Goal: Task Accomplishment & Management: Complete application form

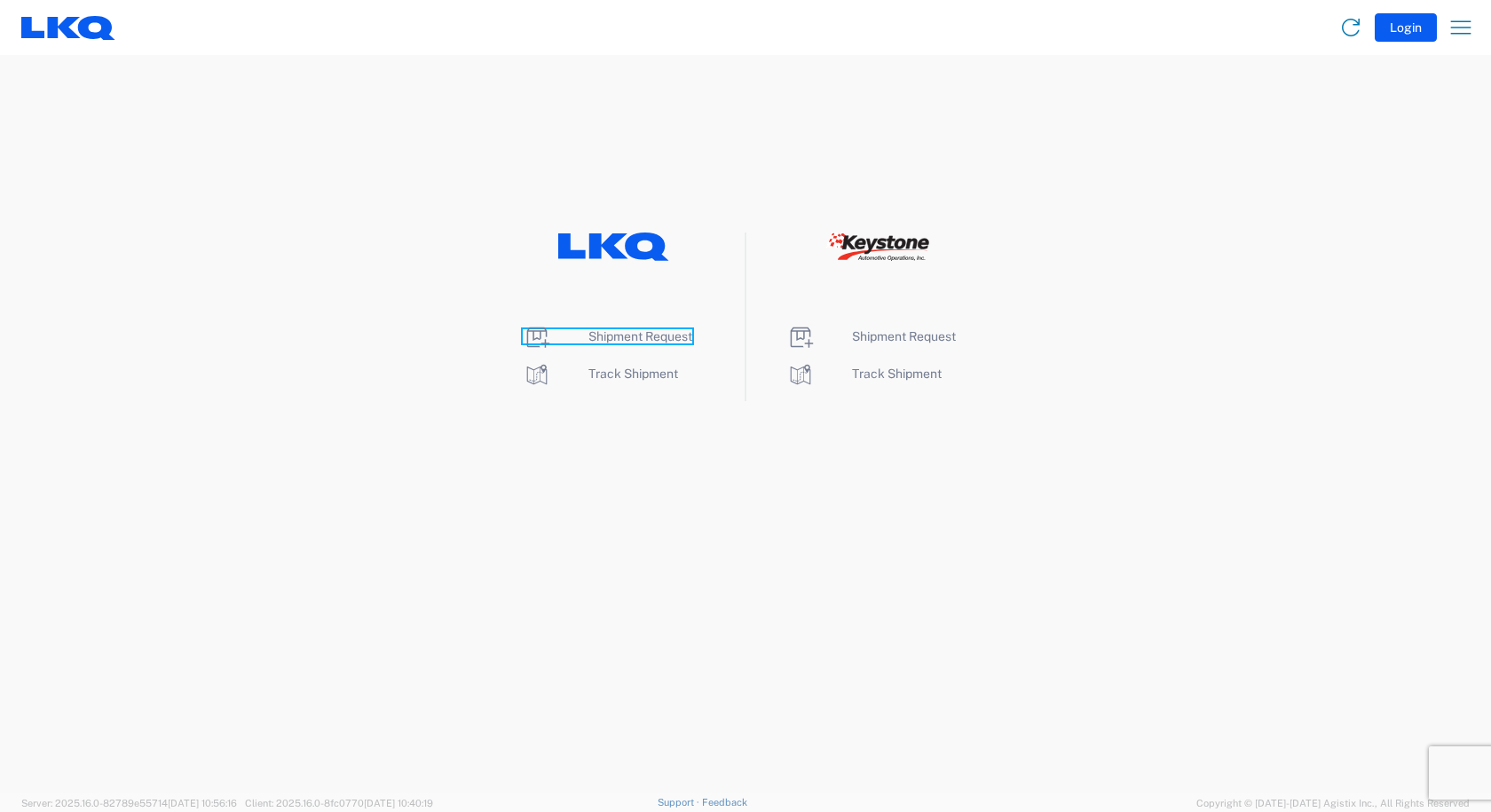
click at [600, 341] on span "Shipment Request" at bounding box center [639, 336] width 103 height 14
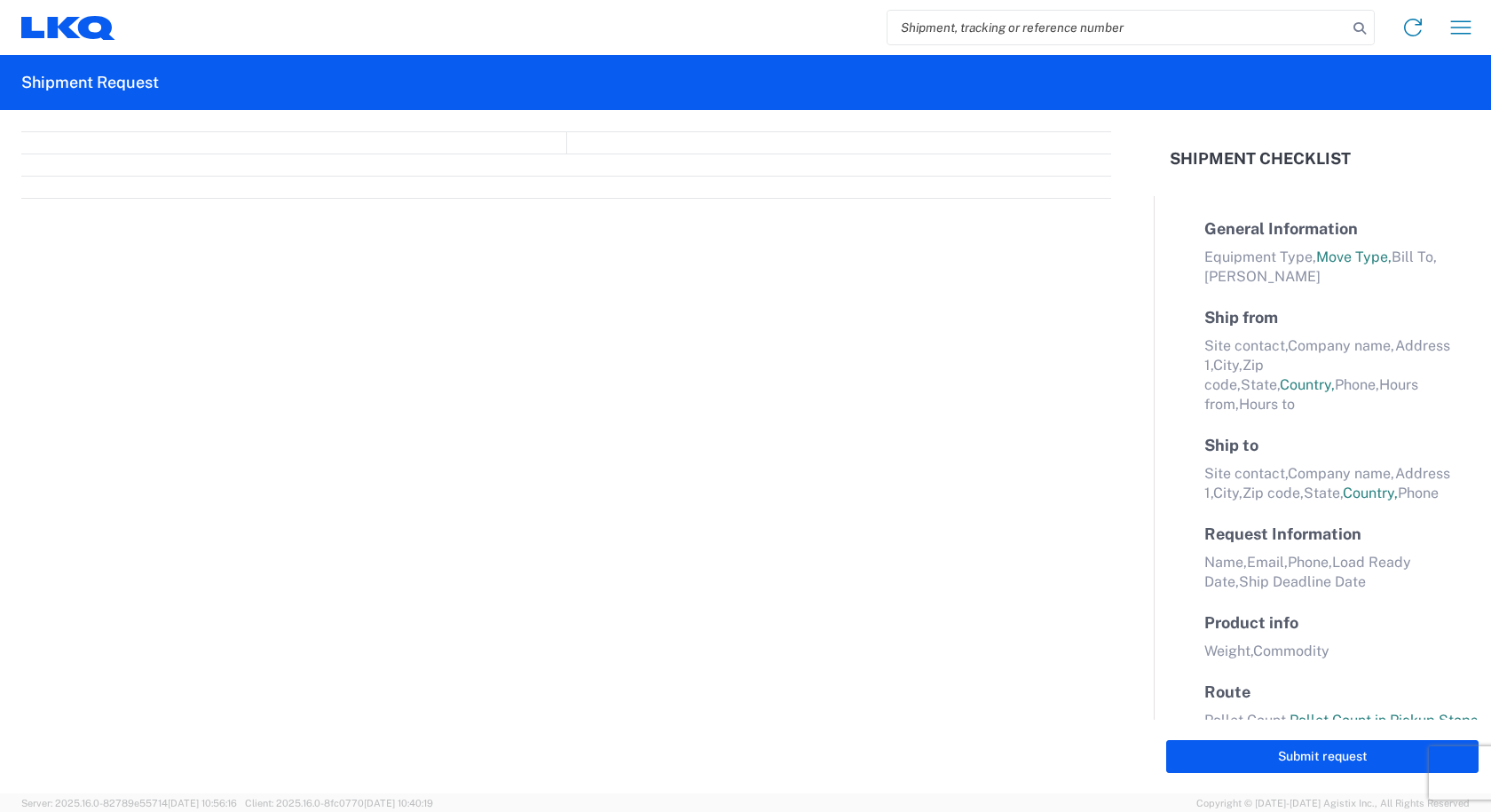
select select "FULL"
select select "LBS"
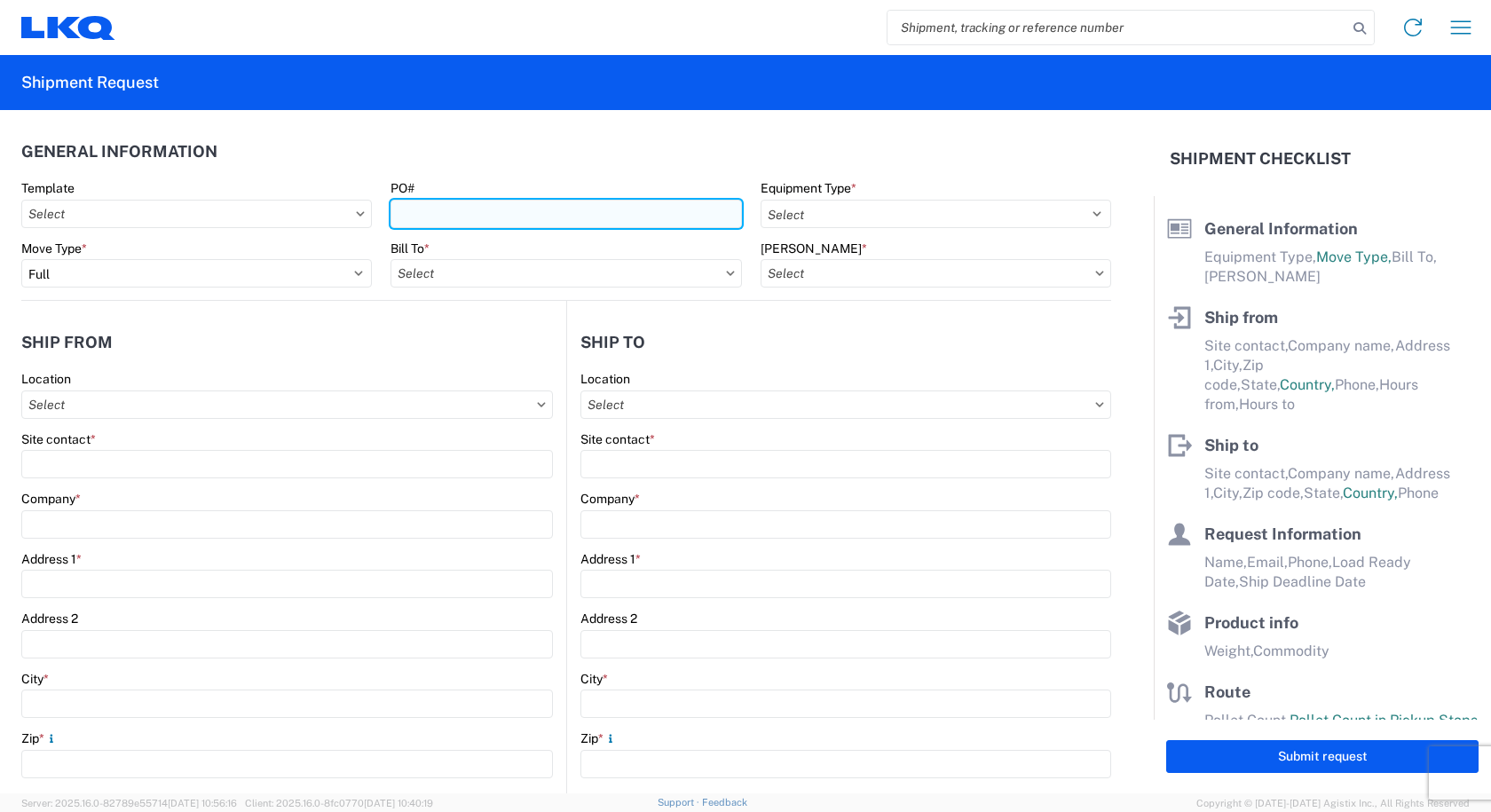
click at [451, 217] on input "PO#" at bounding box center [565, 214] width 351 height 29
type input "TH730406"
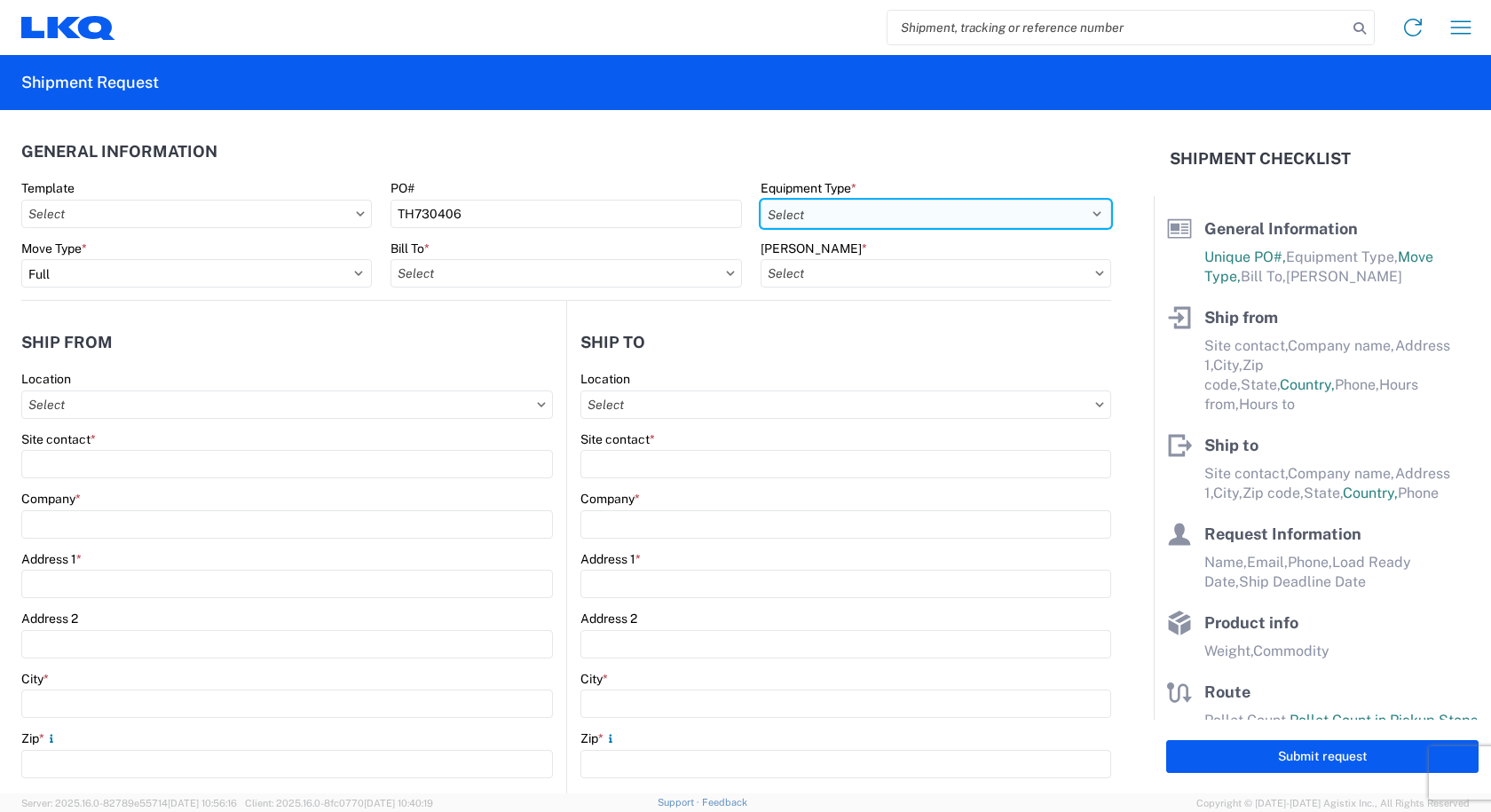
click at [859, 212] on select "Select 53’ Dry Van Flatbed Dropdeck (van) Lowboy (flatbed) Rail" at bounding box center [936, 214] width 351 height 29
select select "STDV"
click at [760, 200] on select "Select 53’ Dry Van Flatbed Dropdeck (van) Lowboy (flatbed) Rail" at bounding box center [936, 214] width 351 height 29
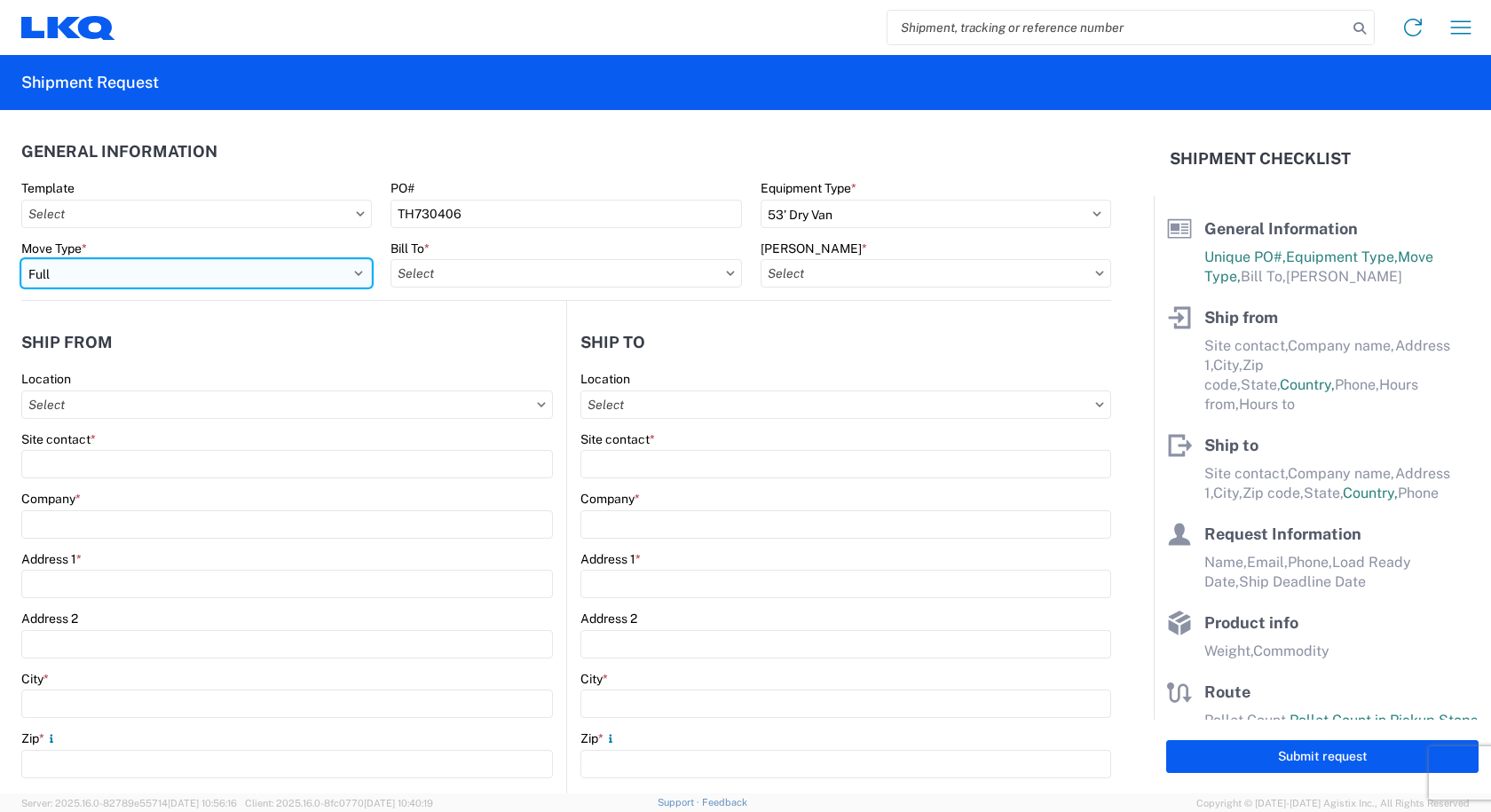
click at [348, 272] on select "Select Full Partial TL" at bounding box center [197, 273] width 351 height 29
select select "PARTIAL_TL"
click at [22, 259] on select "Select Full Partial TL" at bounding box center [197, 273] width 351 height 29
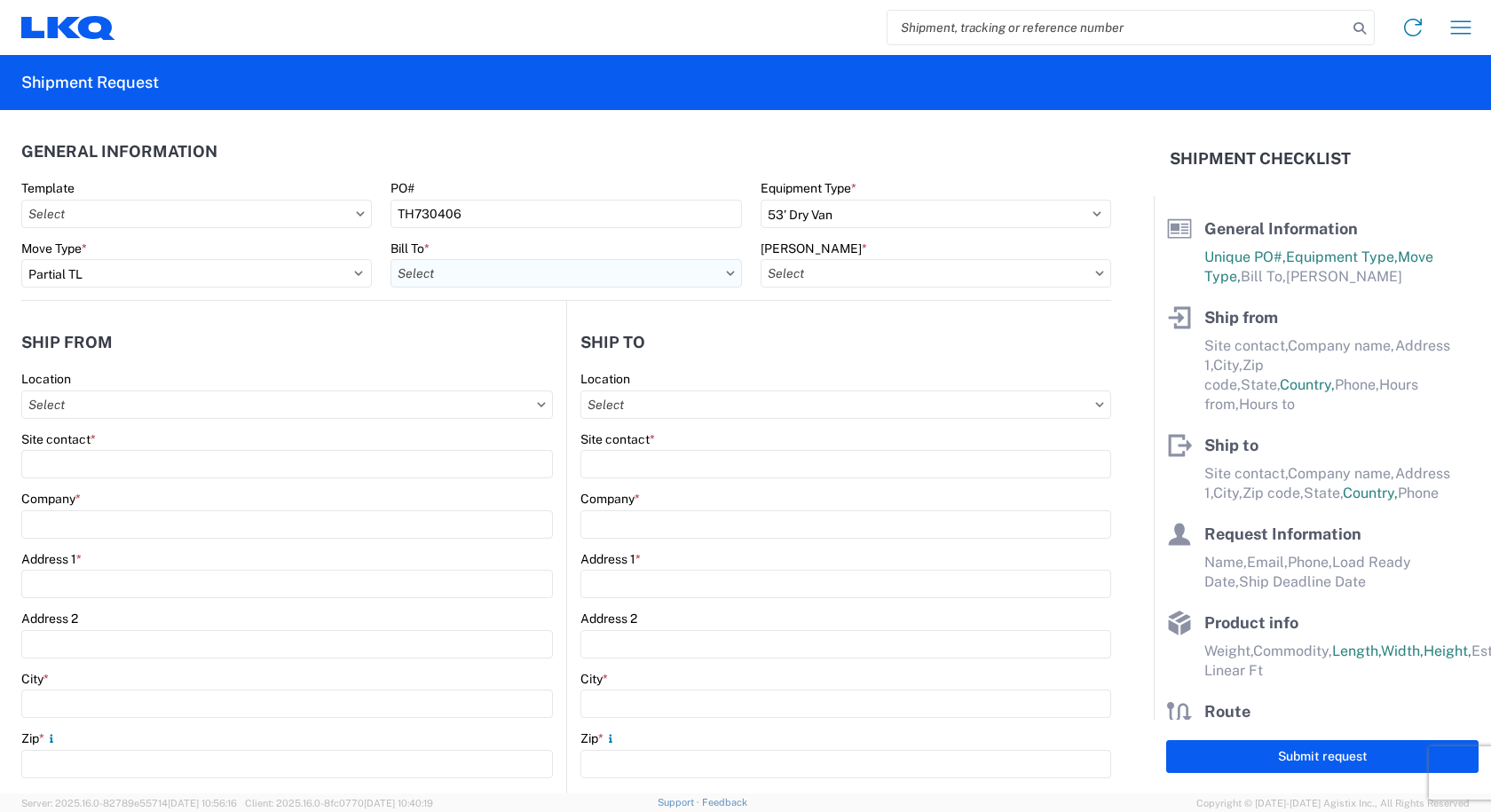
click at [451, 274] on input "Bill To *" at bounding box center [565, 273] width 351 height 29
type input "3064"
click at [442, 356] on div "3064 - [GEOGRAPHIC_DATA] (064)" at bounding box center [545, 351] width 310 height 29
type input "3064 - [GEOGRAPHIC_DATA] (064)"
click at [837, 260] on input "[PERSON_NAME] *" at bounding box center [936, 273] width 351 height 29
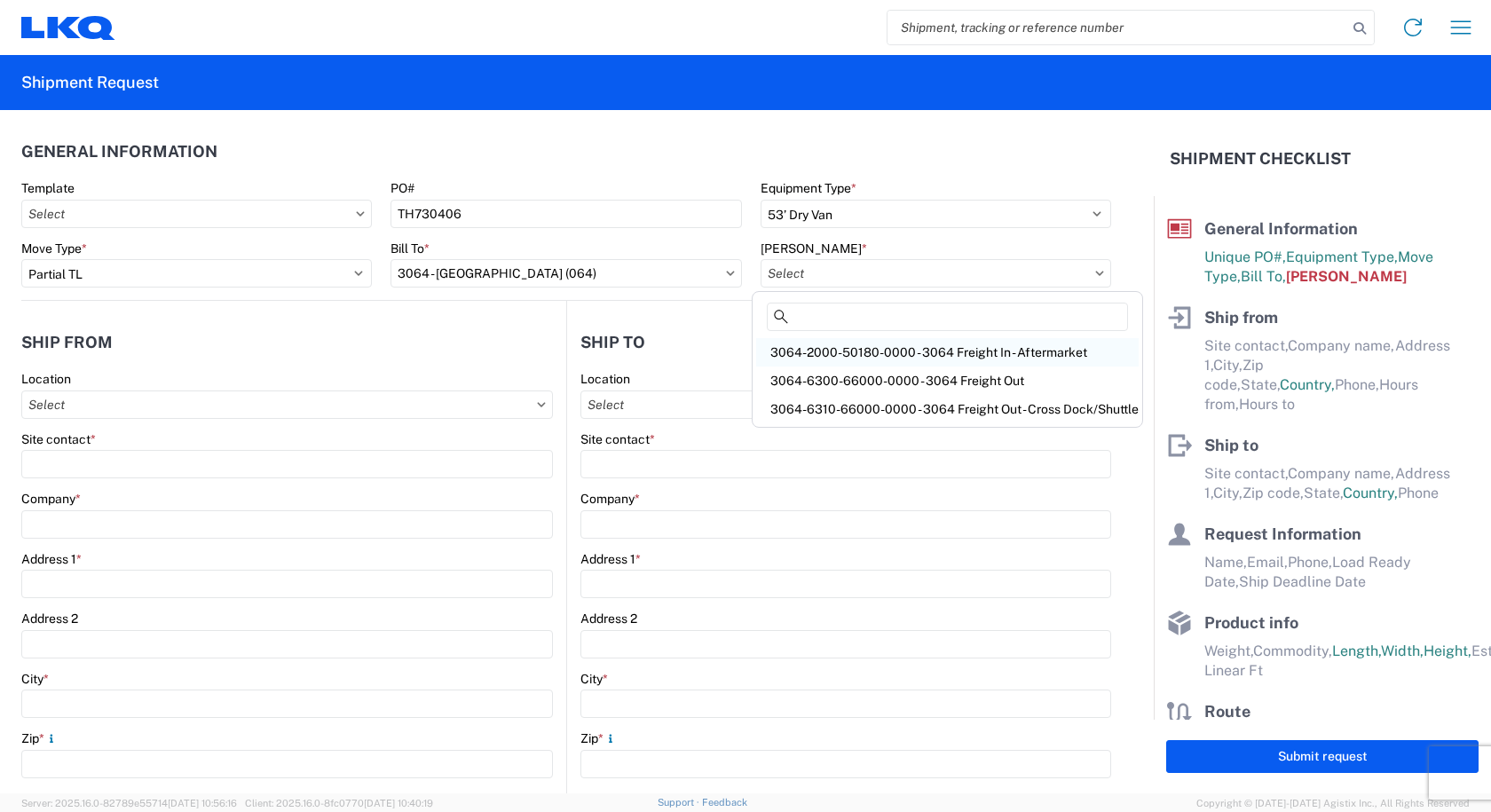
click at [861, 354] on div "3064-2000-50180-0000 - 3064 Freight In - Aftermarket" at bounding box center [947, 351] width 382 height 29
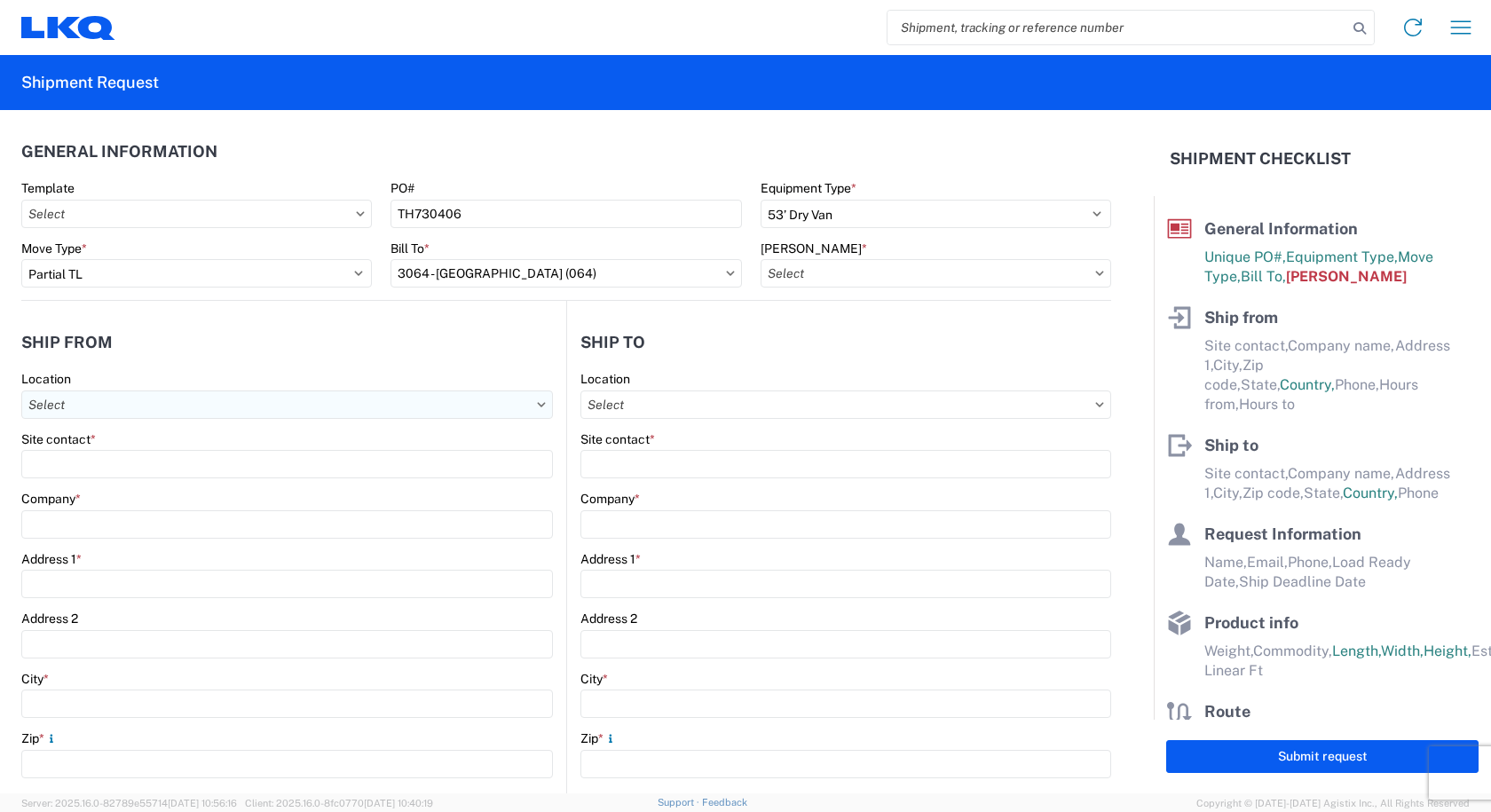
type input "3064-2000-50180-0000 - 3064 Freight In - Aftermarket"
click at [256, 413] on input "Location" at bounding box center [288, 404] width 532 height 29
type input "3238"
click at [68, 489] on div "3238 - Huntington IDC" at bounding box center [180, 483] width 310 height 29
type input "3238 - Huntington IDC"
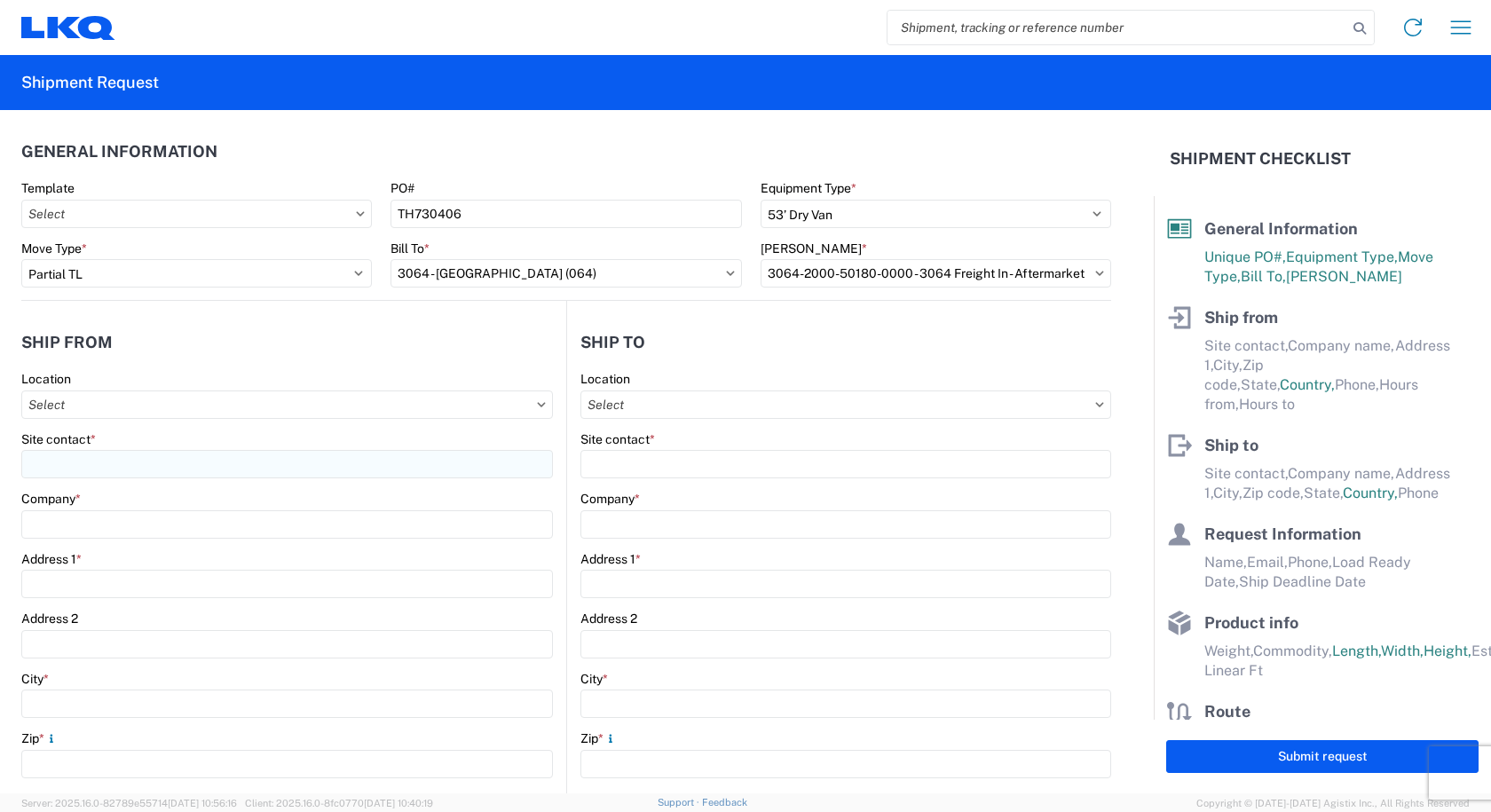
type input "LKQ Corporation"
type input "1870 Riverfork Drive W"
type input "Huntington"
type input "46750"
select select "IN"
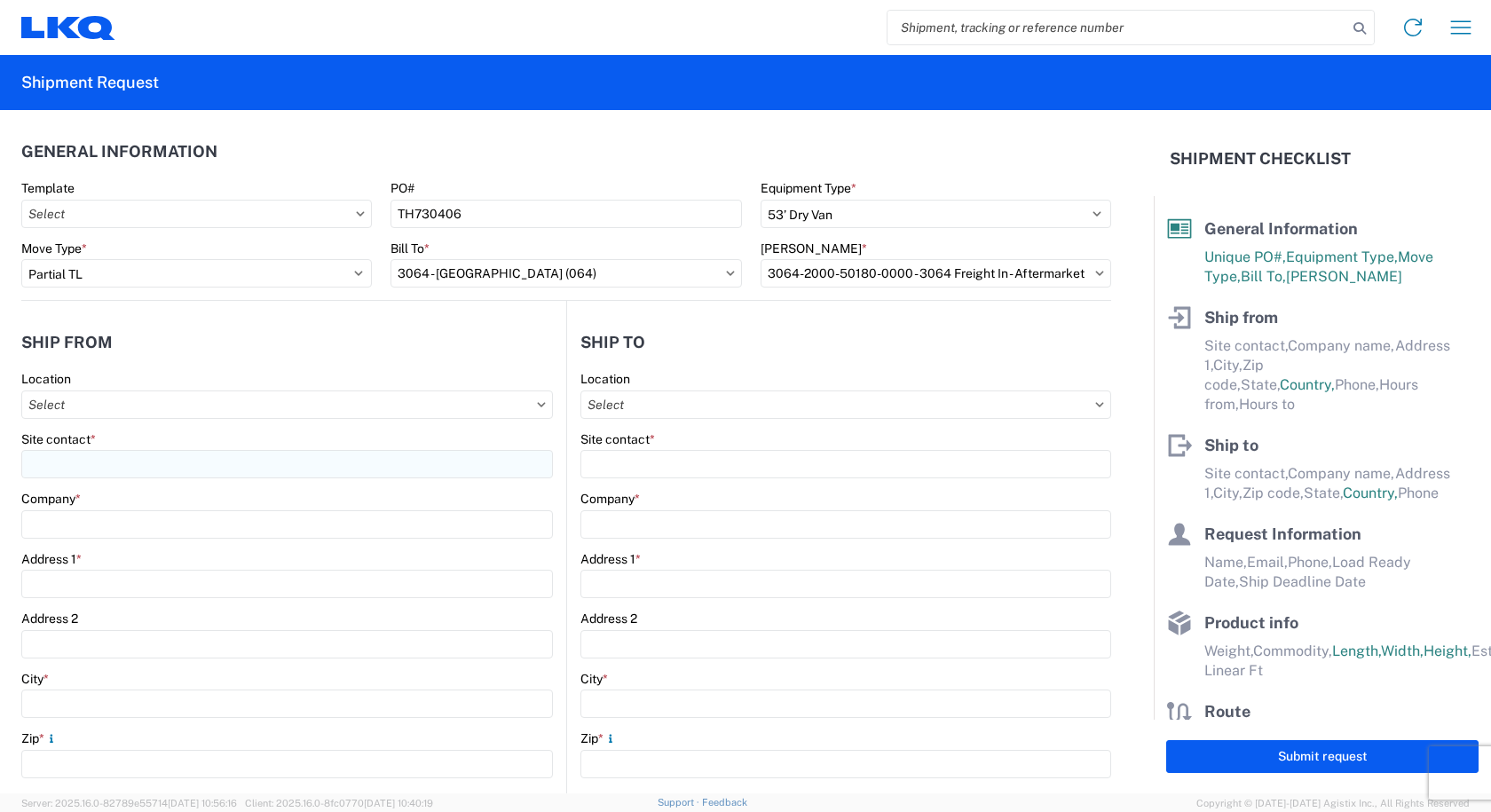
select select "US"
type input "07:00"
type input "17:00"
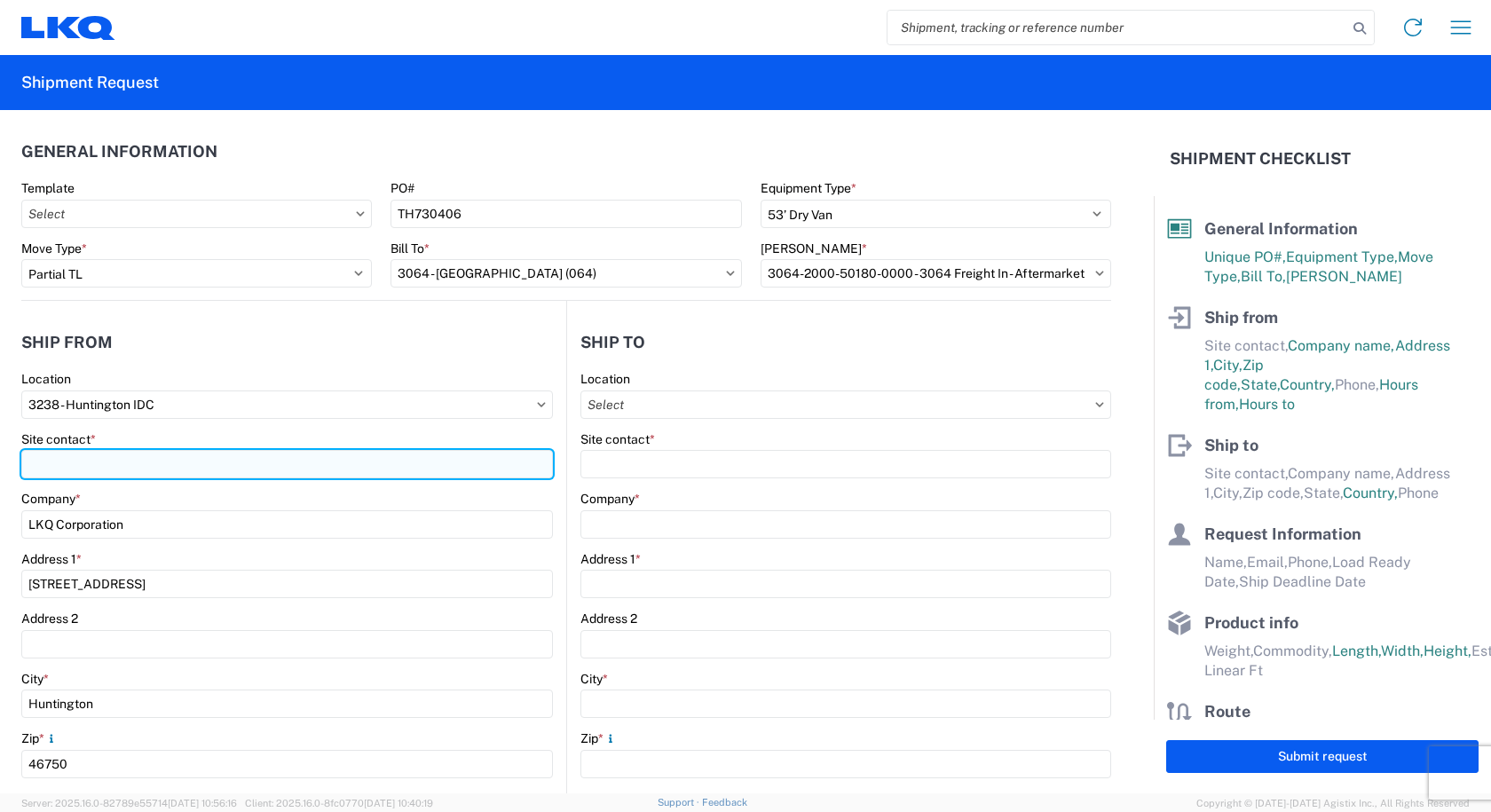
click at [74, 460] on input "Site contact *" at bounding box center [288, 464] width 532 height 29
type input "[PERSON_NAME]"
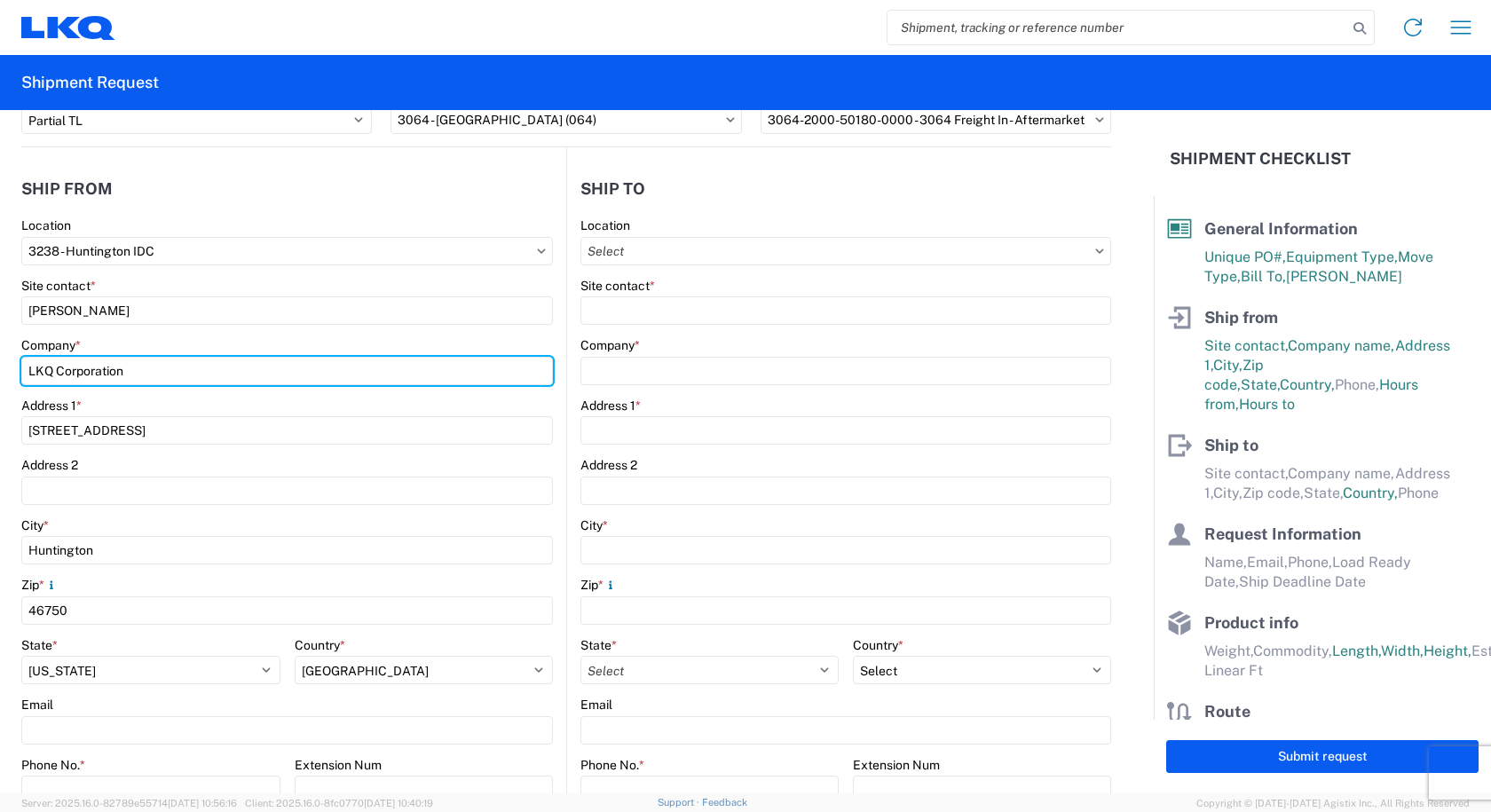
scroll to position [532, 0]
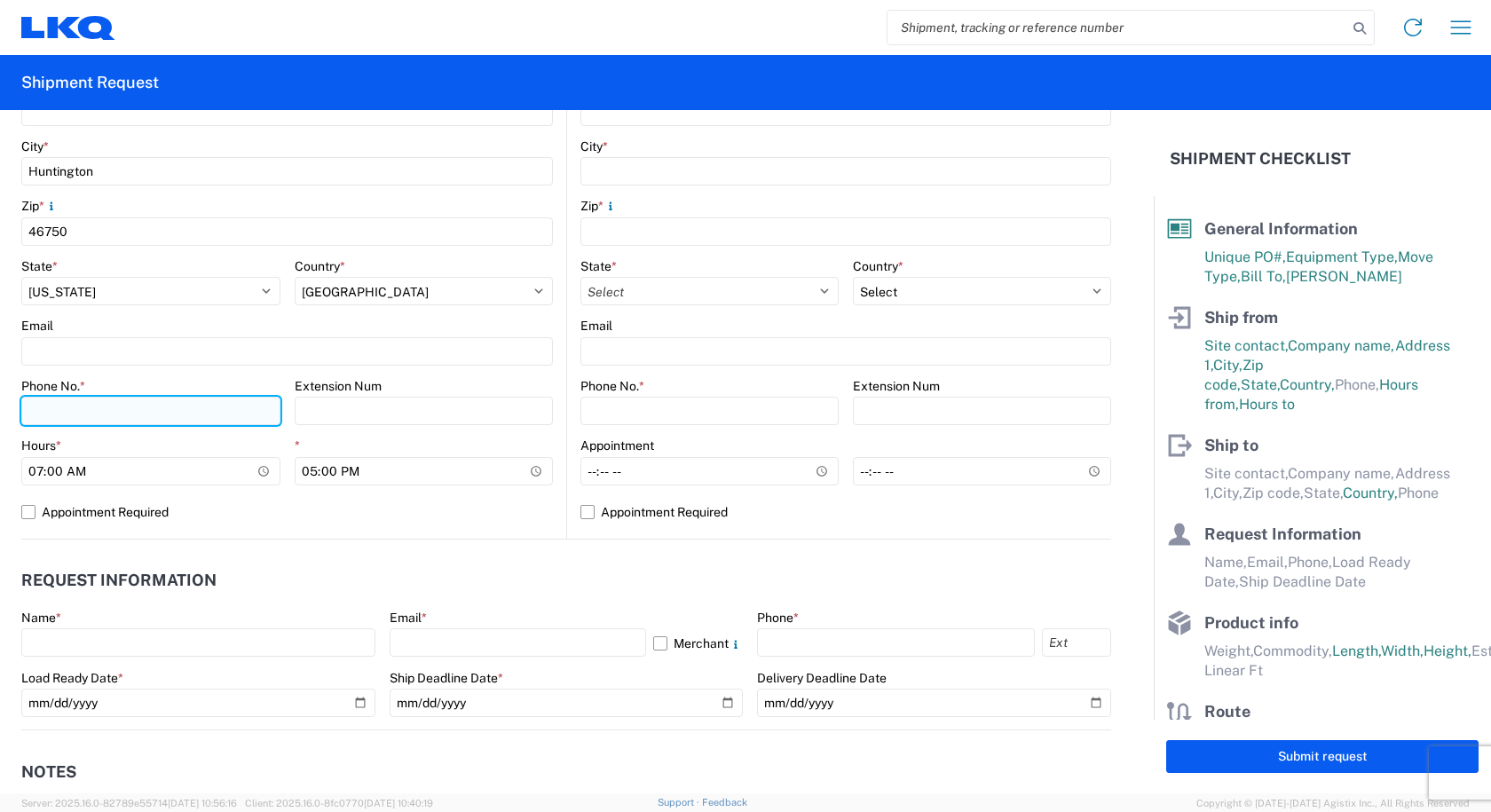
click at [120, 417] on input "Phone No. *" at bounding box center [151, 410] width 259 height 29
type input "[PHONE_NUMBER]"
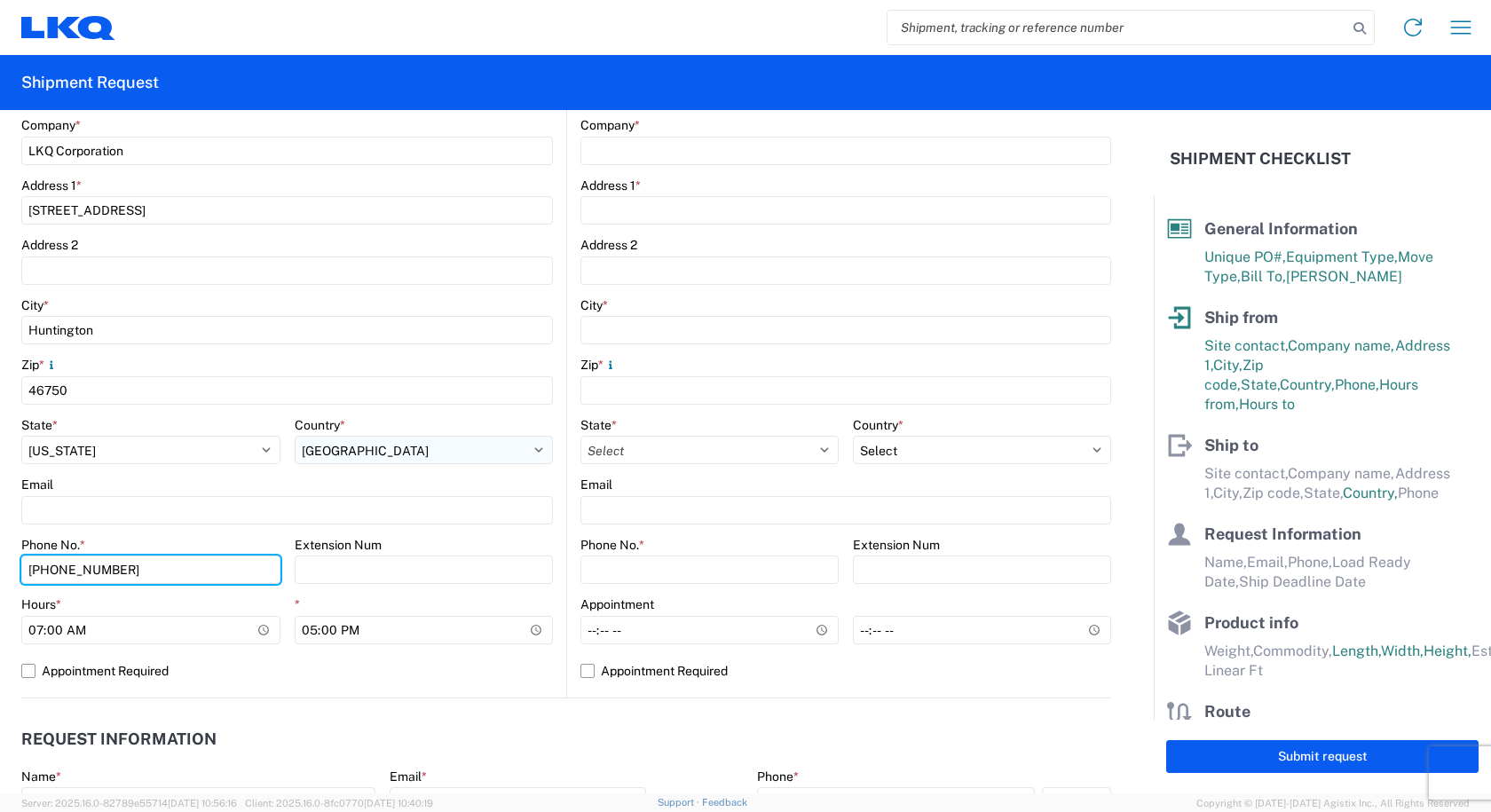
scroll to position [177, 0]
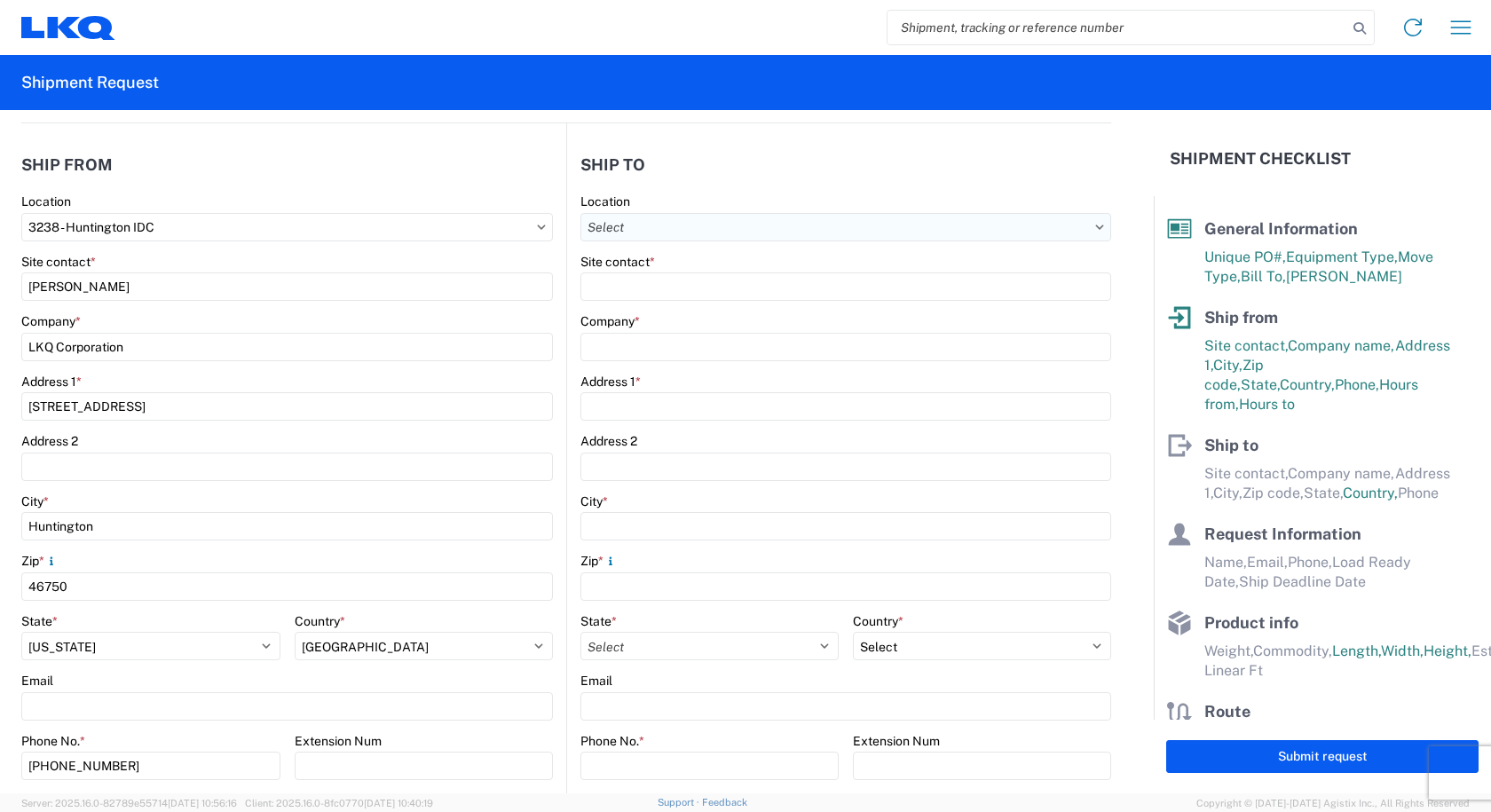
click at [672, 222] on input "Location" at bounding box center [845, 226] width 531 height 29
type input "3064"
click at [703, 273] on input "3064" at bounding box center [734, 270] width 290 height 29
drag, startPoint x: 704, startPoint y: 273, endPoint x: 543, endPoint y: 282, distance: 161.3
click at [543, 282] on agx-block-ui "Home Shipment request Shipment tracking Shipment Request General Information Te…" at bounding box center [746, 406] width 1491 height 812
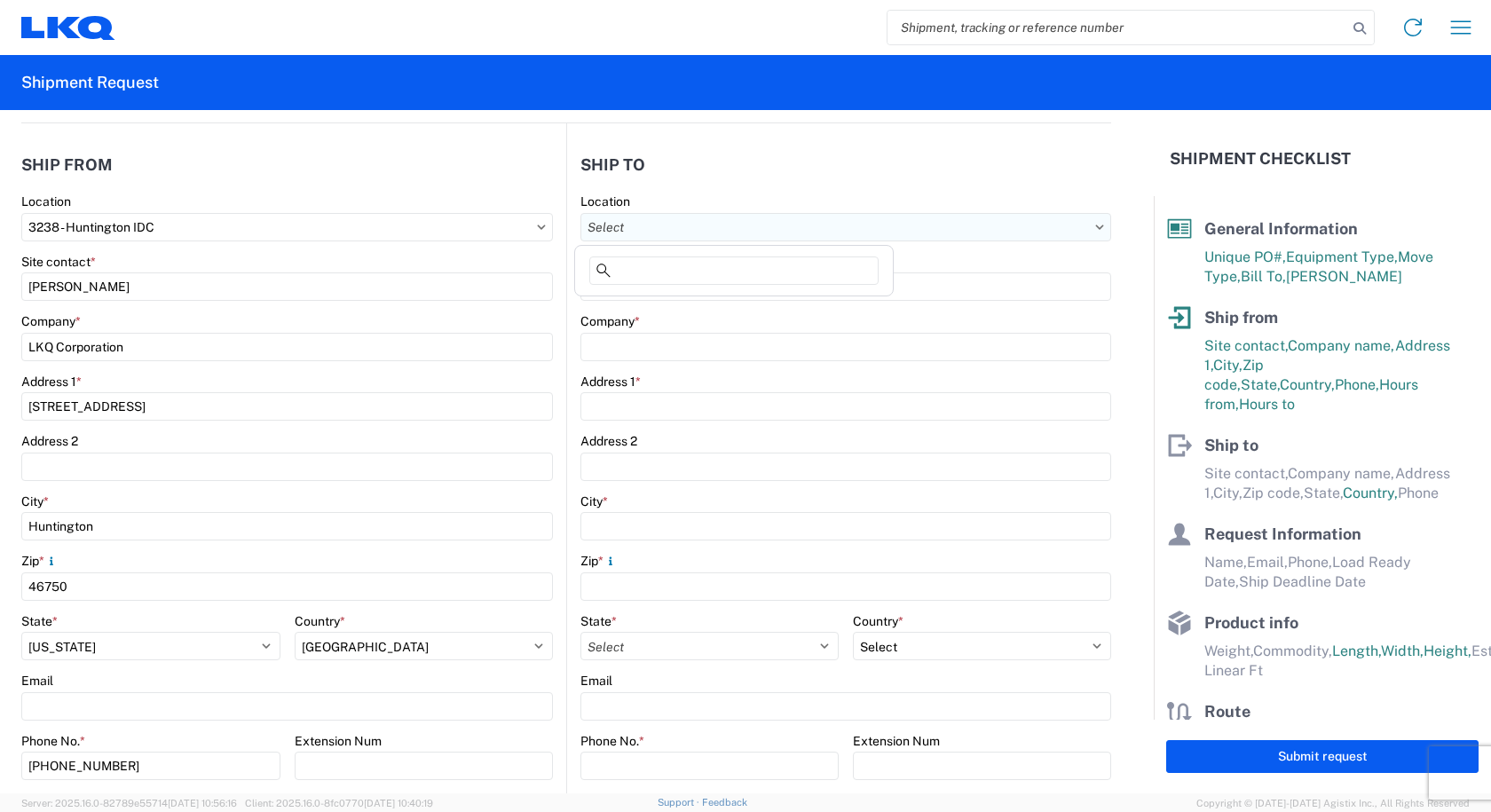
click at [625, 233] on input "Location" at bounding box center [845, 226] width 531 height 29
type input "3064"
click at [625, 309] on div "3064 - [GEOGRAPHIC_DATA] (064)" at bounding box center [734, 305] width 310 height 29
type input "3064 - [GEOGRAPHIC_DATA] (064)"
type input "LKQ Corporation"
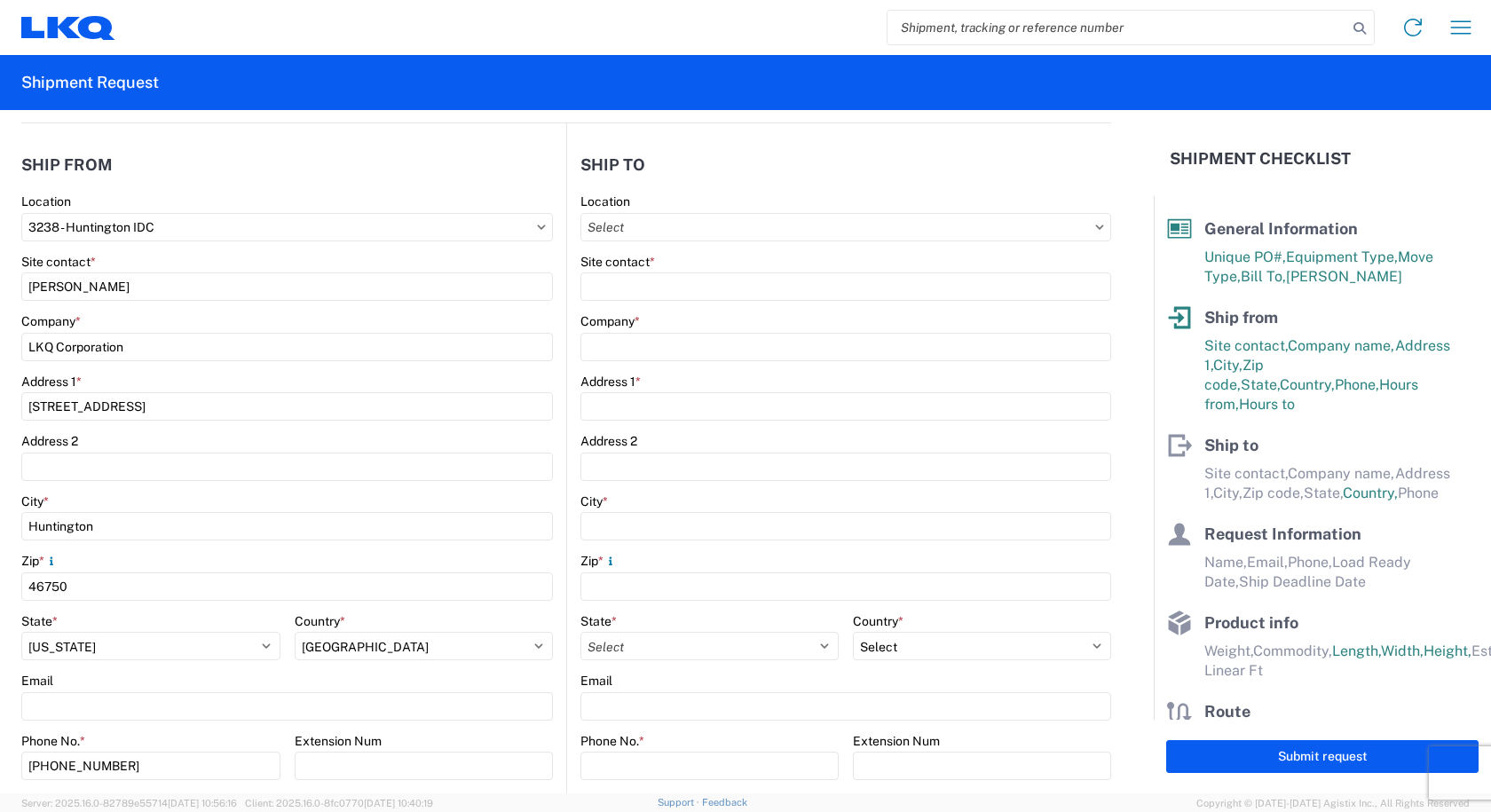
type input "[STREET_ADDRESS]"
type input "[GEOGRAPHIC_DATA]"
type input "30336"
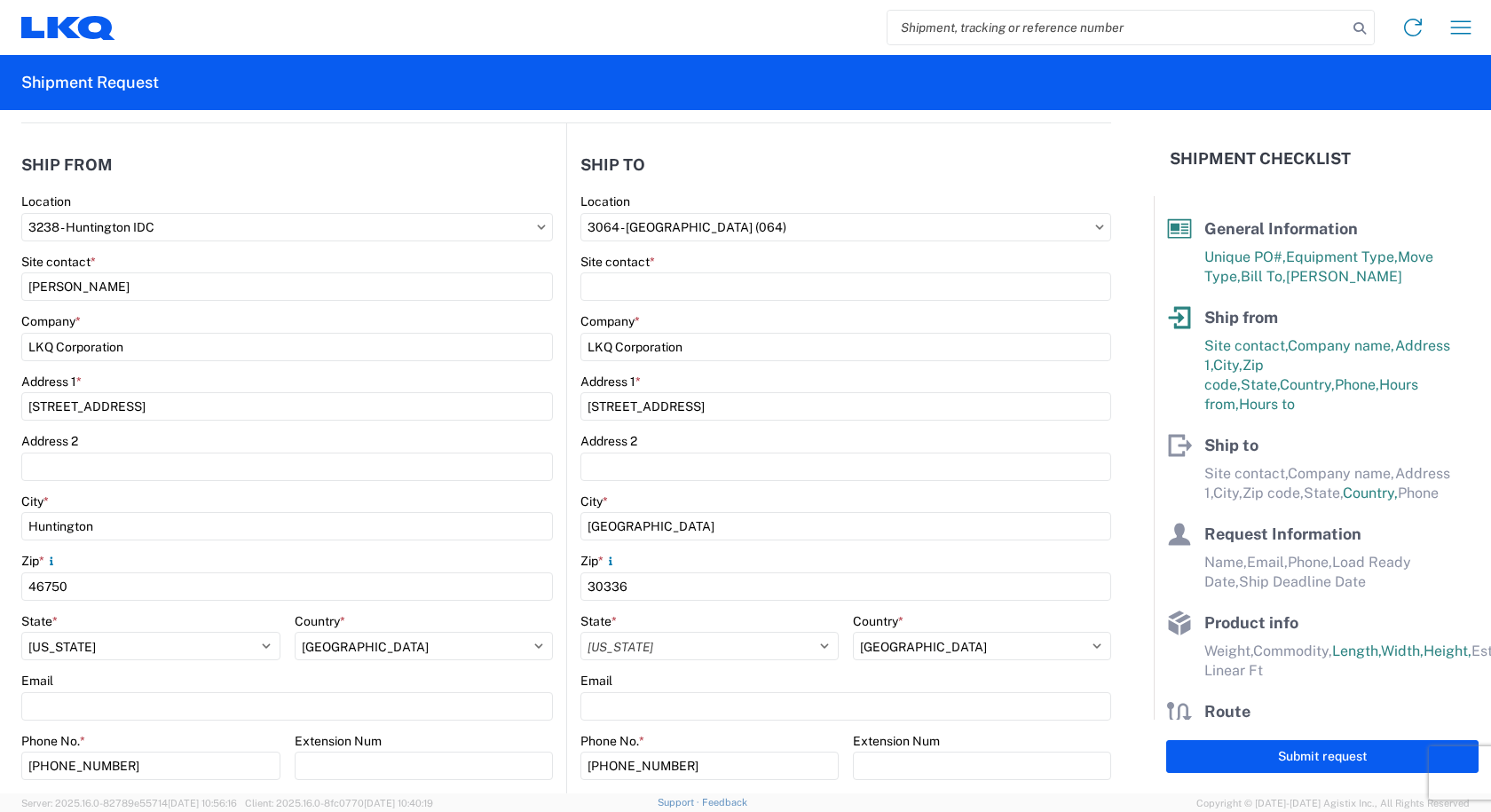
select select "GA"
select select "US"
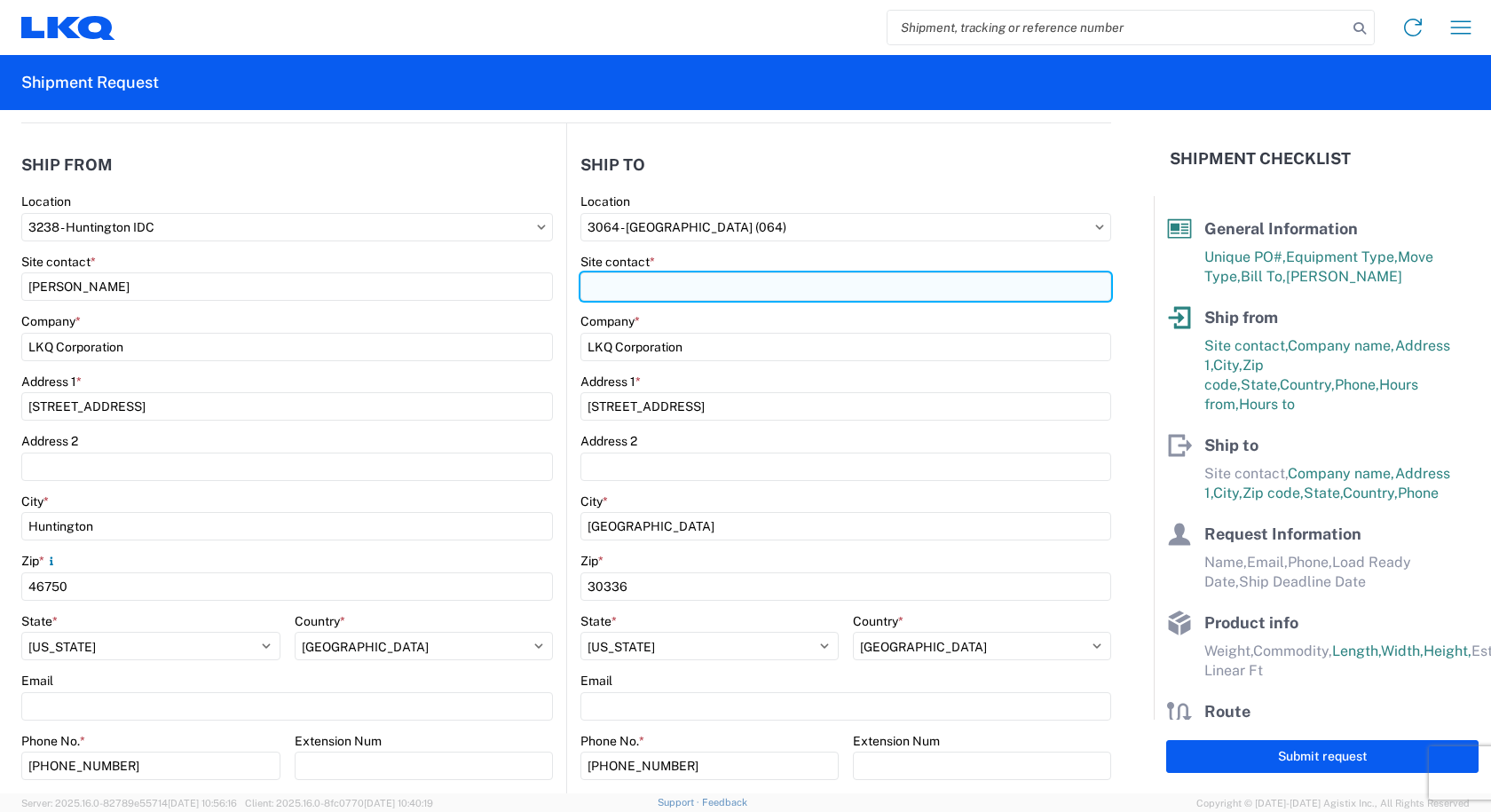
click at [641, 289] on input "Site contact *" at bounding box center [845, 286] width 531 height 29
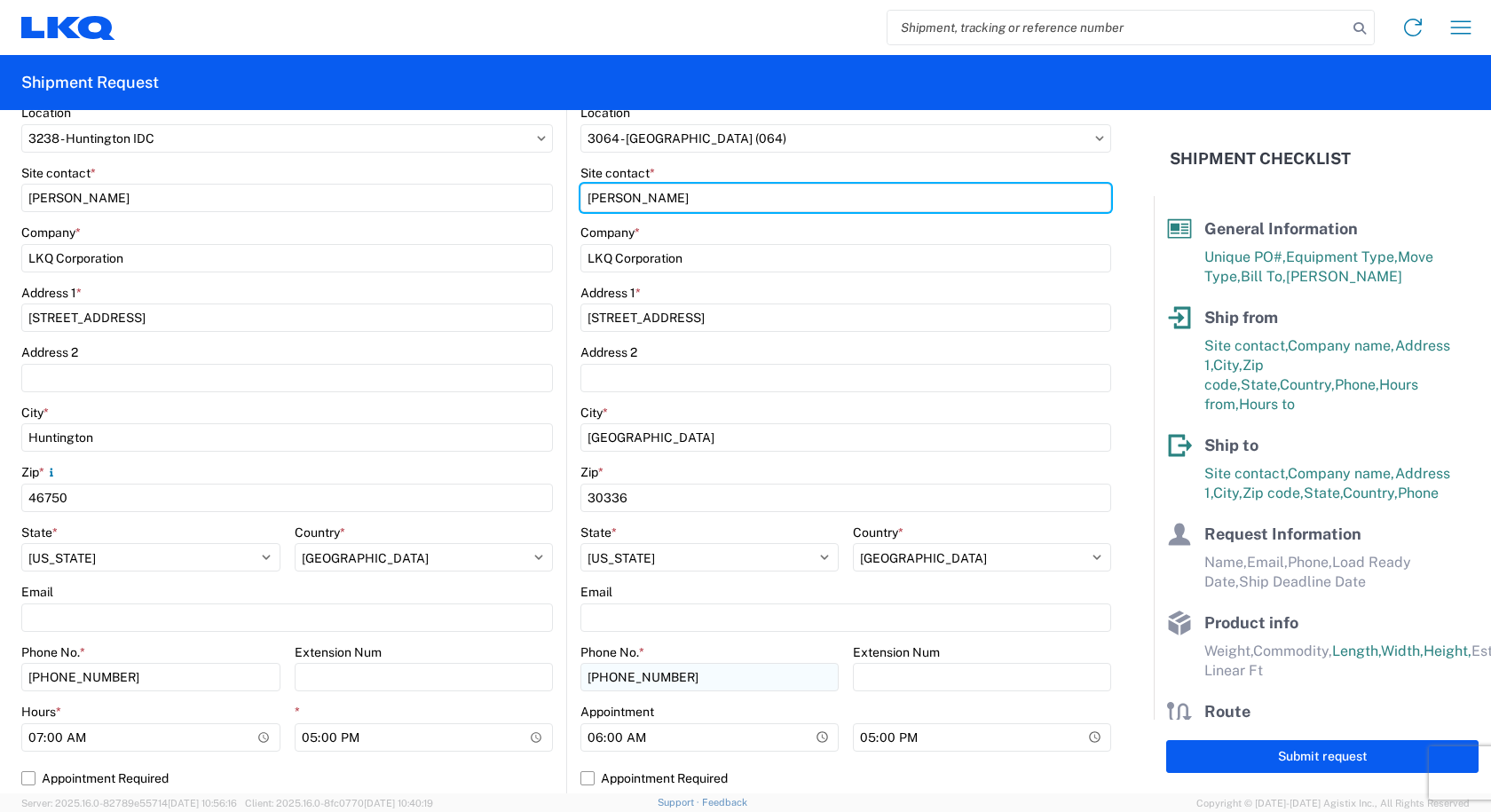
type input "[PERSON_NAME]"
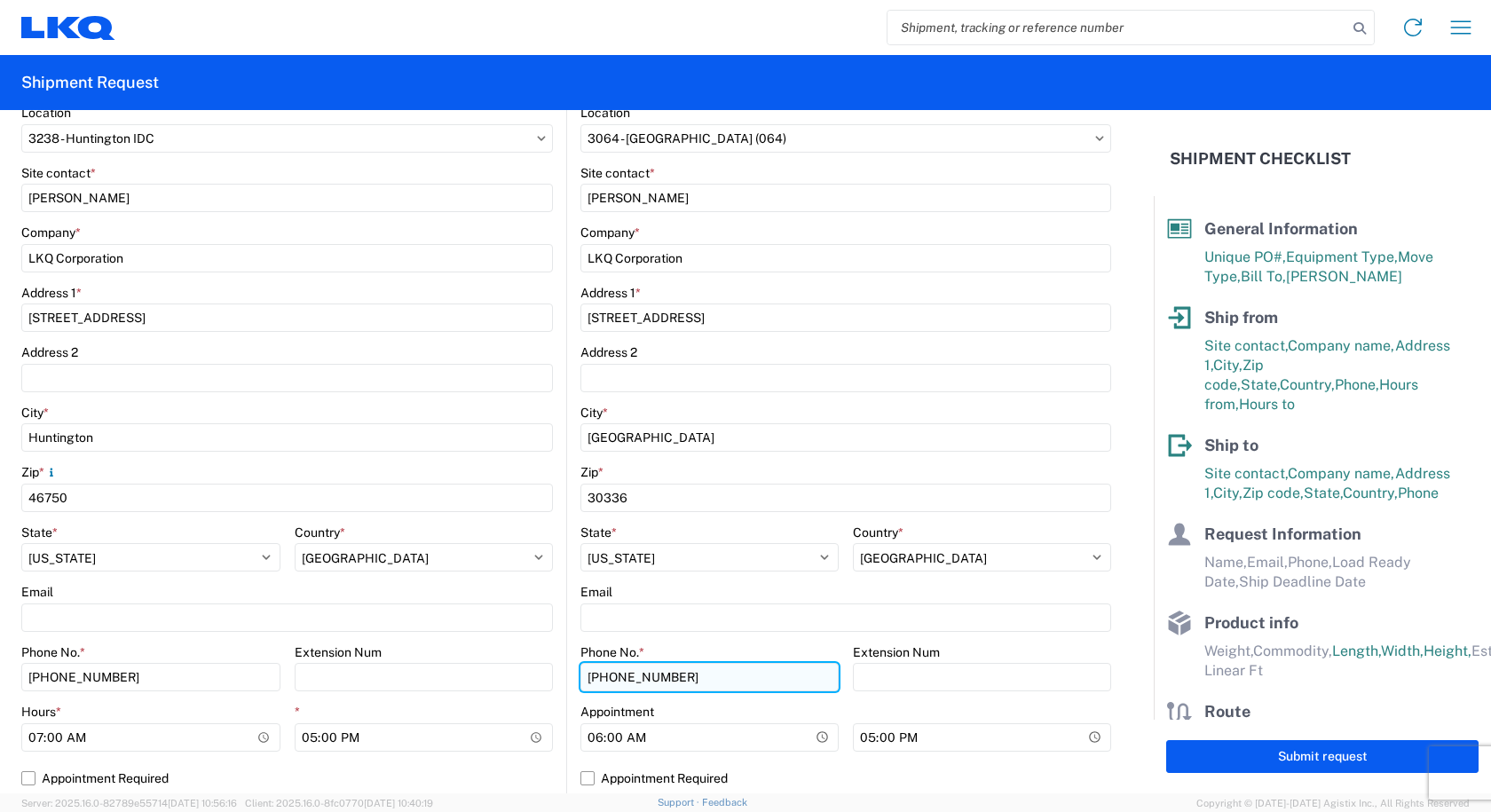
click at [679, 667] on input "[PHONE_NUMBER]" at bounding box center [709, 676] width 258 height 29
type input "4"
type input "[PHONE_NUMBER]"
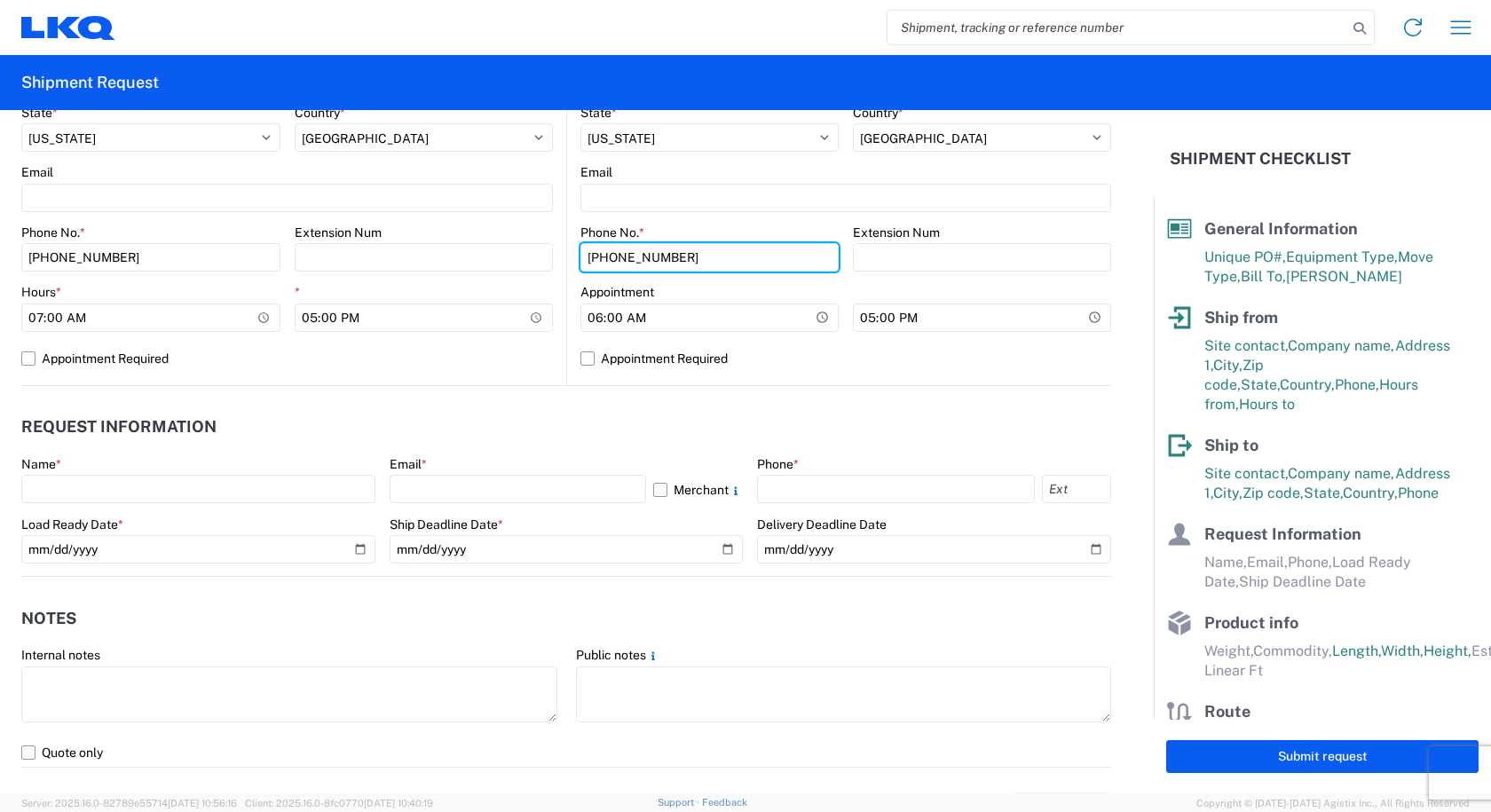
scroll to position [710, 0]
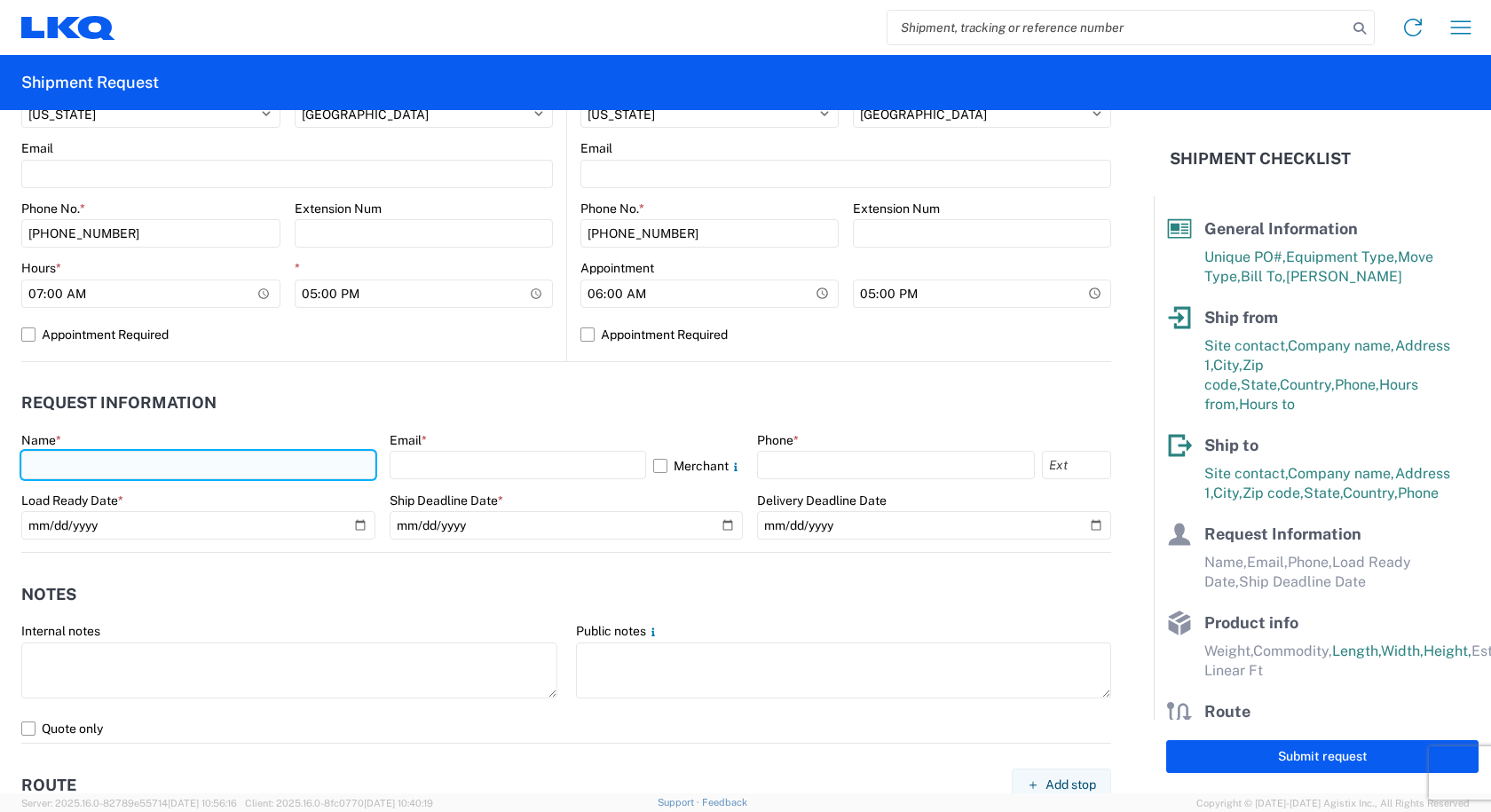
click at [34, 460] on input "text" at bounding box center [199, 465] width 355 height 29
type input "[PERSON_NAME]"
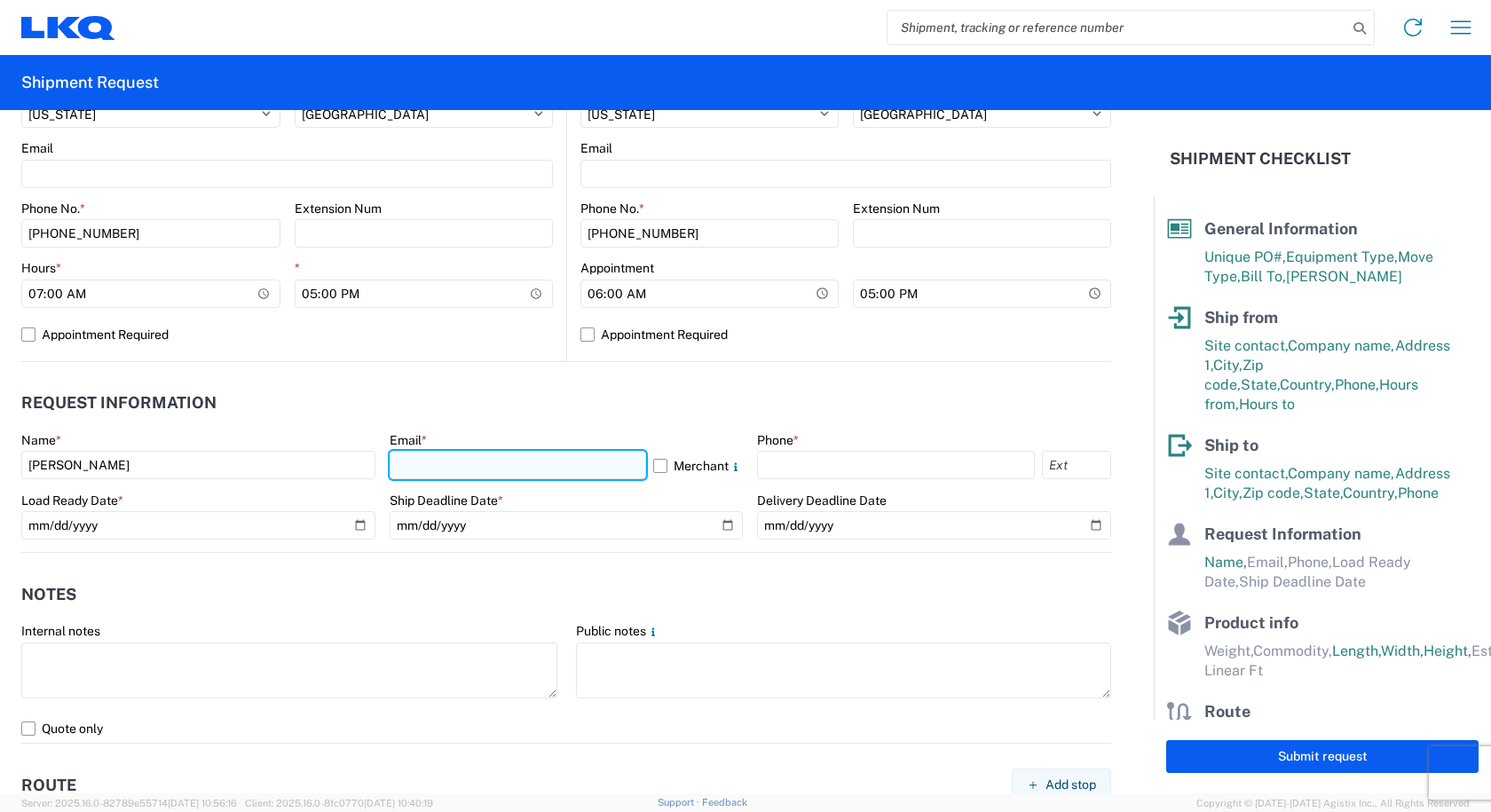
click at [473, 458] on input "text" at bounding box center [518, 465] width 257 height 29
type input "[PERSON_NAME][EMAIL_ADDRESS][DOMAIN_NAME]"
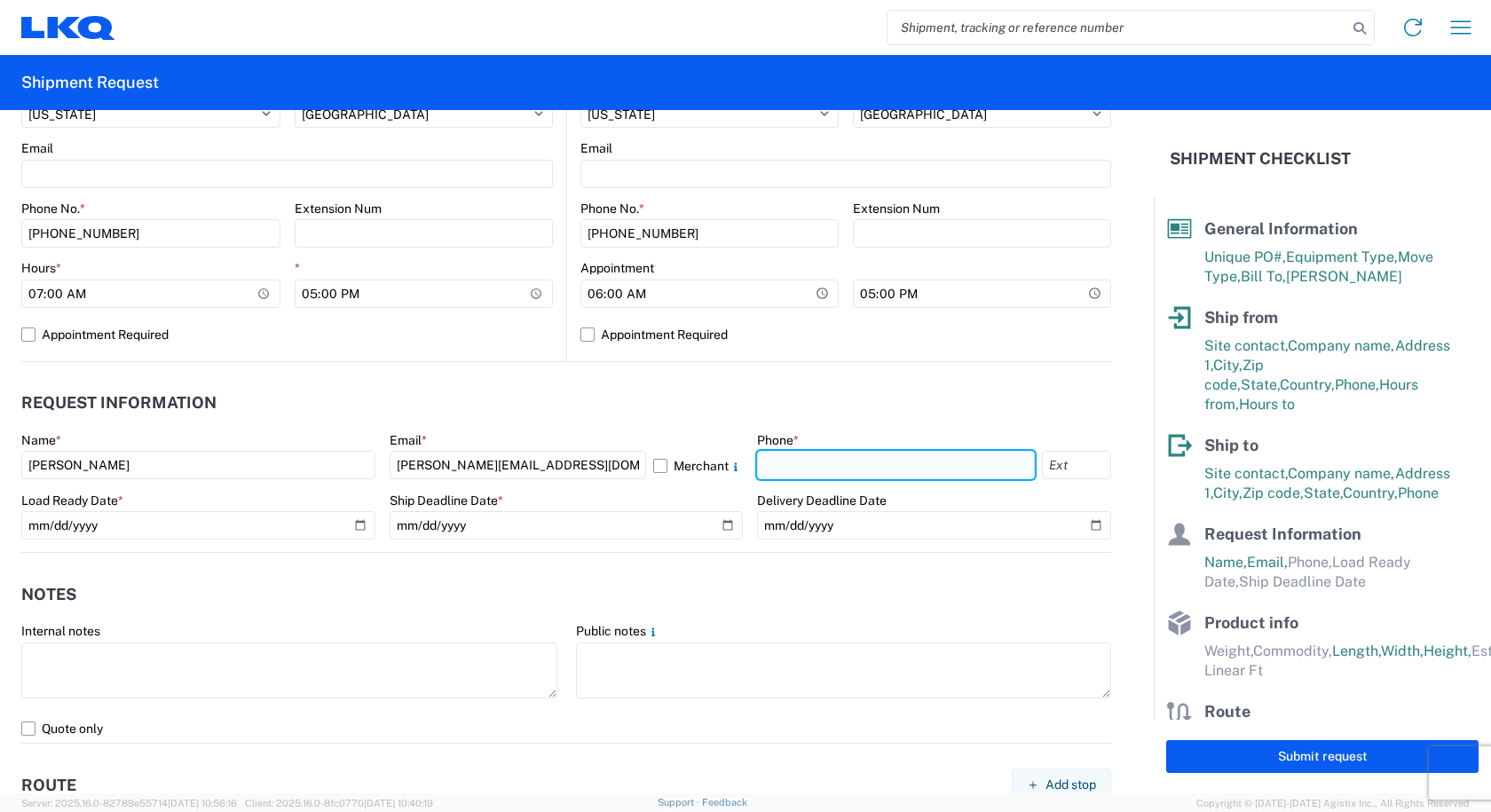
click at [767, 464] on input "text" at bounding box center [896, 465] width 278 height 29
type input "[PHONE_NUMBER]"
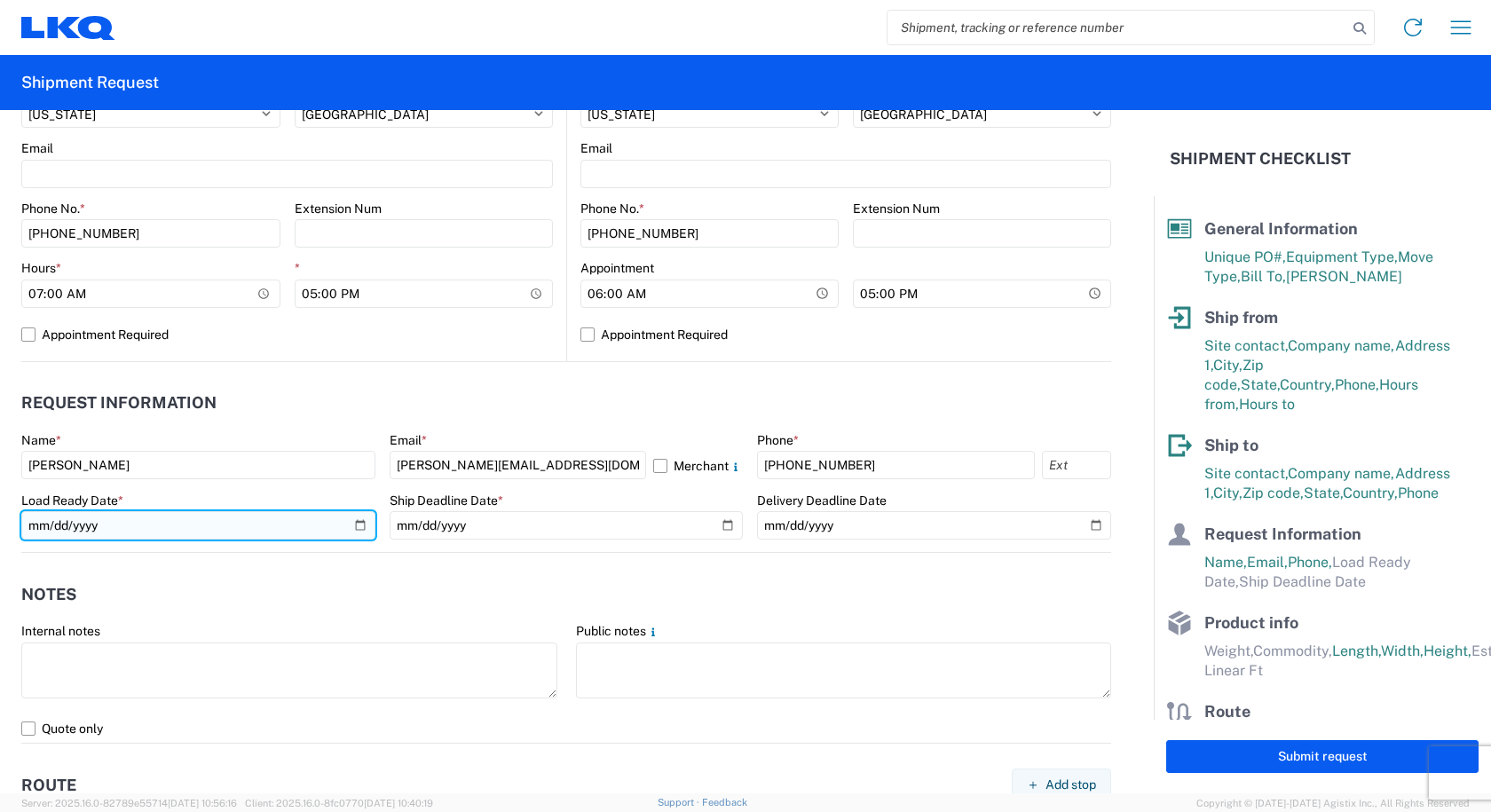
click at [354, 525] on input "date" at bounding box center [199, 525] width 355 height 29
type input "2025-08-12"
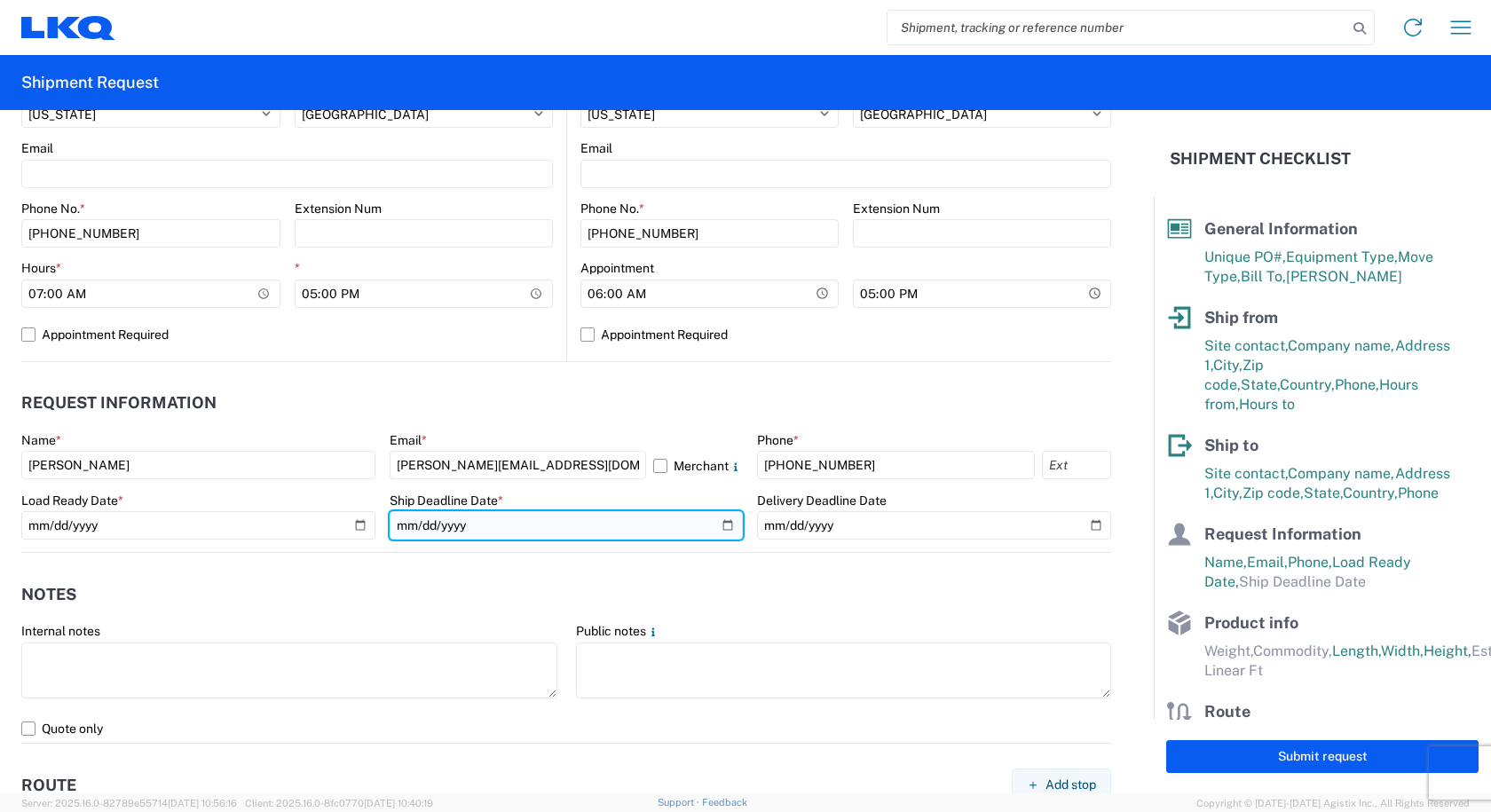
click at [713, 521] on input "date" at bounding box center [567, 525] width 355 height 29
type input "[DATE]"
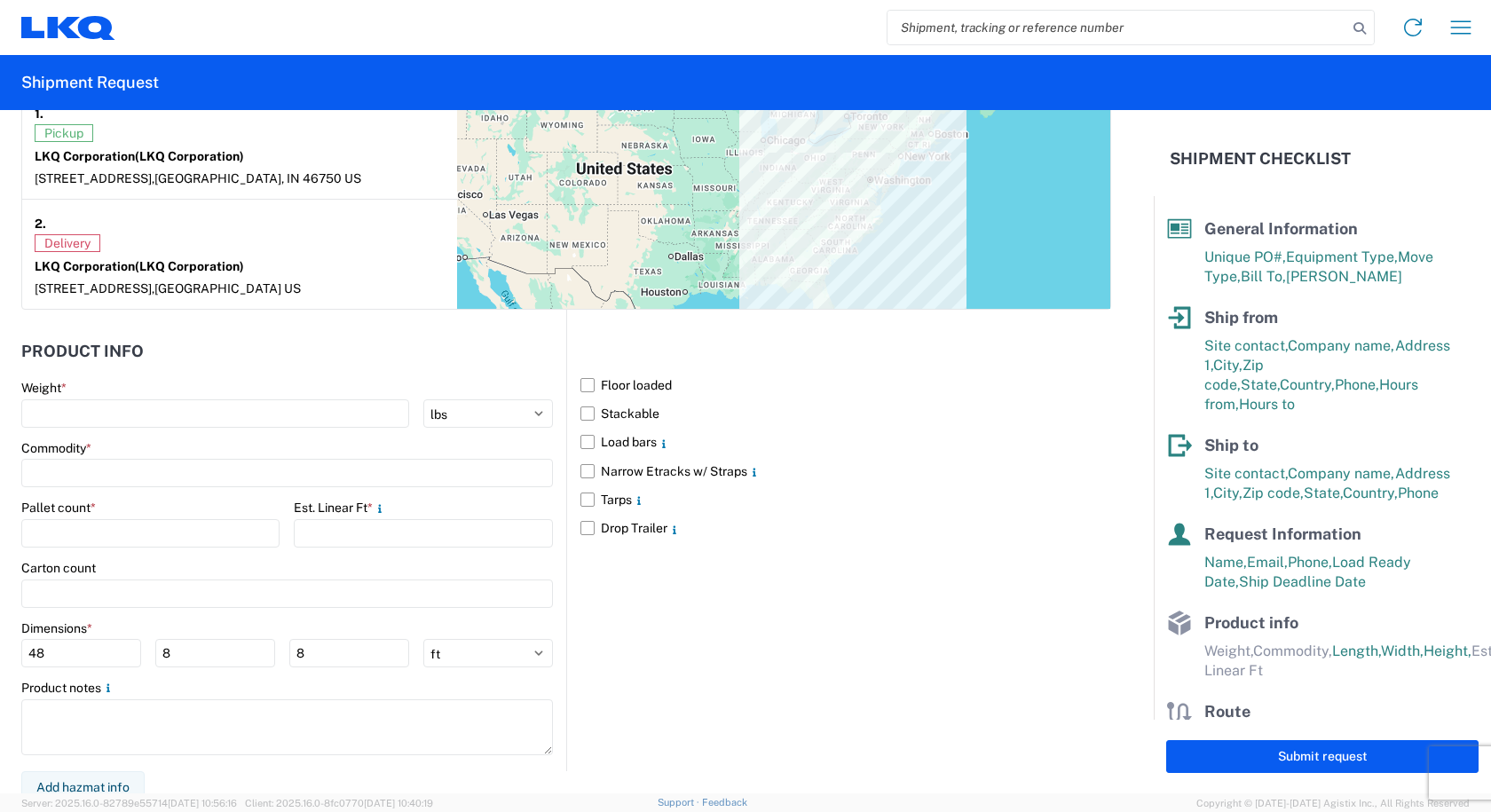
scroll to position [1445, 0]
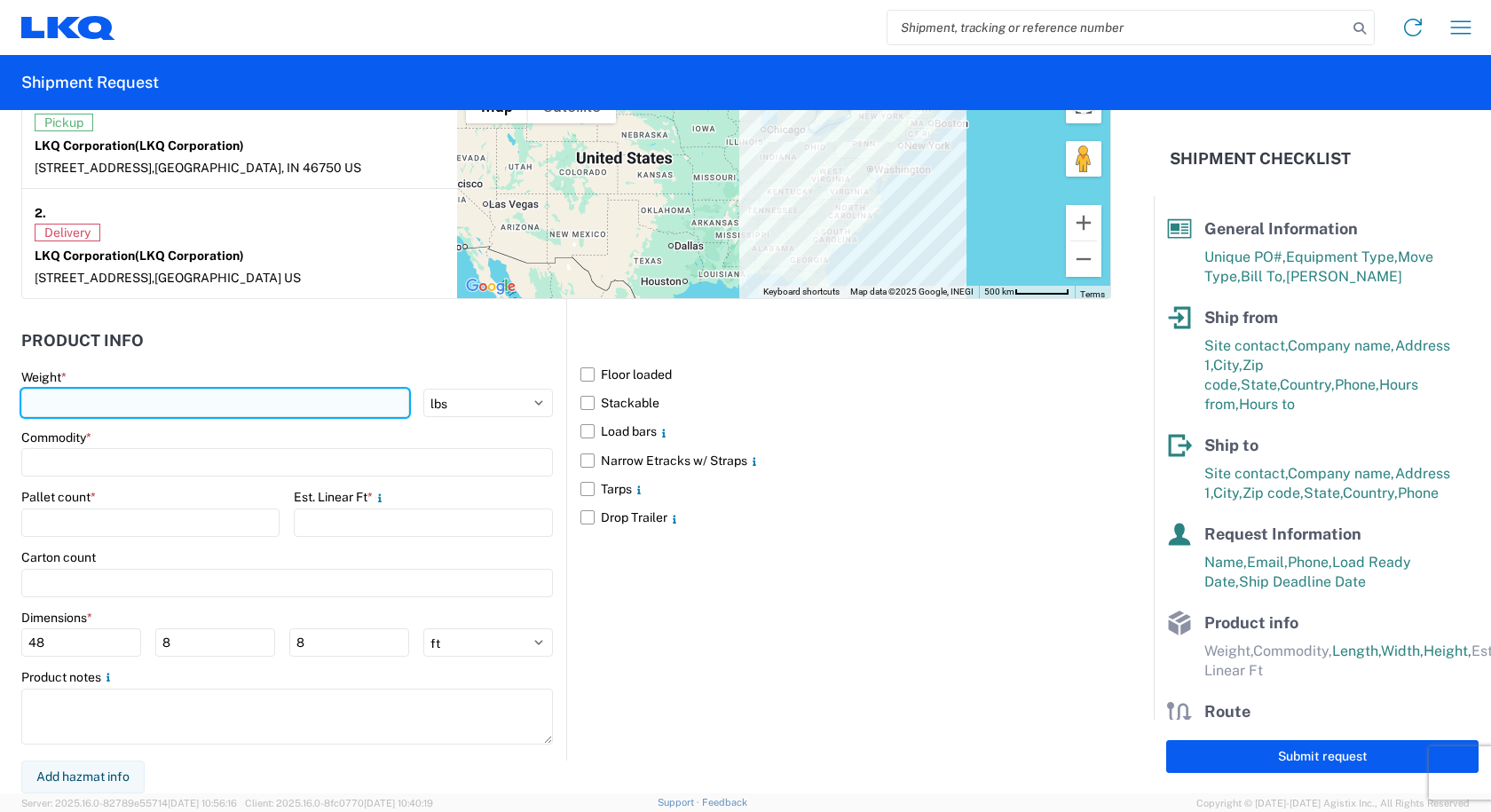
click at [95, 399] on input "number" at bounding box center [216, 403] width 388 height 29
type input "8970"
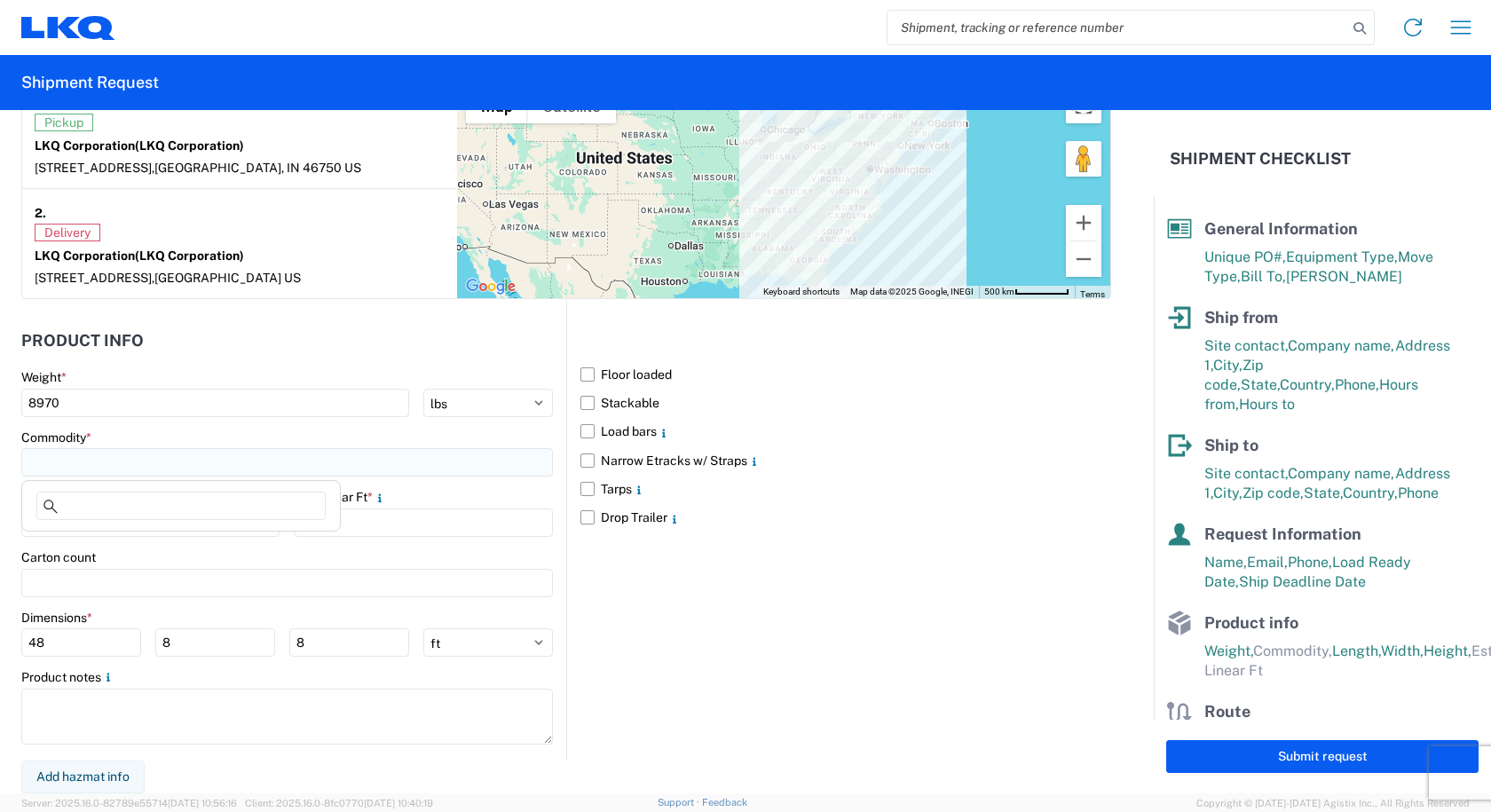
click at [68, 453] on input at bounding box center [288, 462] width 532 height 29
type input "W"
click at [105, 542] on div "Wheels - Stacked & Palletized" at bounding box center [180, 540] width 310 height 29
type input "Wheels - Stacked & Palletized"
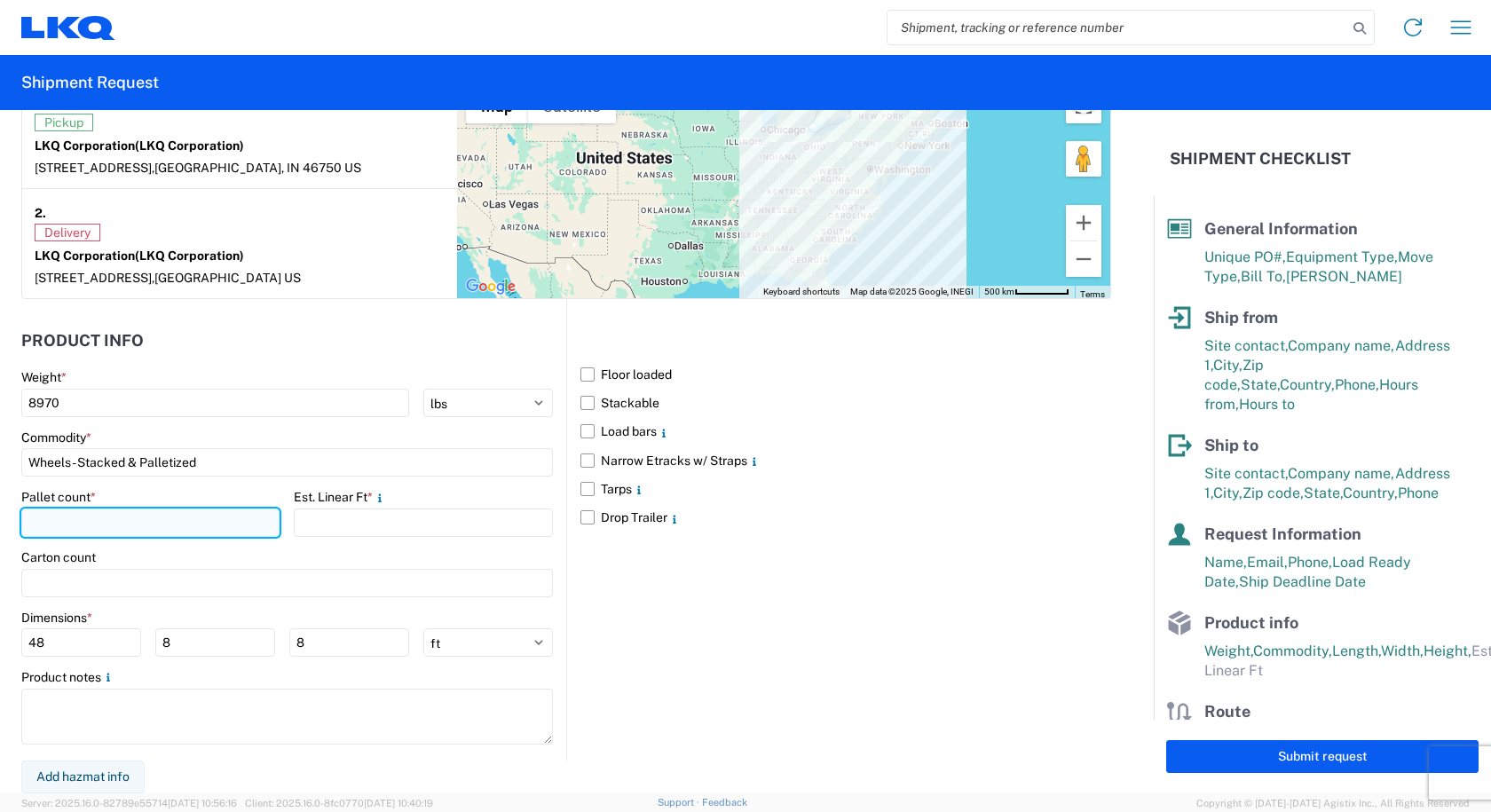
click at [92, 516] on input "number" at bounding box center [151, 522] width 258 height 29
type input "10"
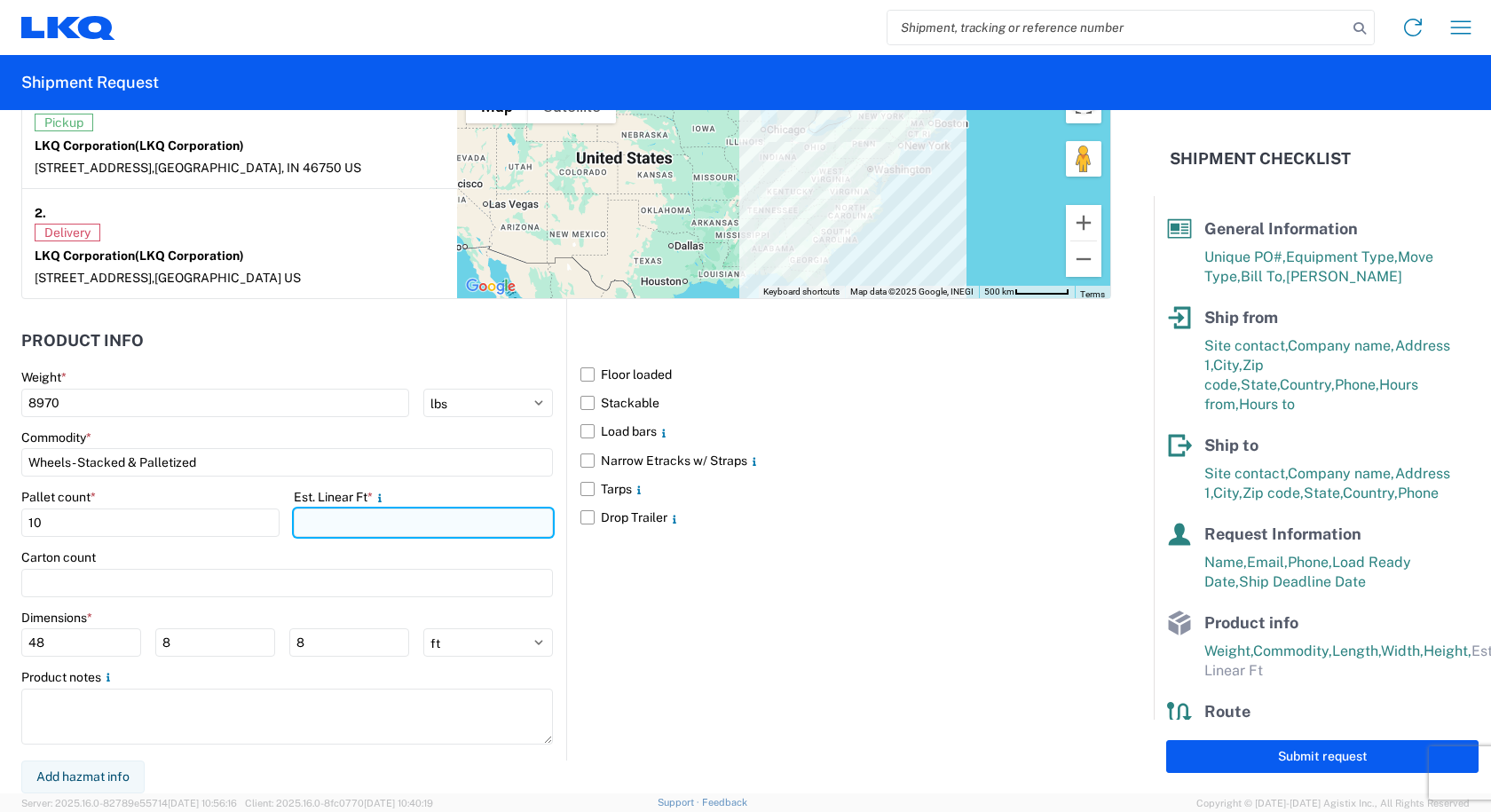
click at [407, 527] on input "number" at bounding box center [422, 522] width 258 height 29
type input "22"
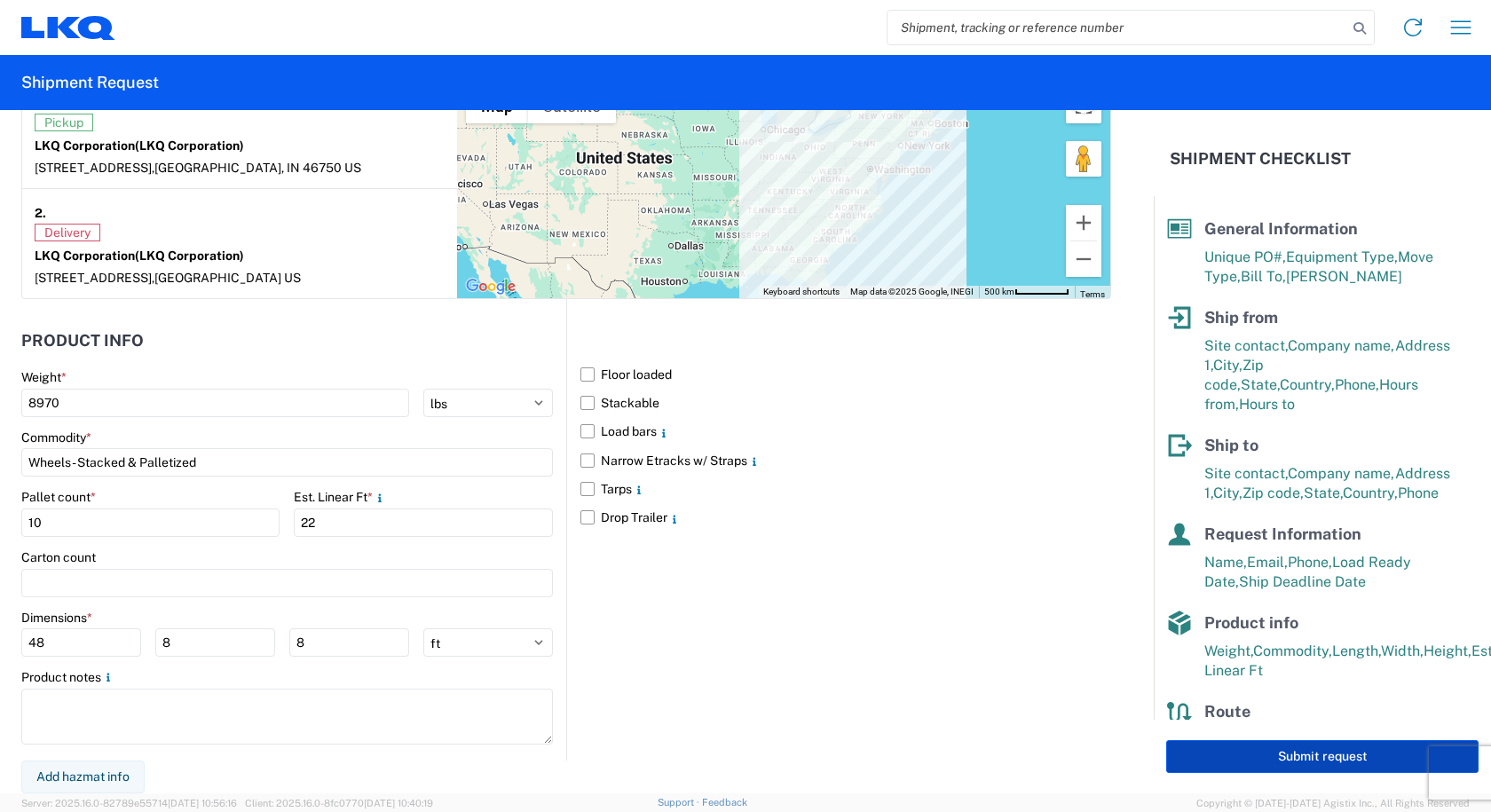
click at [1285, 753] on button "Submit request" at bounding box center [1322, 756] width 312 height 32
select select "US"
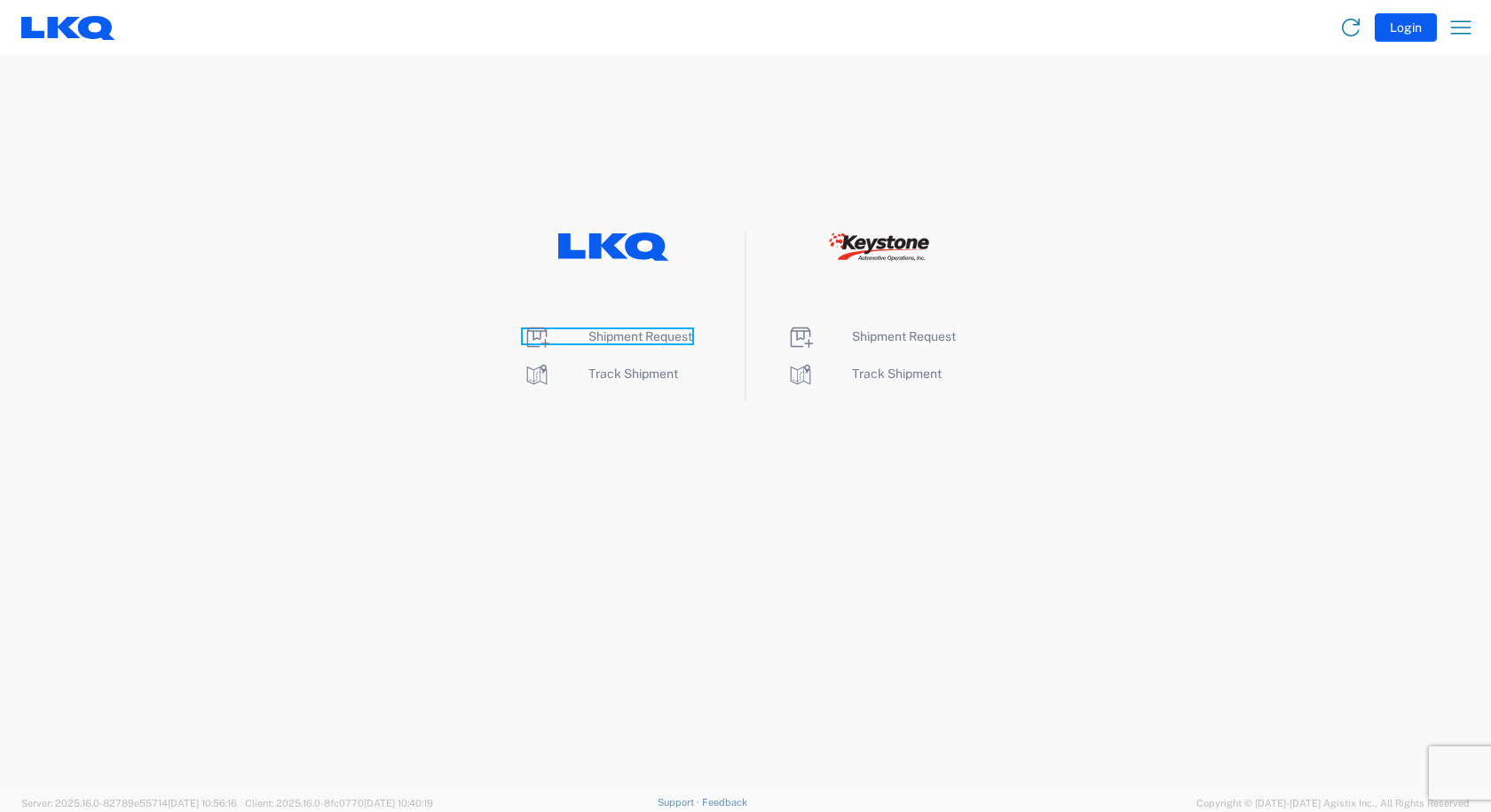
click at [666, 341] on span "Shipment Request" at bounding box center [639, 336] width 103 height 14
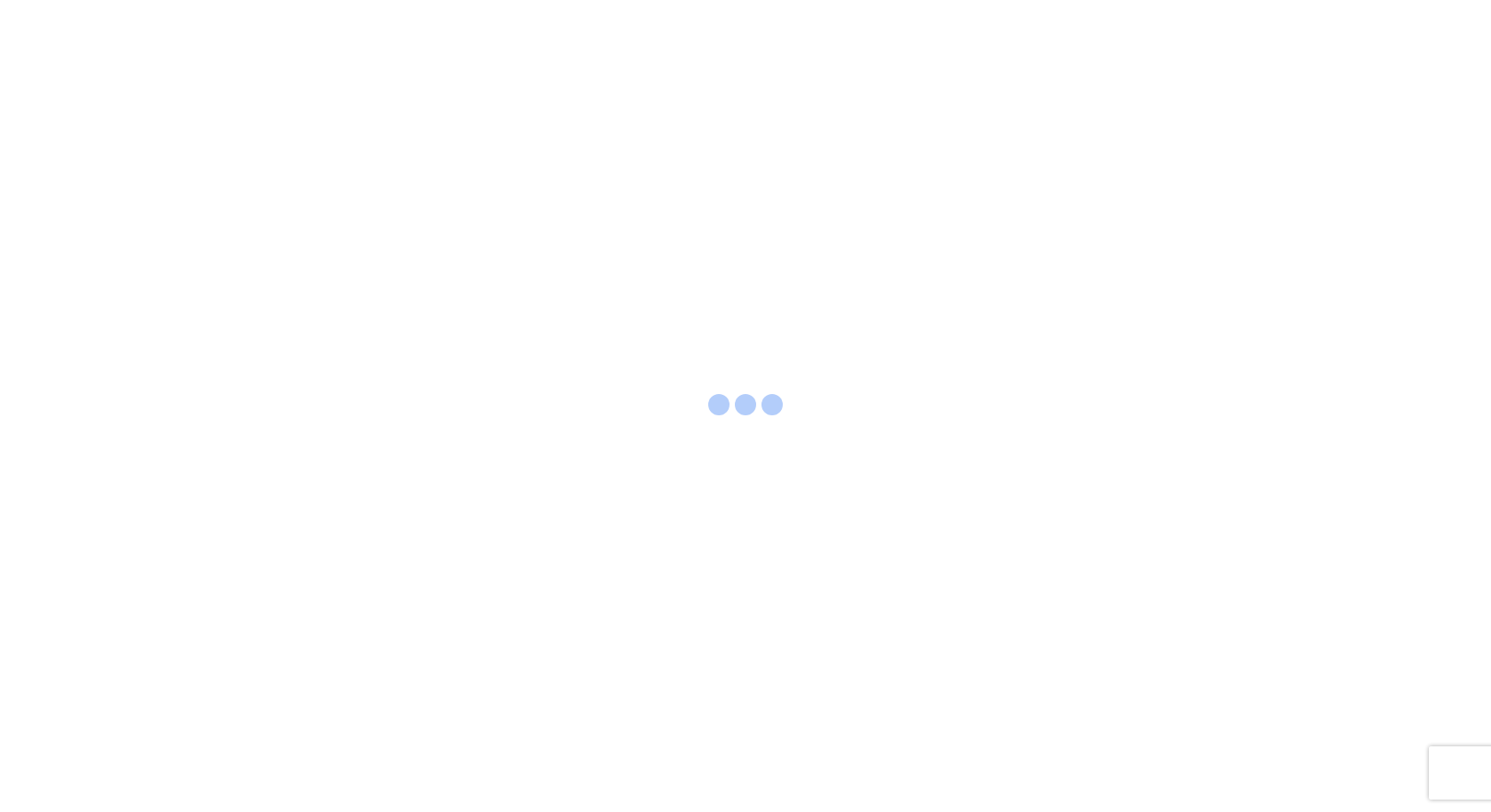
select select "FULL"
select select "LBS"
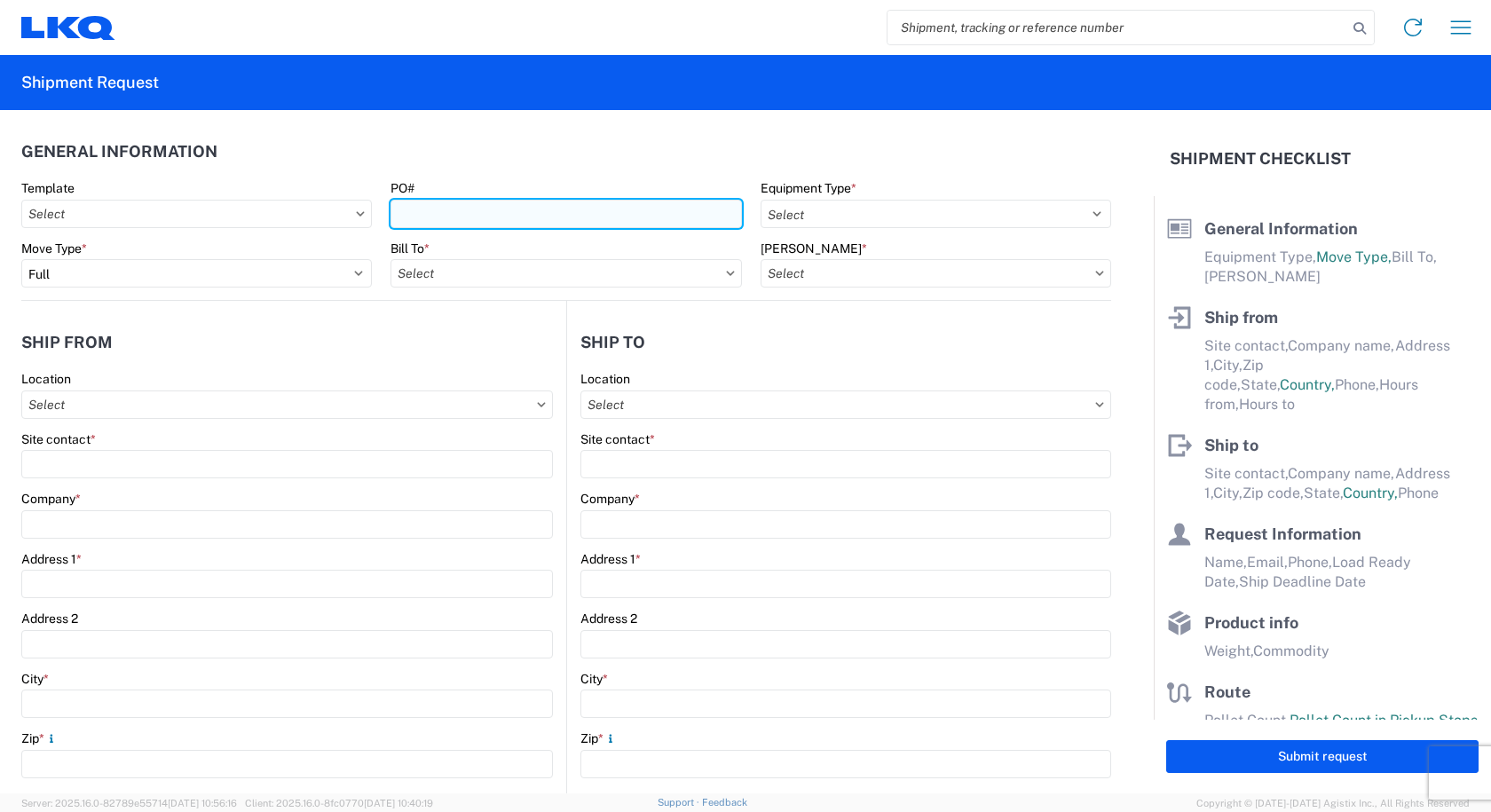
click at [509, 214] on input "PO#" at bounding box center [565, 214] width 351 height 29
type input "MULTIPLE TRANSFERS [DATE]"
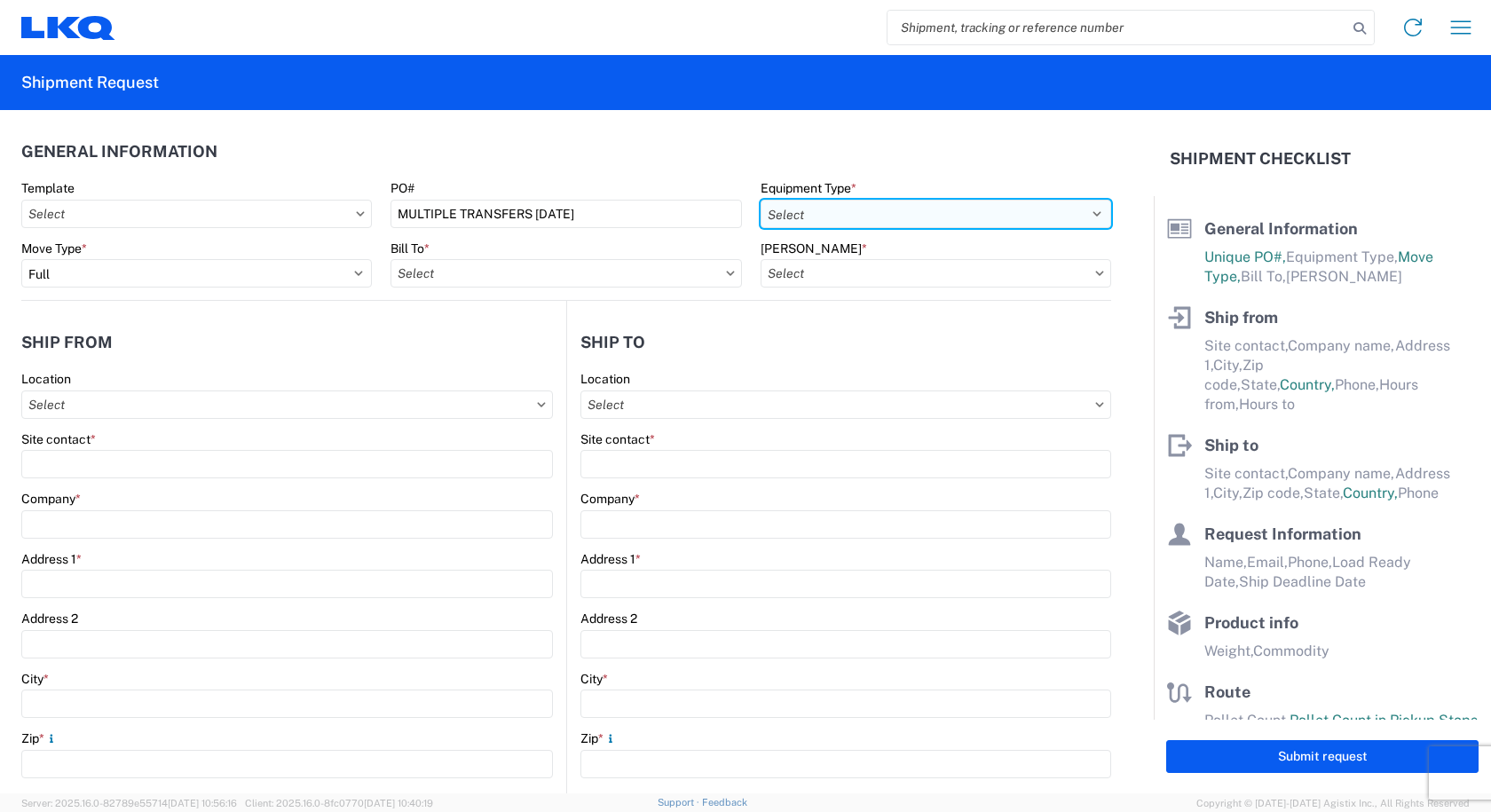
click at [761, 216] on select "Select 53’ Dry Van Flatbed Dropdeck (van) Lowboy (flatbed) Rail" at bounding box center [936, 214] width 351 height 29
select select "STDV"
click at [760, 200] on select "Select 53’ Dry Van Flatbed Dropdeck (van) Lowboy (flatbed) Rail" at bounding box center [936, 214] width 351 height 29
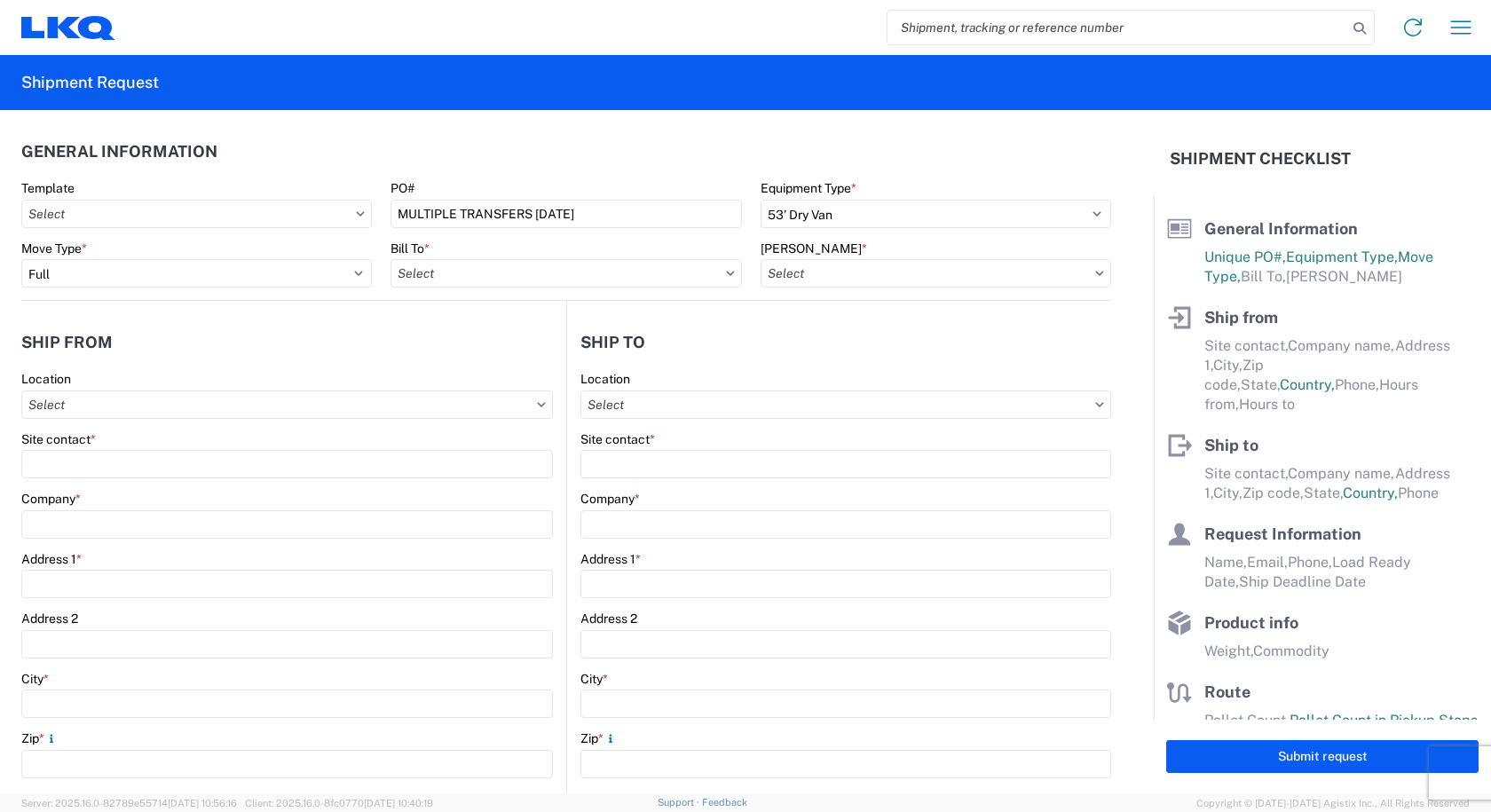
click at [621, 258] on div "Bill To *" at bounding box center [565, 264] width 351 height 48
click at [620, 271] on input "Bill To *" at bounding box center [565, 273] width 351 height 29
type input "3064"
click at [558, 347] on div "3064 - [GEOGRAPHIC_DATA] (064)" at bounding box center [545, 351] width 310 height 29
type input "3064 - [GEOGRAPHIC_DATA] (064)"
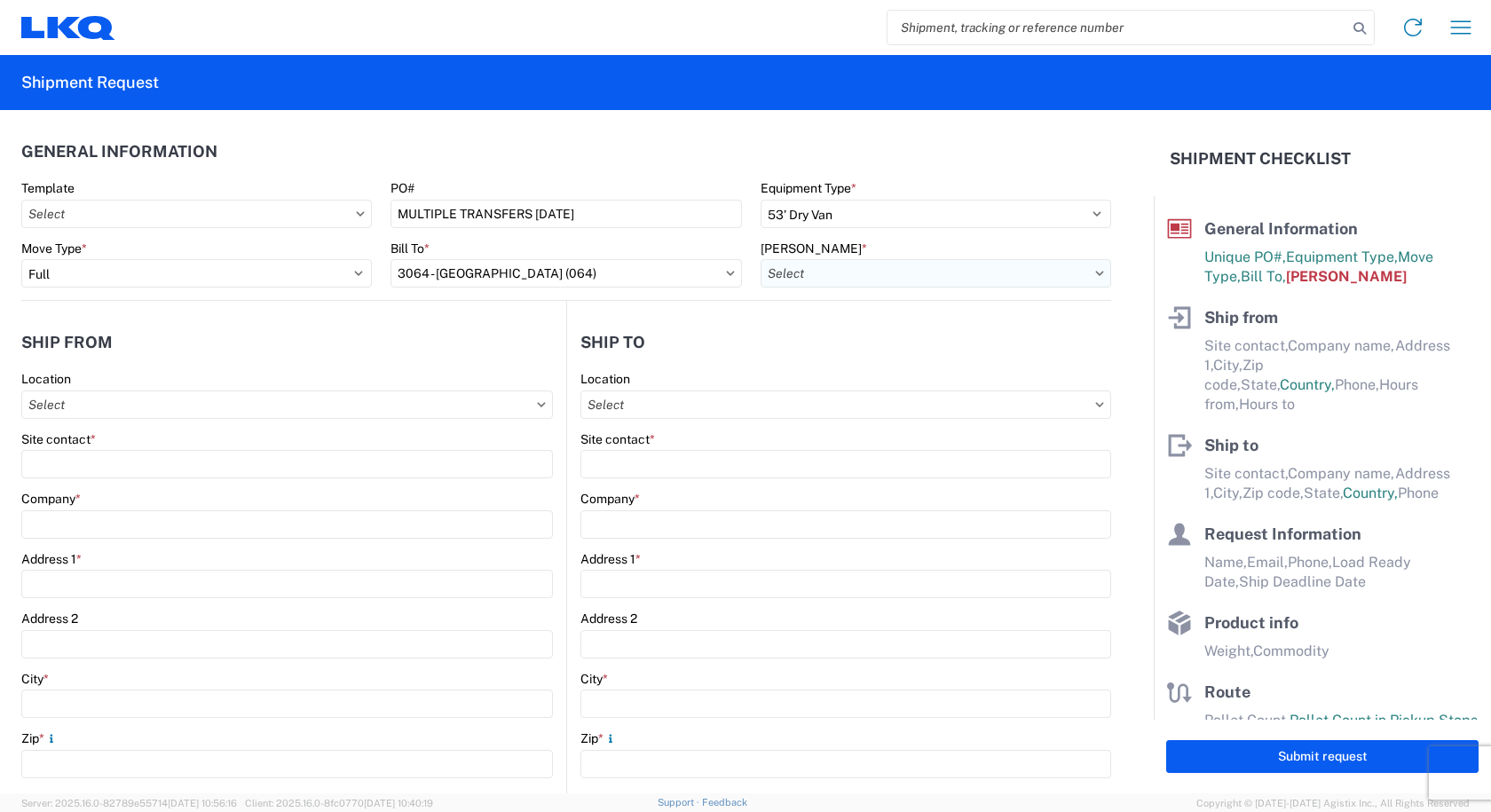
click at [912, 277] on input "[PERSON_NAME] *" at bounding box center [936, 273] width 351 height 29
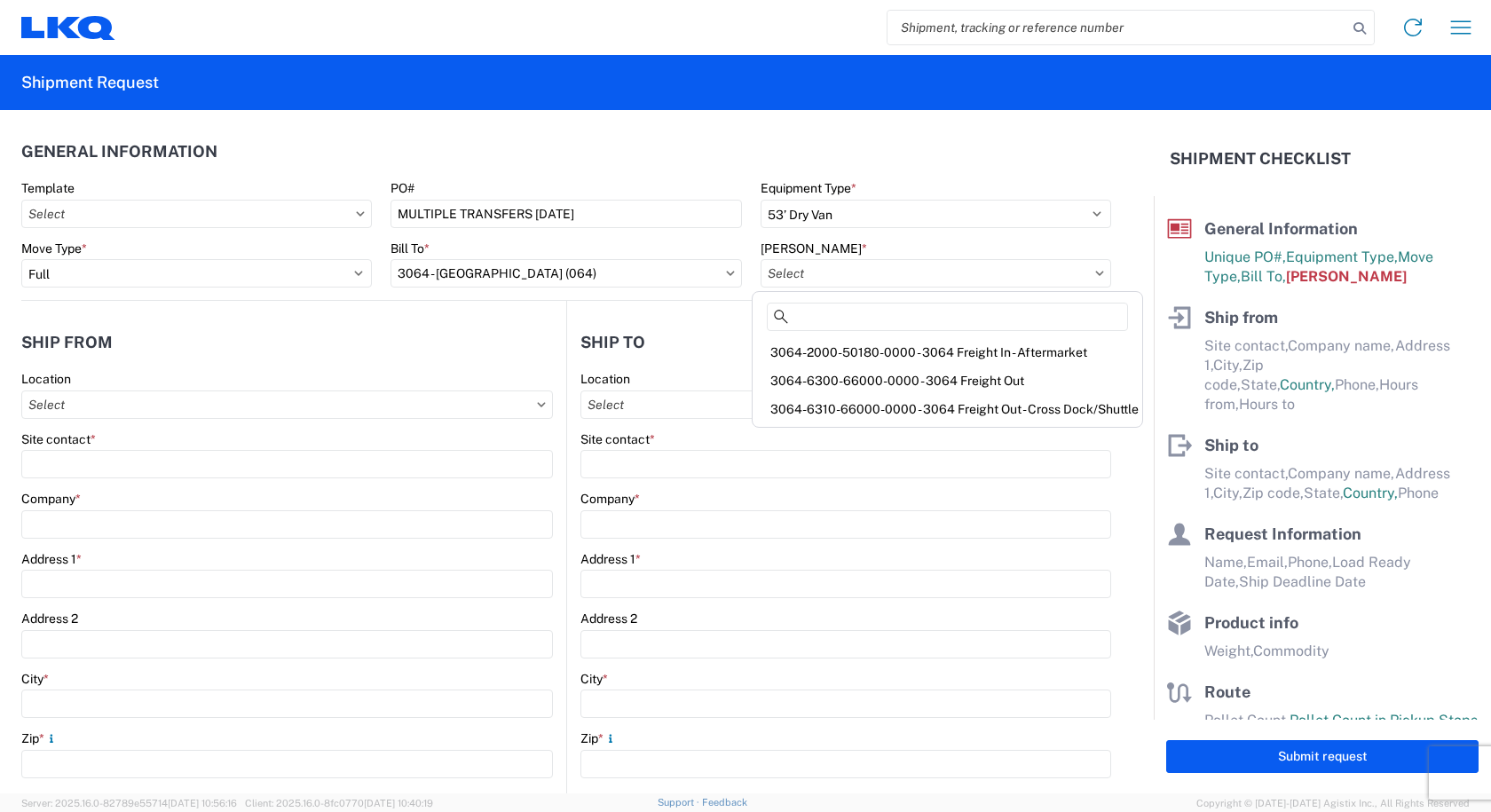
click at [998, 354] on div "3064-2000-50180-0000 - 3064 Freight In - Aftermarket" at bounding box center [947, 351] width 382 height 29
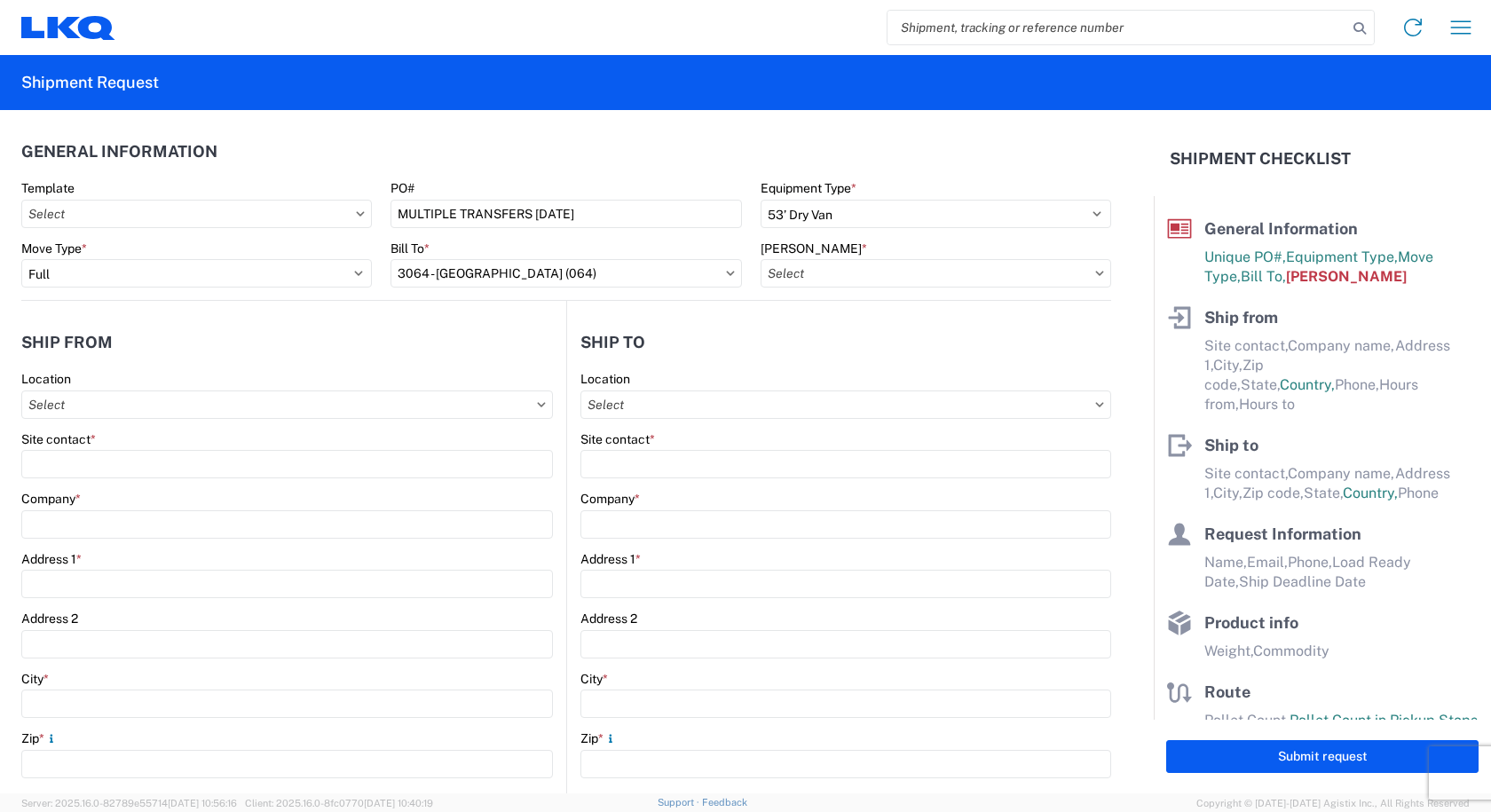
type input "3064-2000-50180-0000 - 3064 Freight In - Aftermarket"
click at [150, 408] on input "Location" at bounding box center [288, 404] width 532 height 29
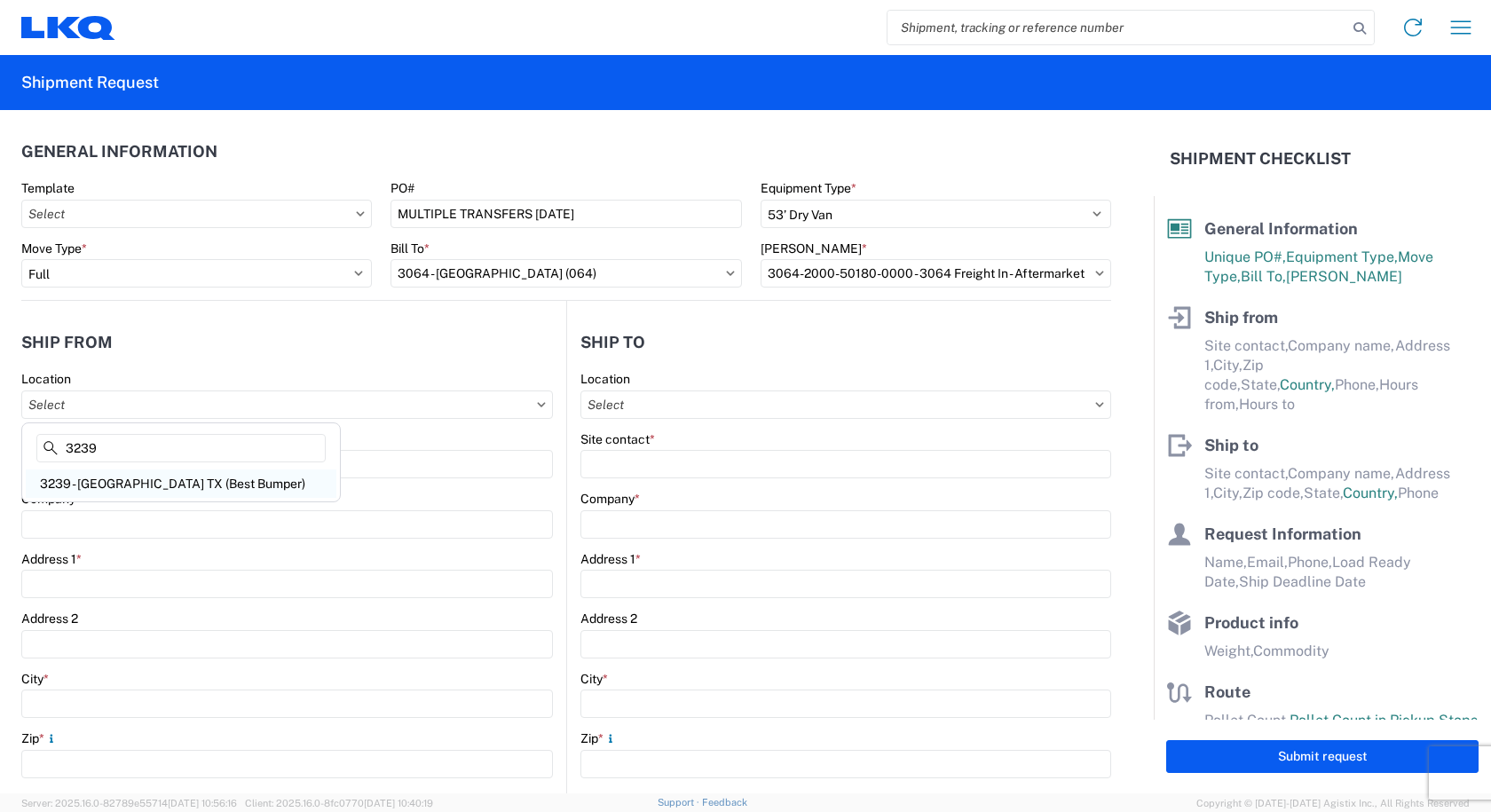
type input "3239"
click at [83, 488] on div "3239 - [GEOGRAPHIC_DATA] TX (Best Bumper)" at bounding box center [180, 483] width 310 height 29
type input "3239 - [GEOGRAPHIC_DATA] TX (Best Bumper)"
type input "LKQ Corporation"
type input "[STREET_ADDRESS]"
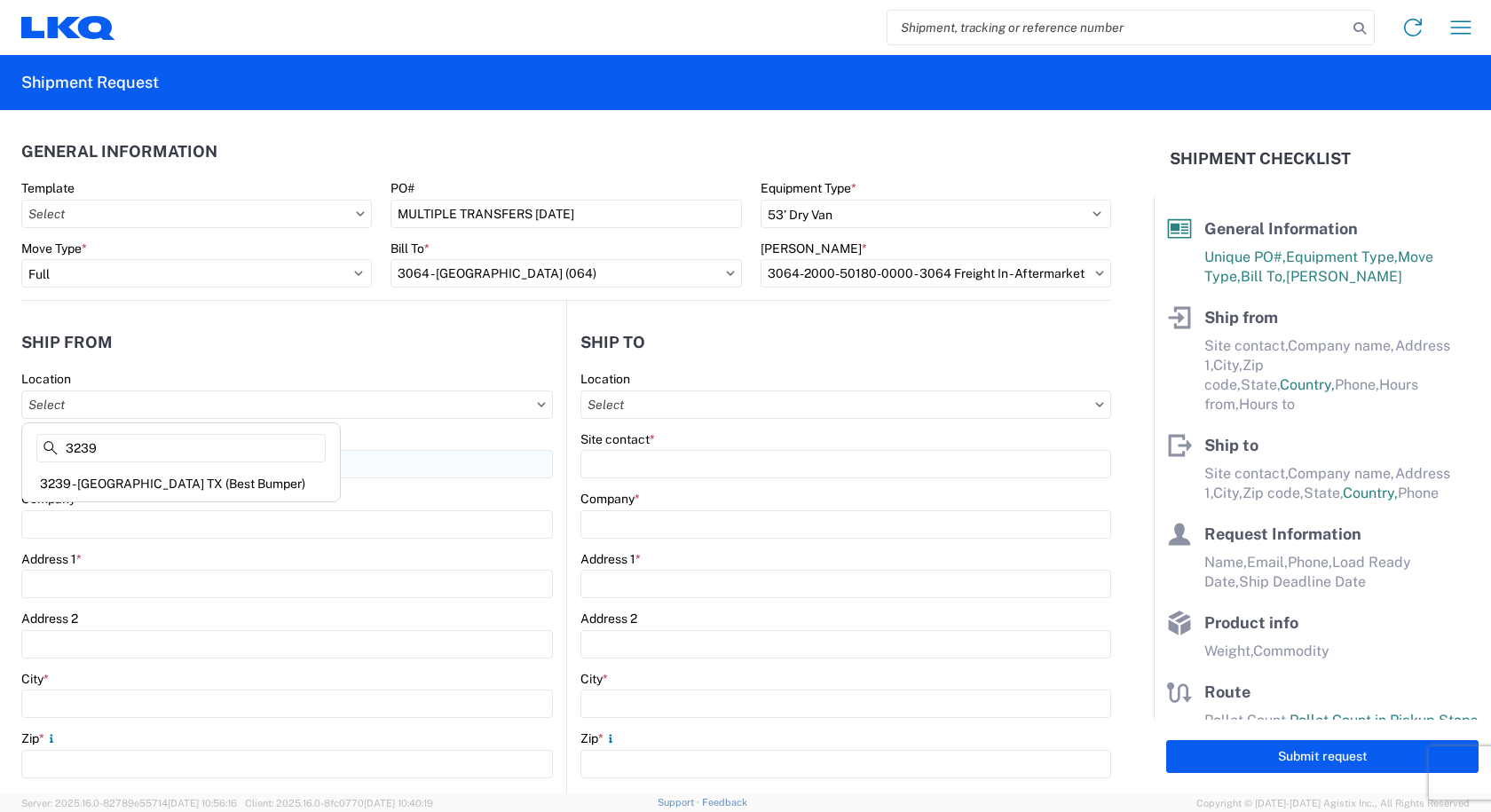
type input "[PERSON_NAME]"
type input "75141"
select select "[GEOGRAPHIC_DATA]"
select select "US"
type input "07:00"
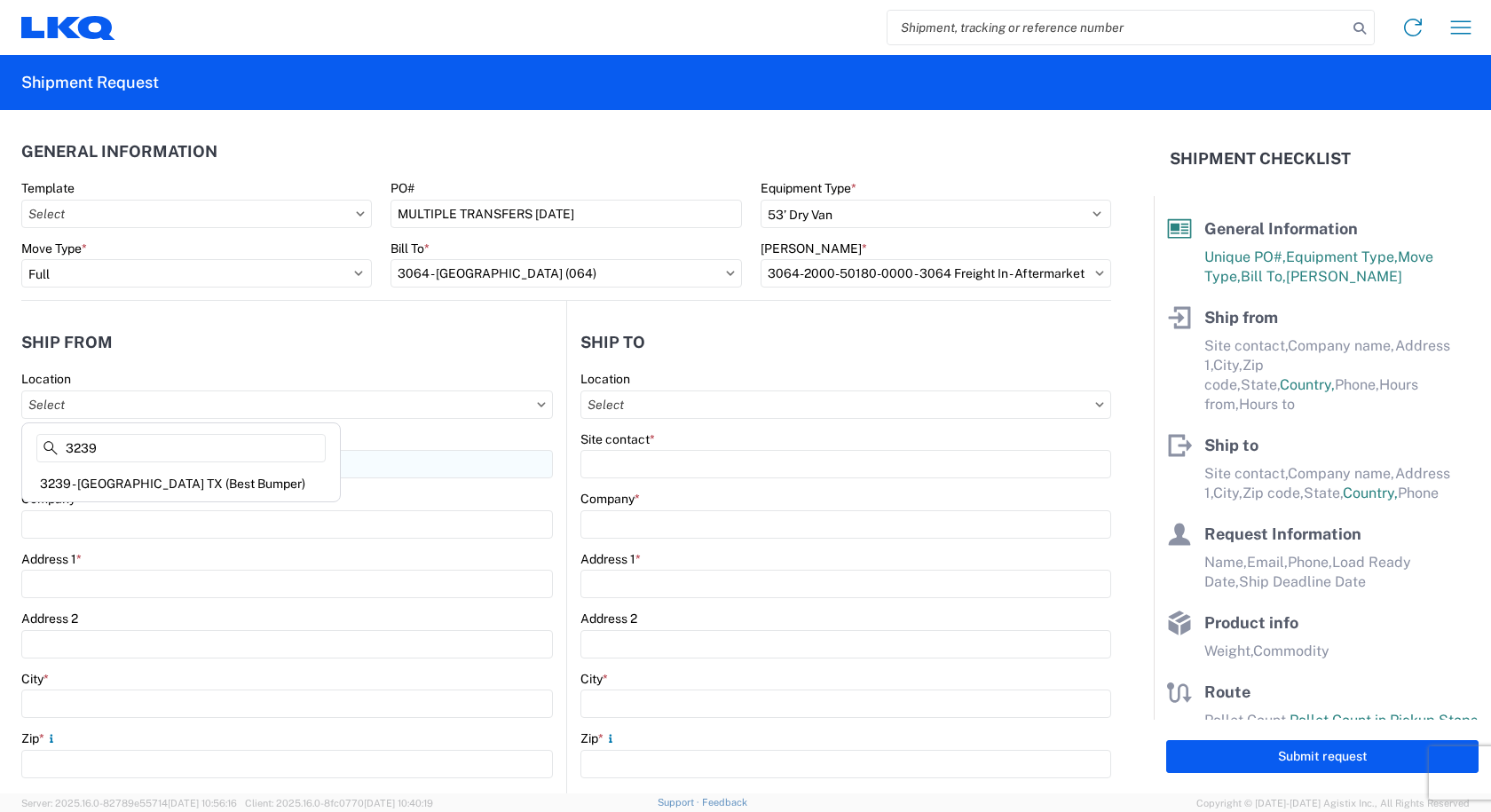
type input "16:00"
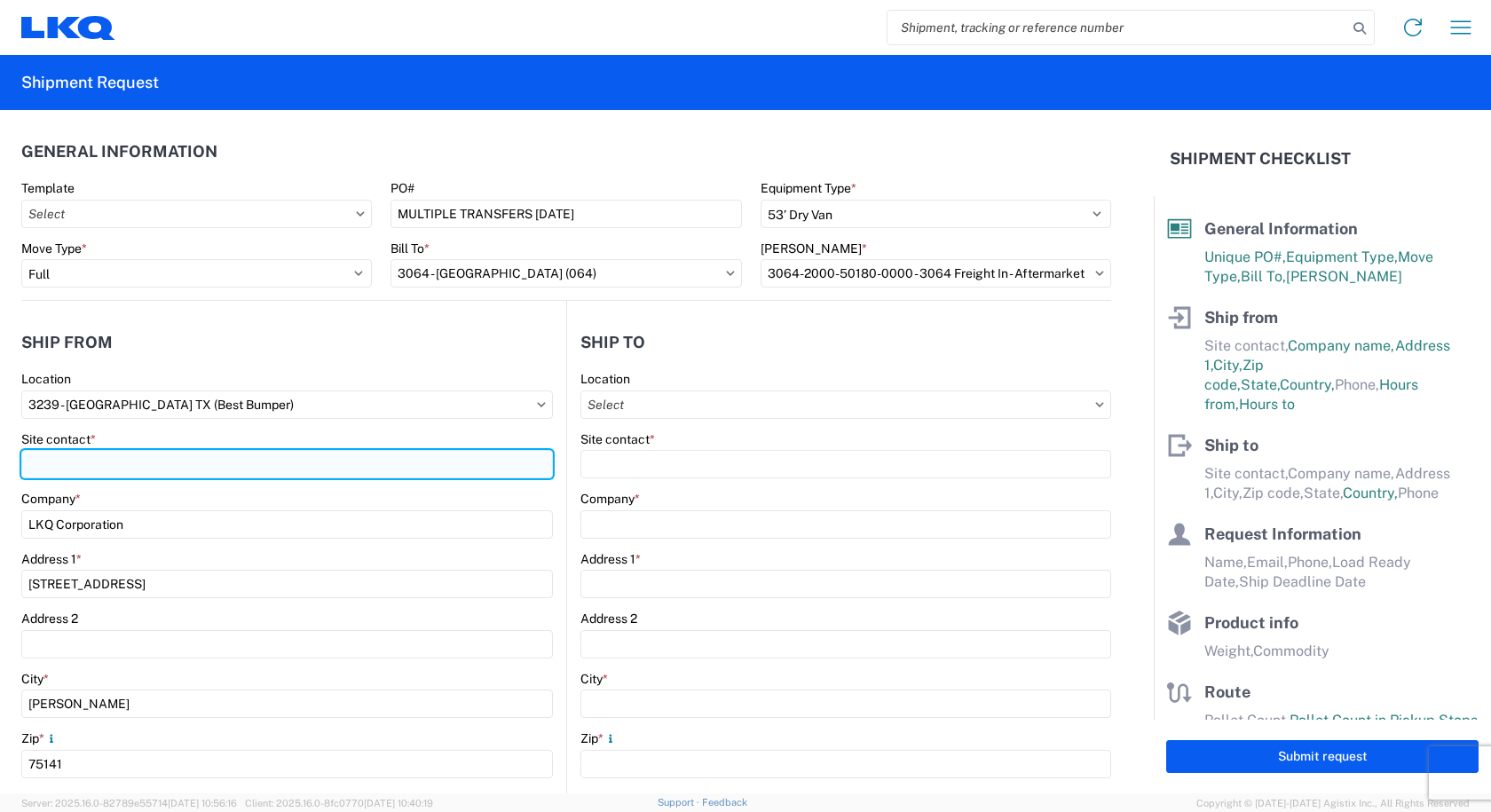
click at [71, 466] on input "Site contact *" at bounding box center [288, 464] width 532 height 29
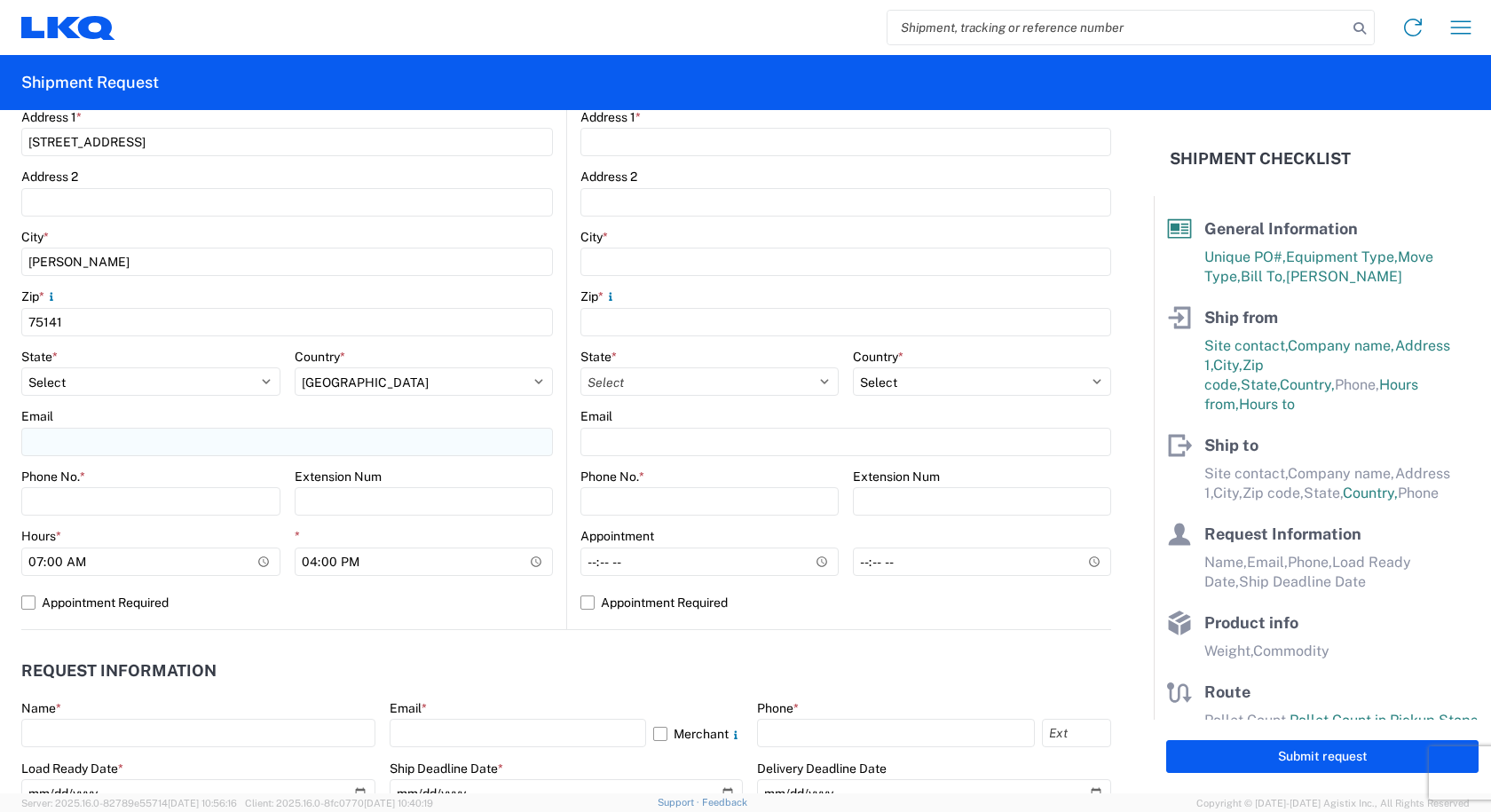
scroll to position [444, 0]
type input "[PERSON_NAME]"
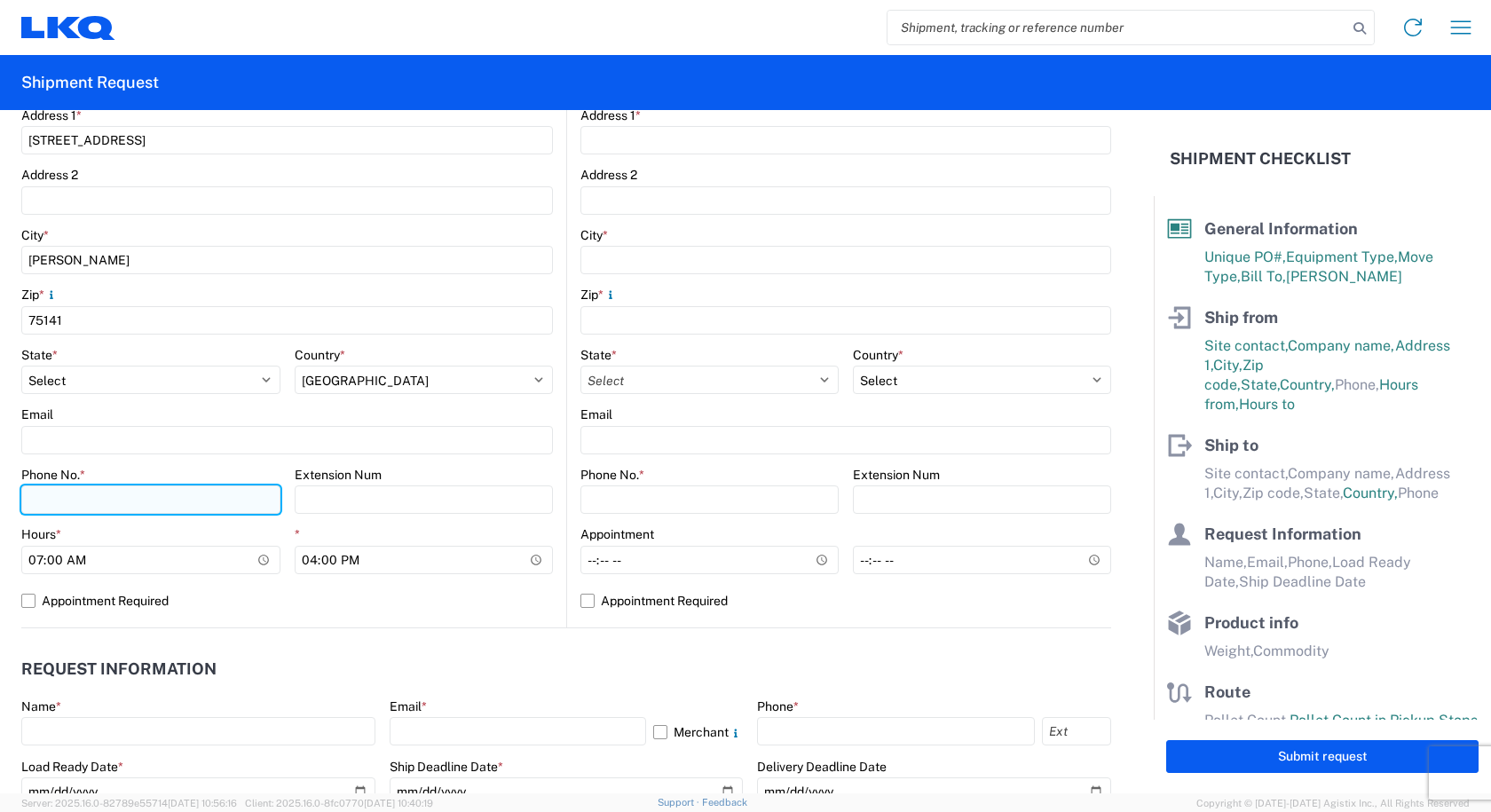
click at [121, 500] on input "Phone No. *" at bounding box center [151, 499] width 259 height 29
type input "[PHONE_NUMBER]"
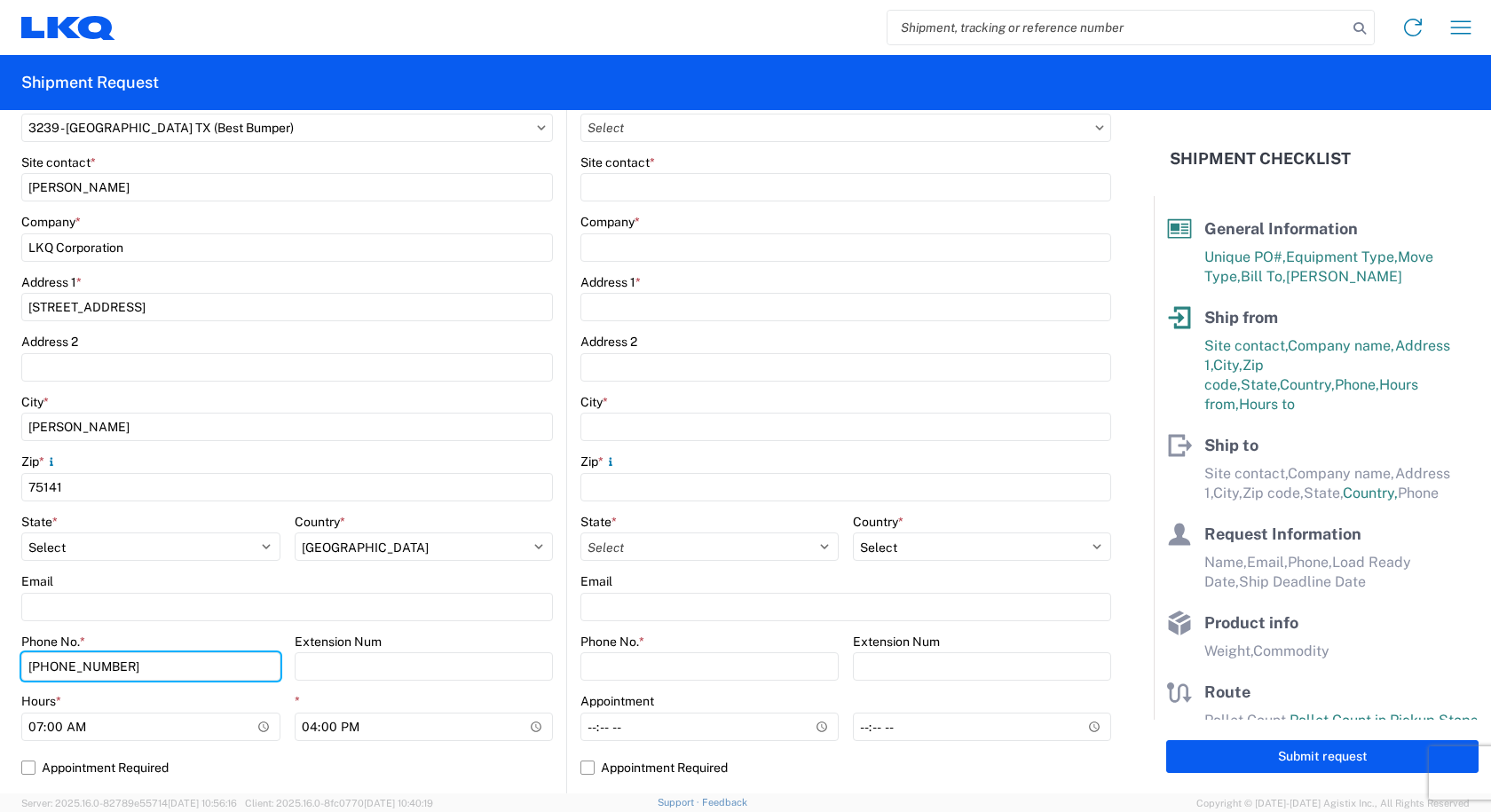
scroll to position [0, 0]
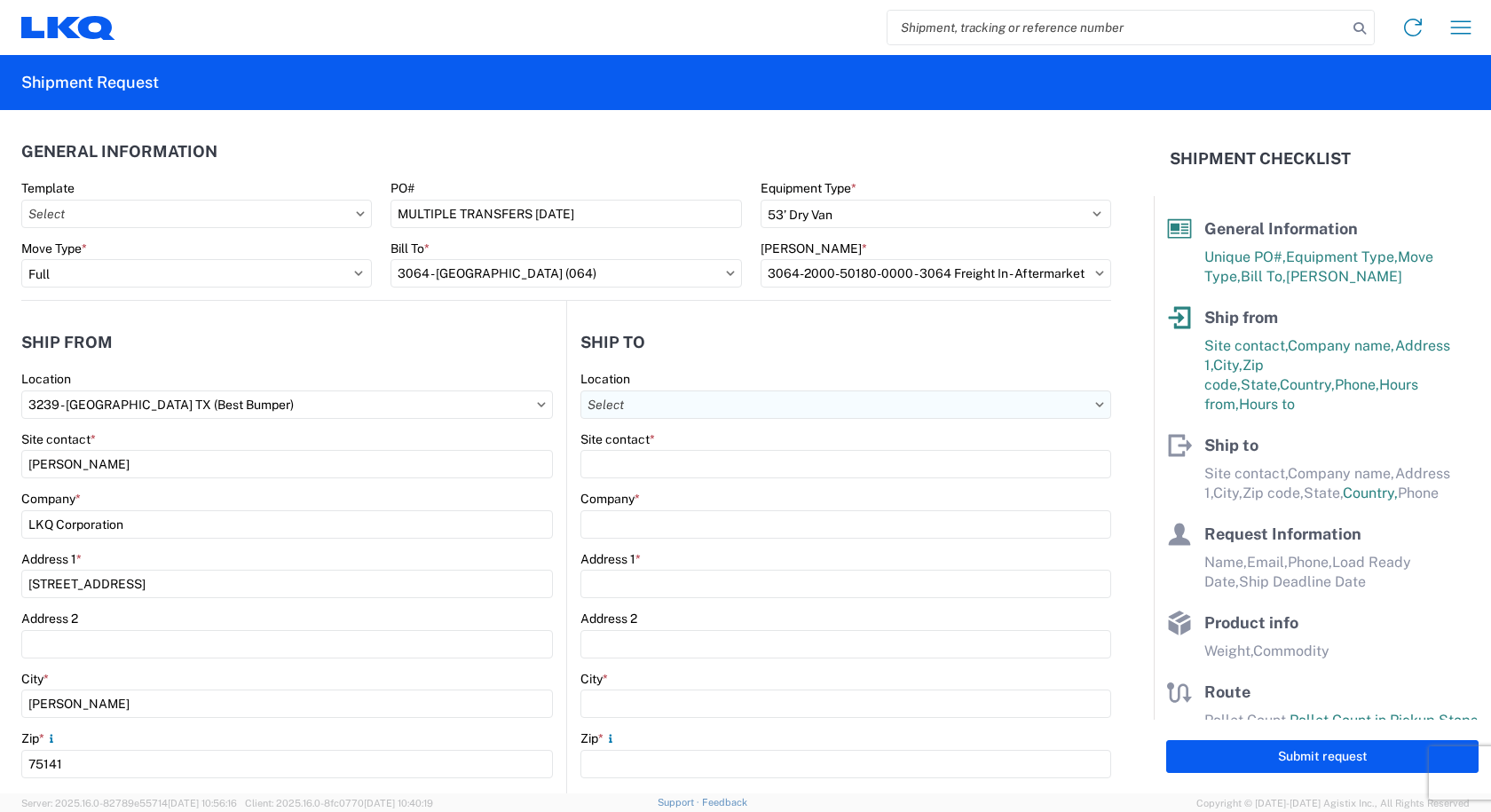
click at [653, 413] on input "Location" at bounding box center [845, 404] width 531 height 29
type input "3064"
click at [626, 493] on div "3064 - [GEOGRAPHIC_DATA] (064)" at bounding box center [734, 483] width 310 height 29
type input "3064 - [GEOGRAPHIC_DATA] (064)"
type input "LKQ Corporation"
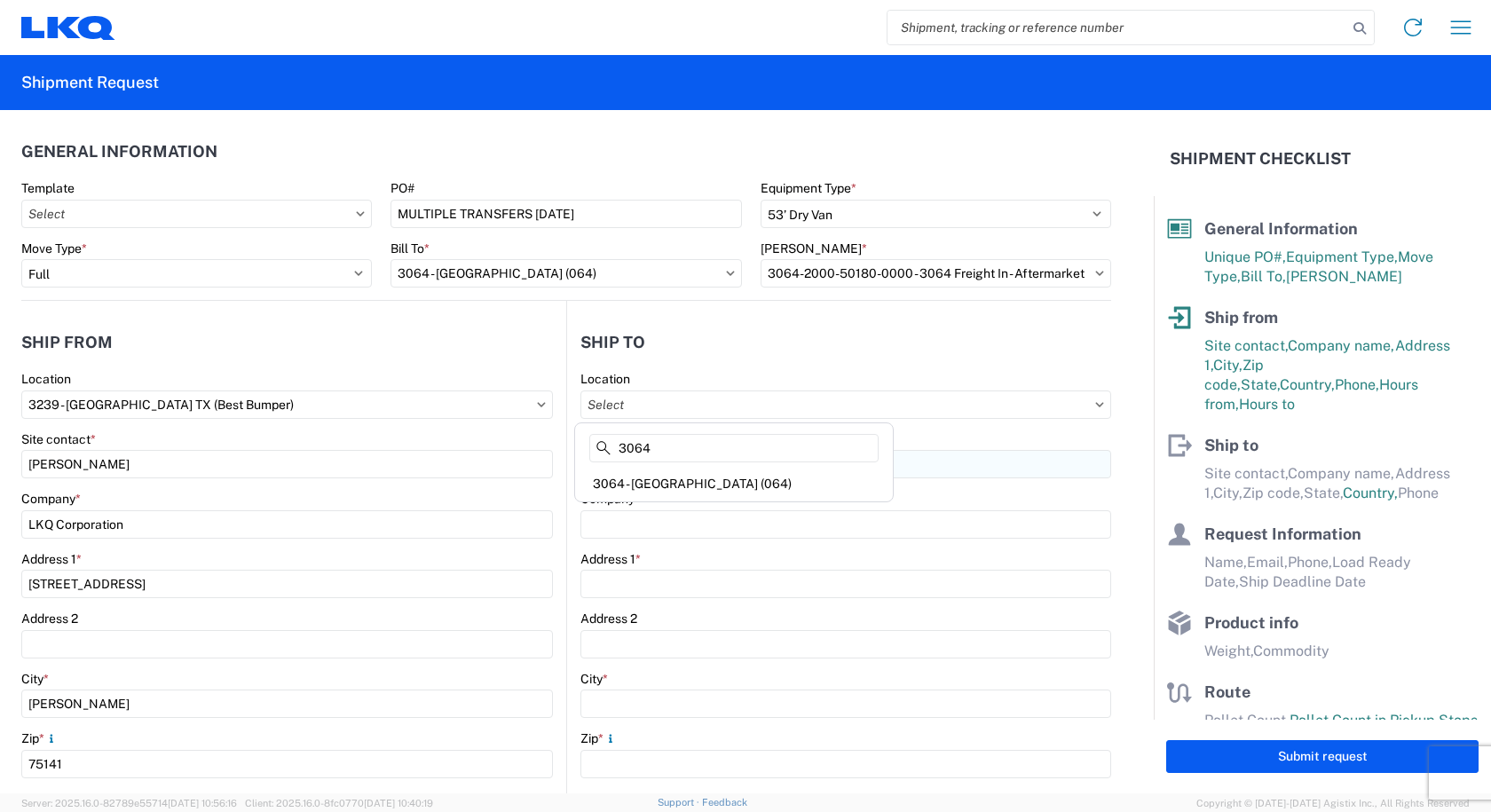
type input "[STREET_ADDRESS]"
type input "[GEOGRAPHIC_DATA]"
type input "30336"
select select "US"
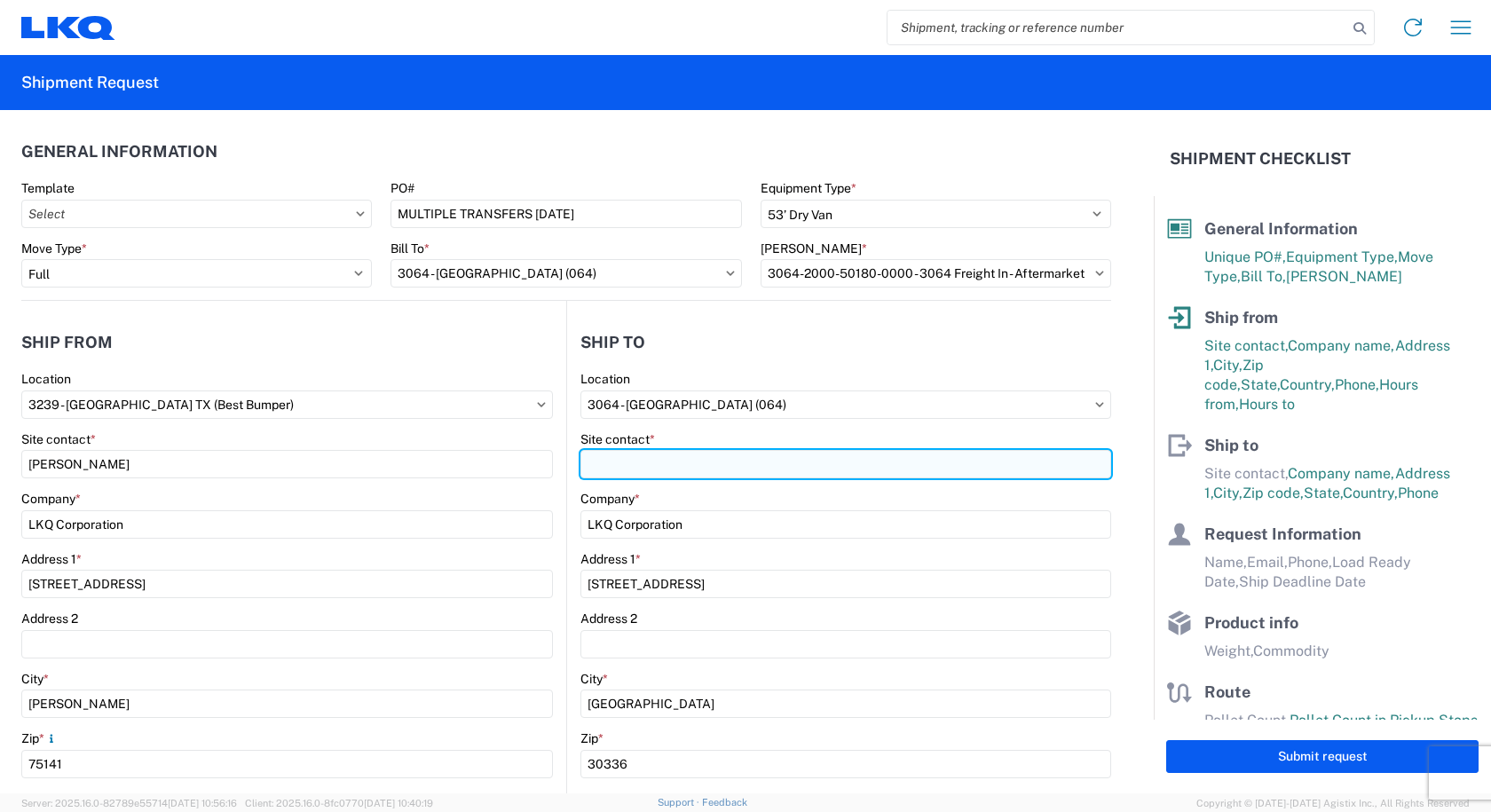
click at [606, 459] on input "Site contact *" at bounding box center [845, 464] width 531 height 29
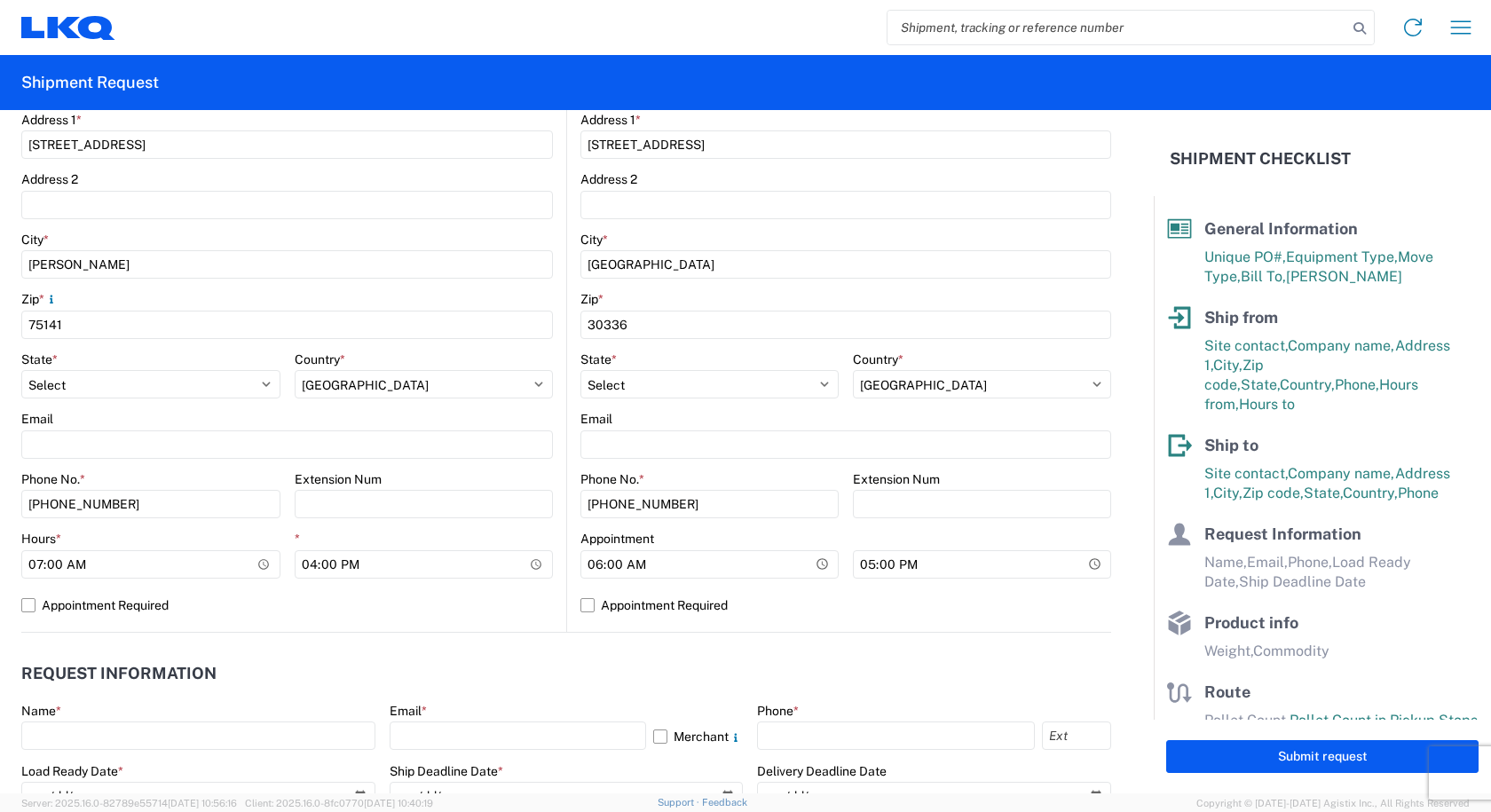
scroll to position [444, 0]
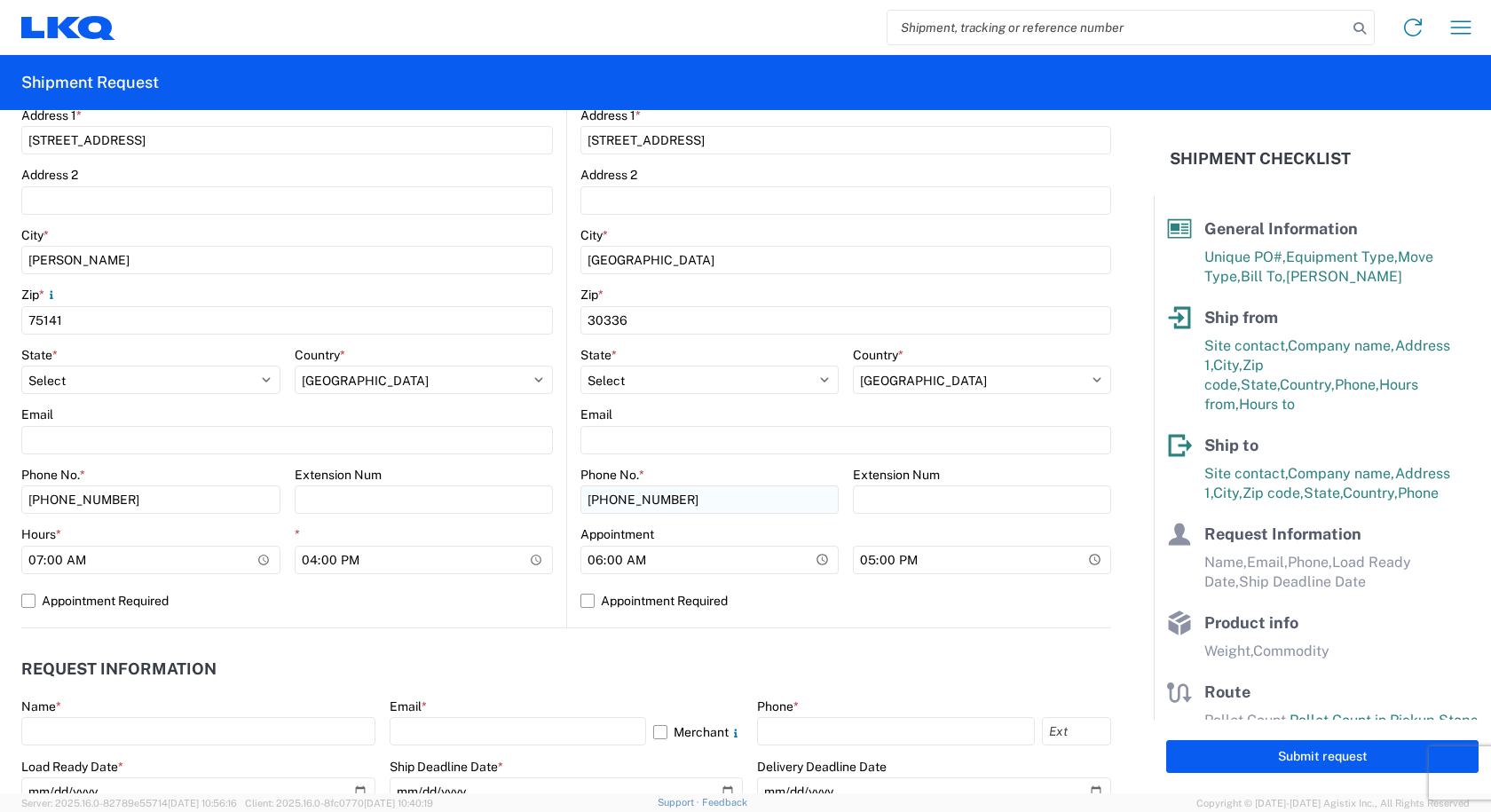
type input "[PERSON_NAME]"
drag, startPoint x: 691, startPoint y: 500, endPoint x: 486, endPoint y: 489, distance: 205.3
click at [486, 489] on div "Ship from 3239 Location [STREET_ADDRESS] (Best Bumper) Site contact * [PERSON_N…" at bounding box center [566, 242] width 1090 height 771
type input "[PHONE_NUMBER]"
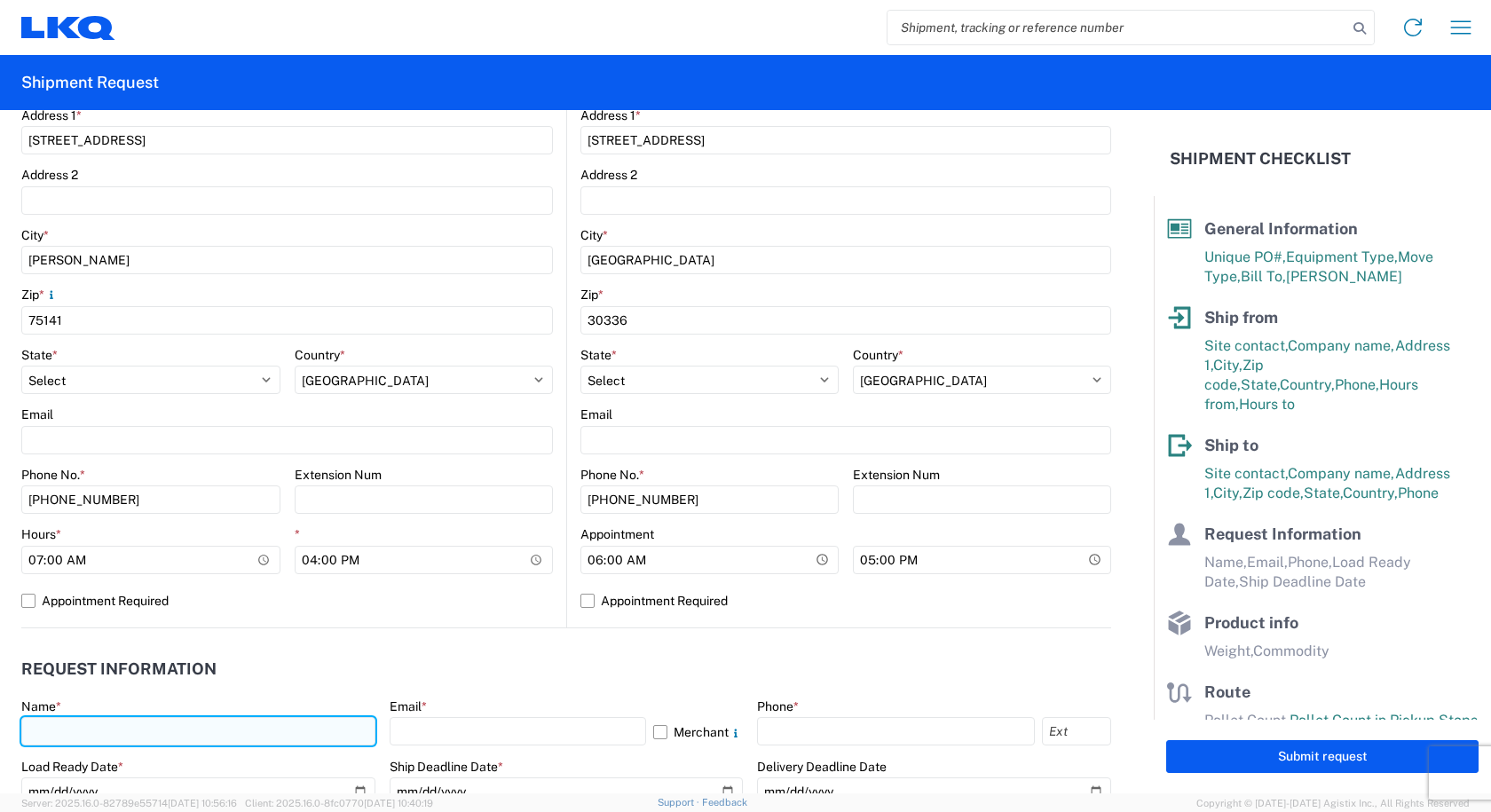
click at [86, 729] on input "text" at bounding box center [199, 730] width 355 height 29
type input "[PERSON_NAME]"
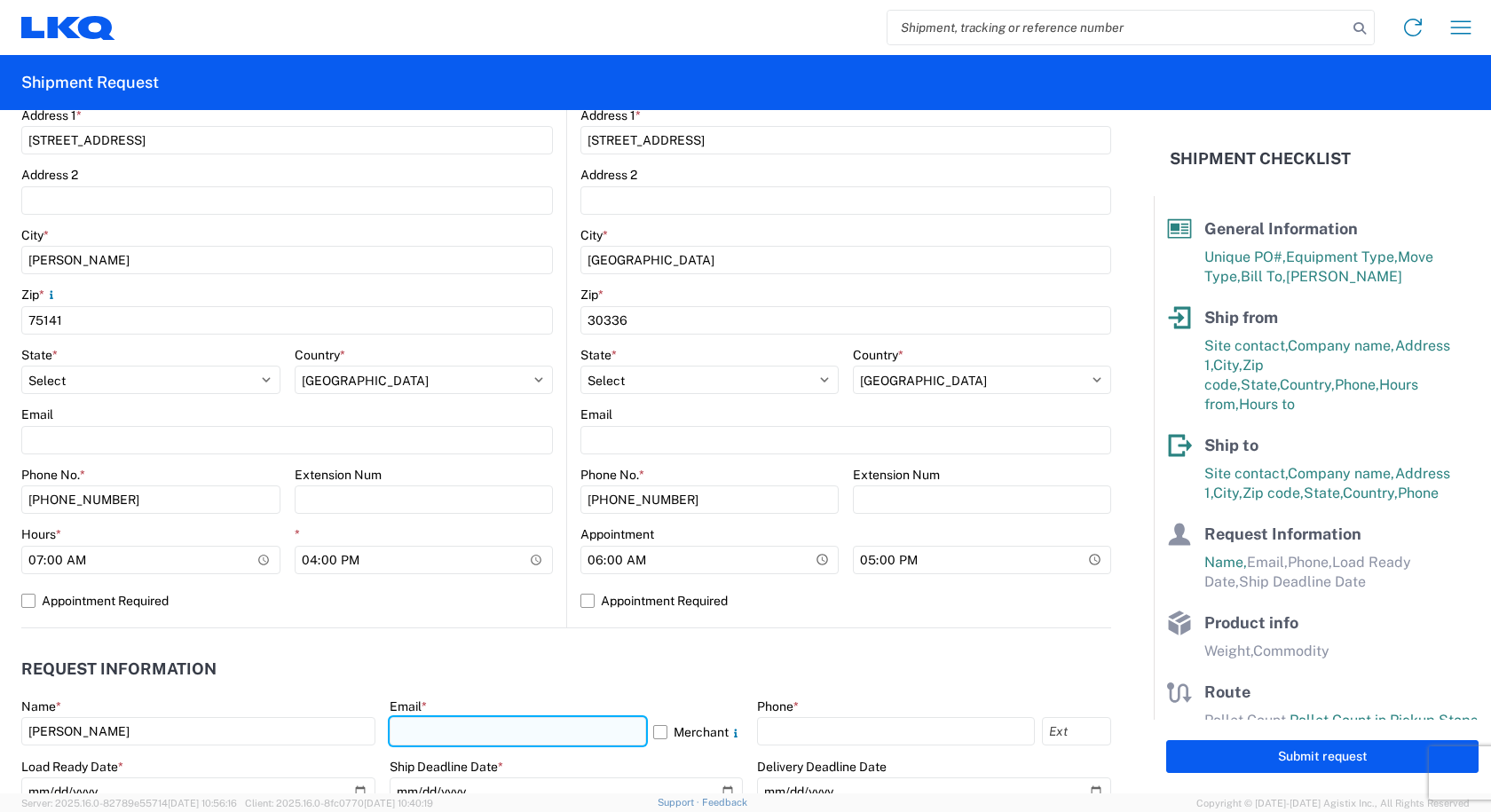
click at [420, 735] on input "text" at bounding box center [518, 730] width 257 height 29
type input "[PERSON_NAME][EMAIL_ADDRESS][DOMAIN_NAME]"
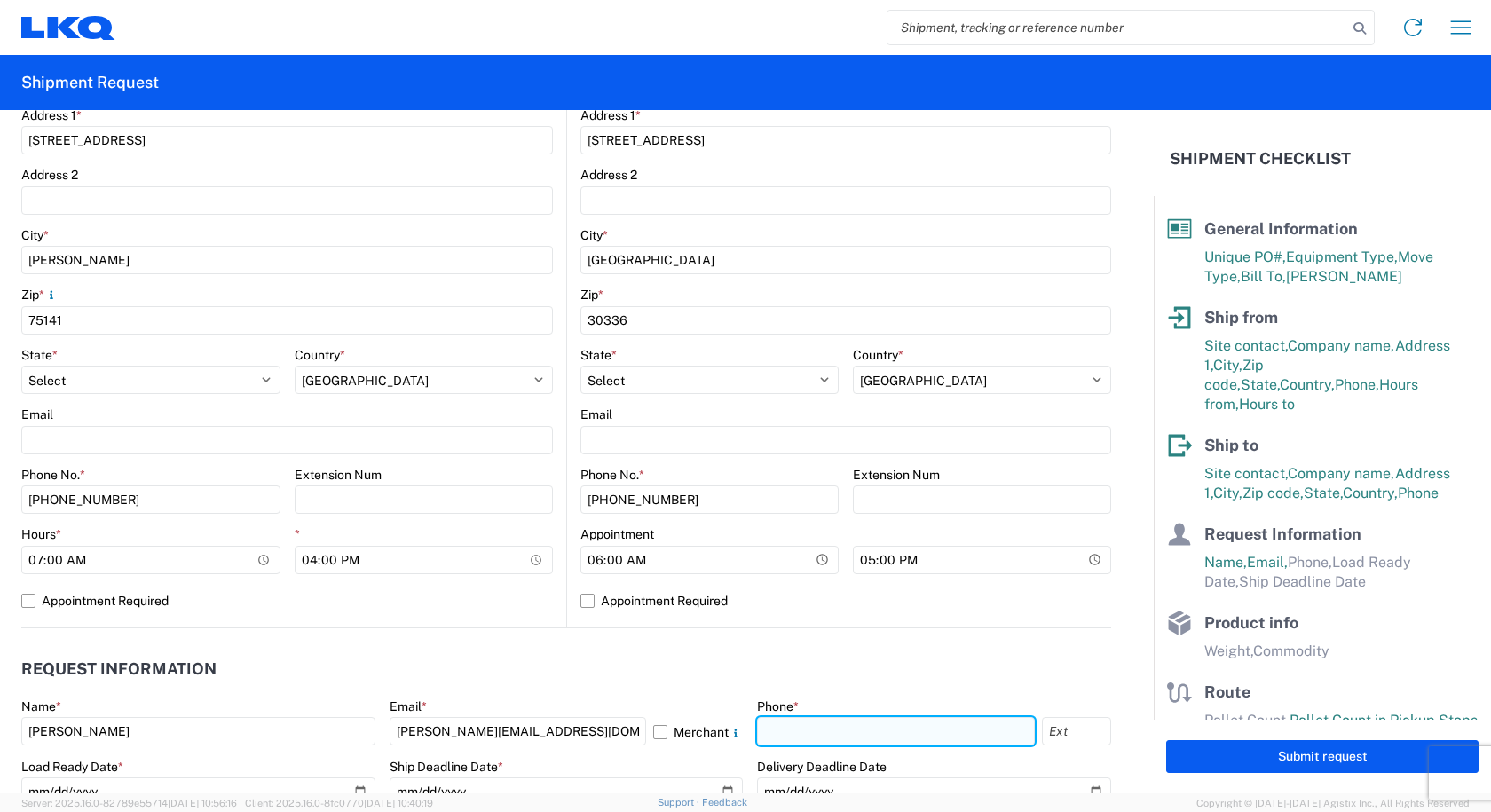
click at [895, 728] on input "text" at bounding box center [896, 730] width 278 height 29
type input "[PHONE_NUMBER]"
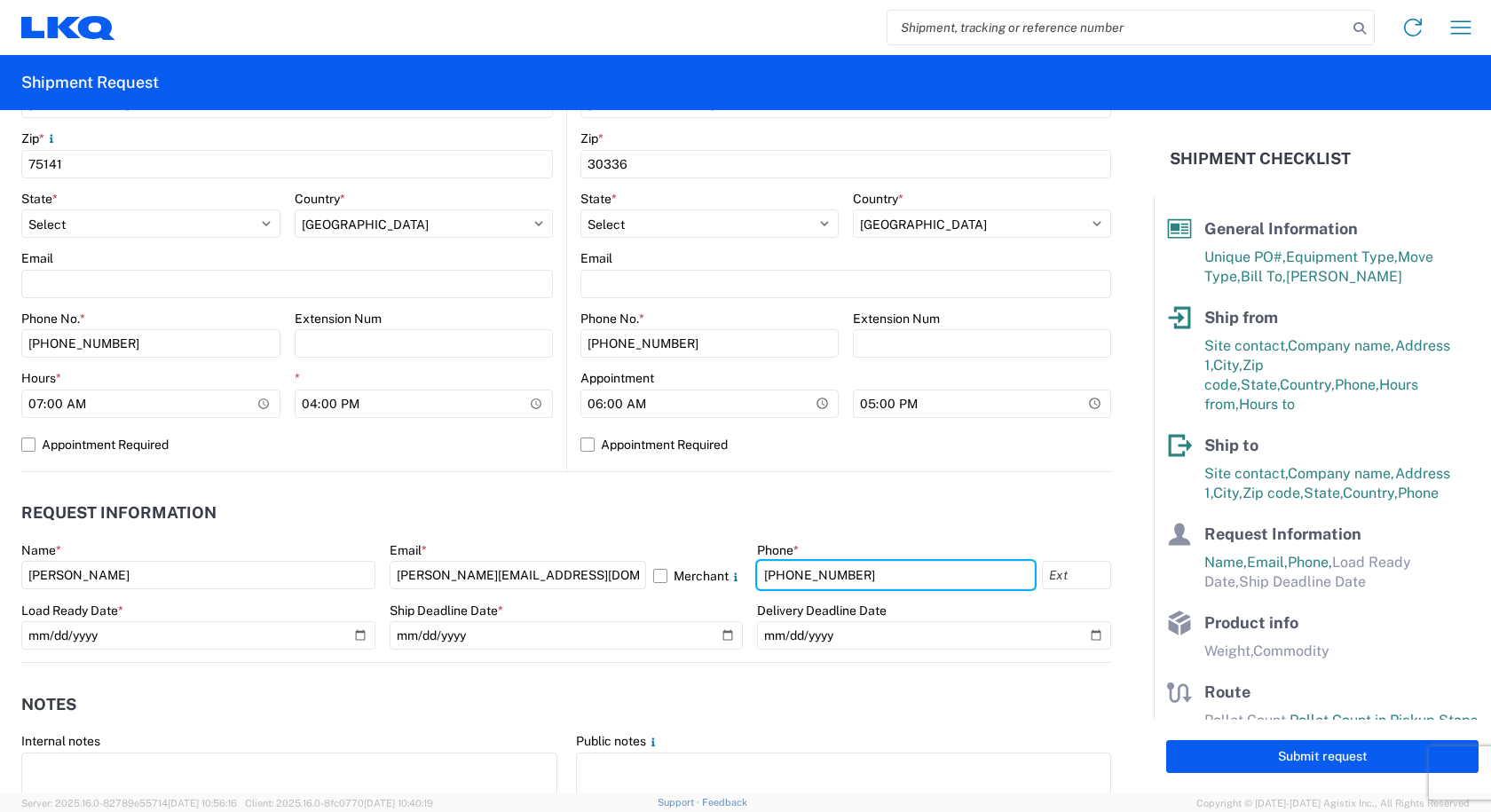
scroll to position [887, 0]
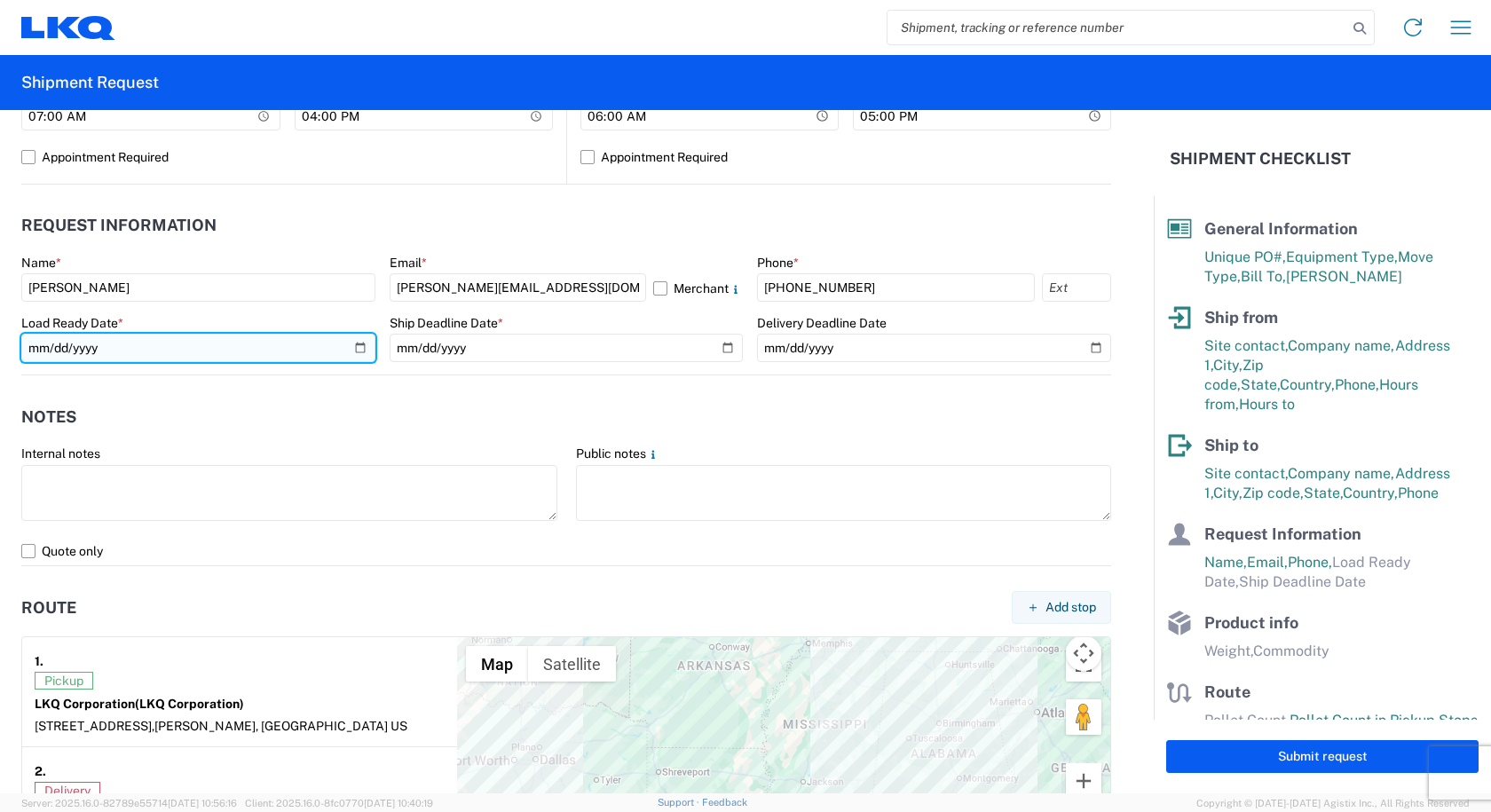
click at [351, 345] on input "date" at bounding box center [199, 347] width 355 height 29
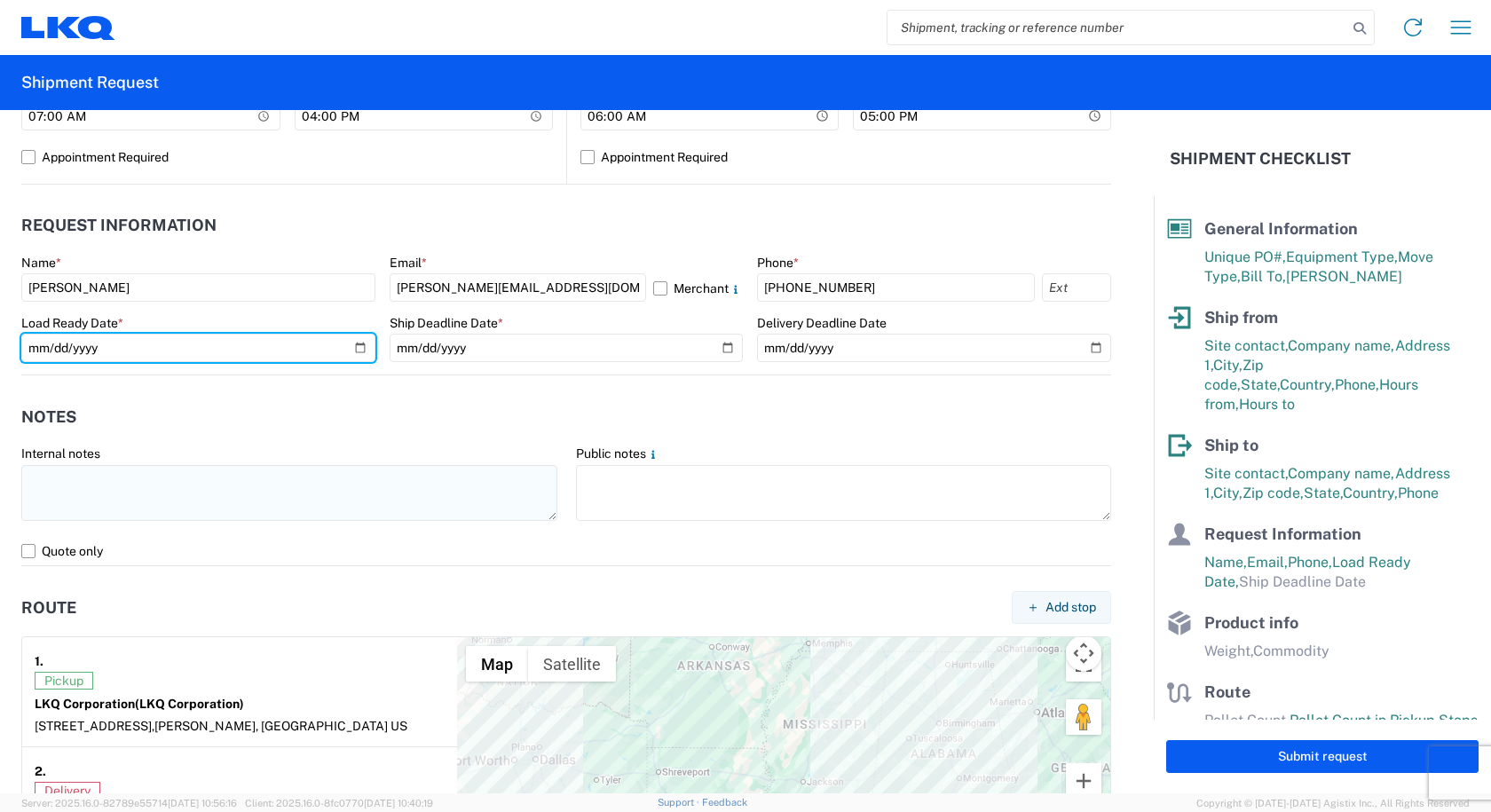
type input "[DATE]"
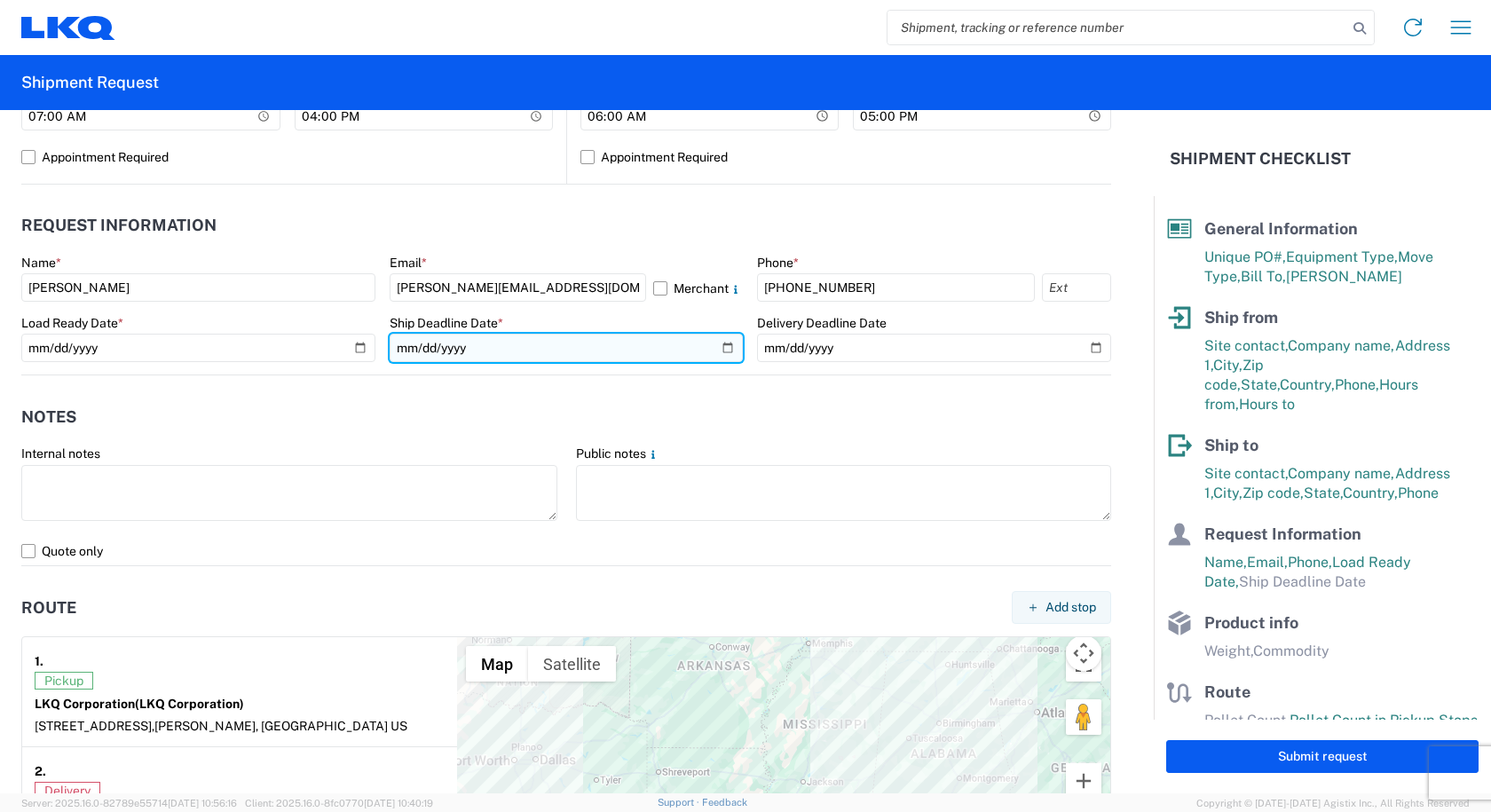
click at [725, 341] on input "date" at bounding box center [567, 347] width 355 height 29
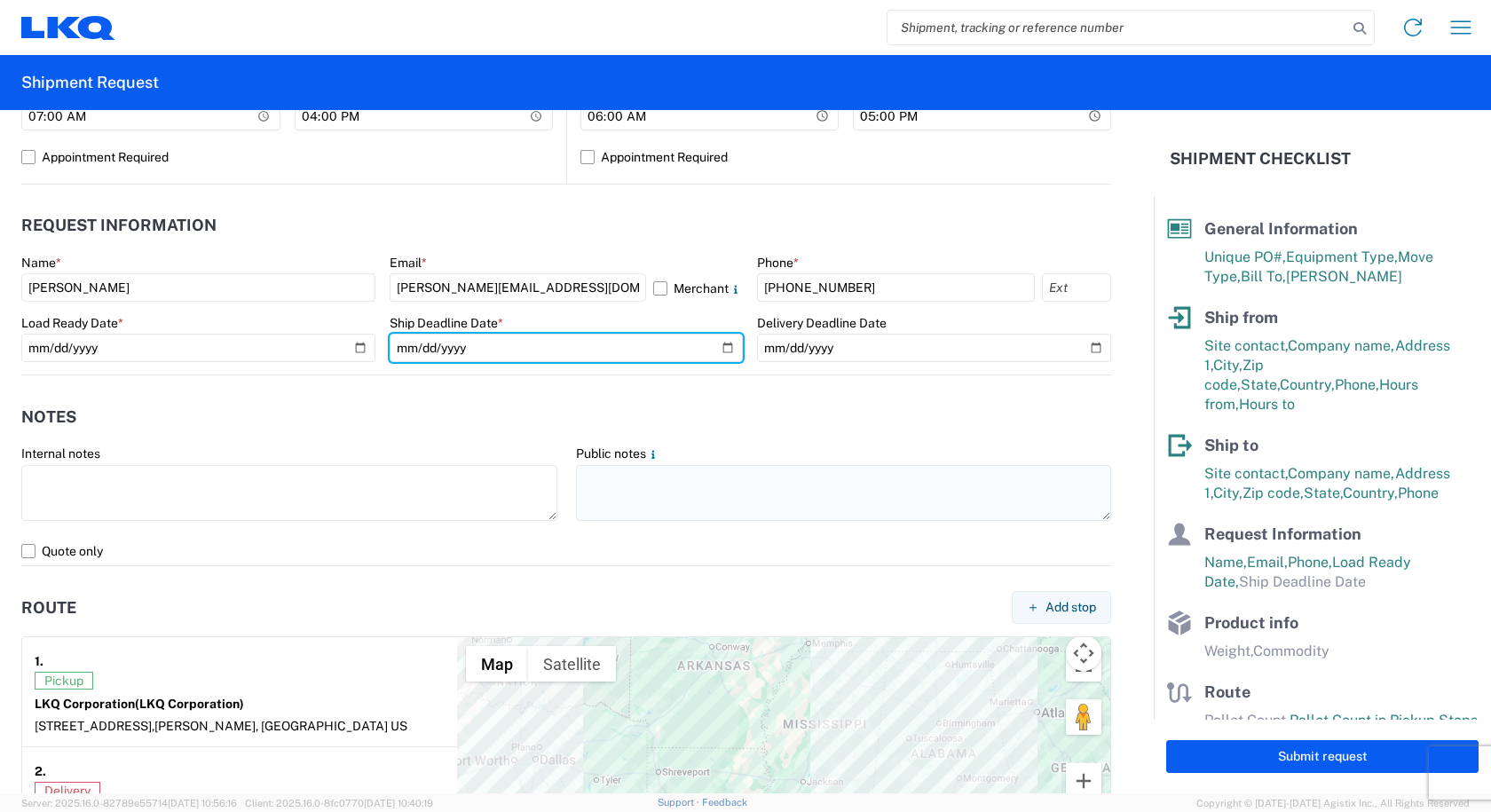
type input "[DATE]"
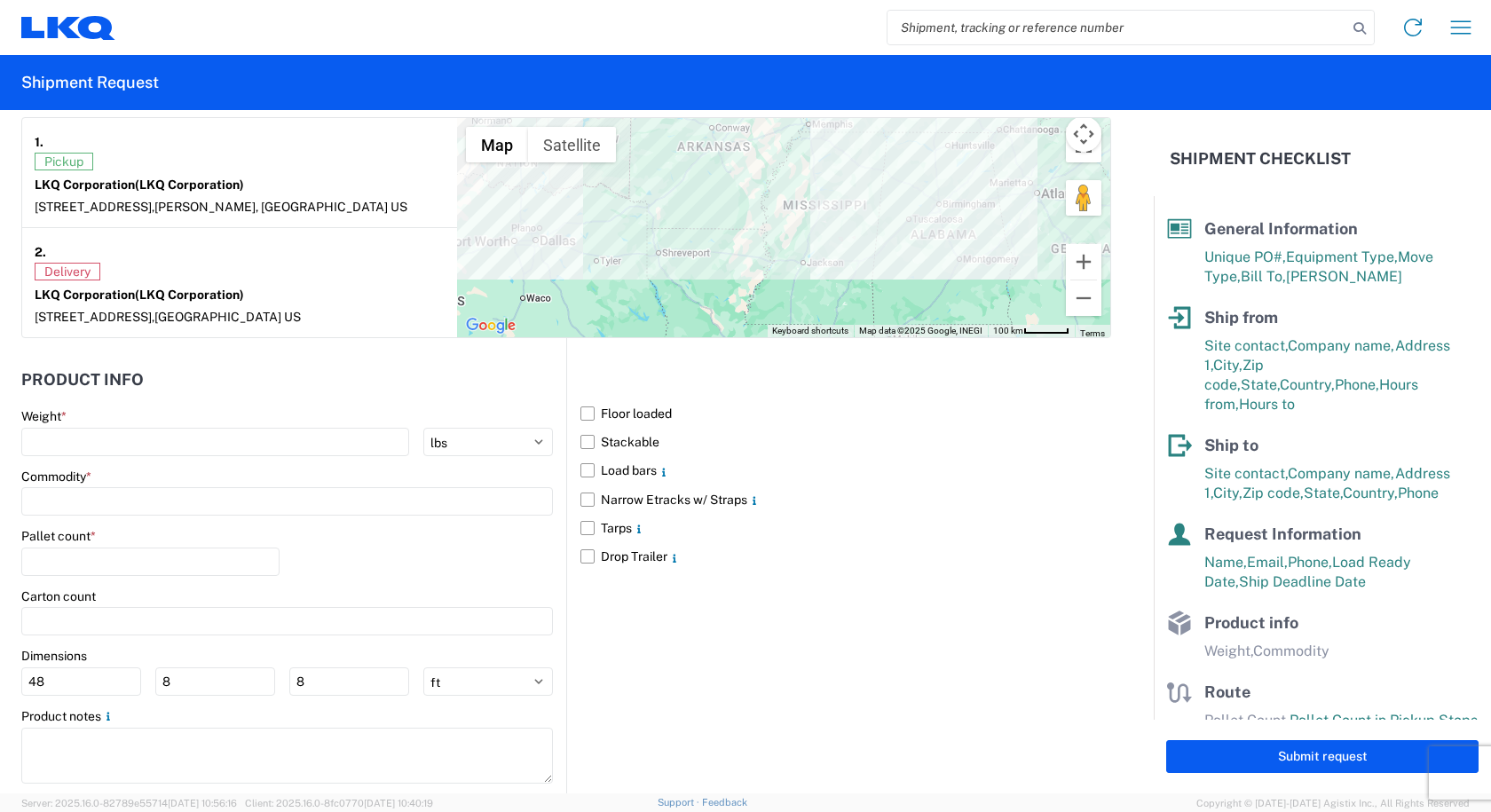
scroll to position [1419, 0]
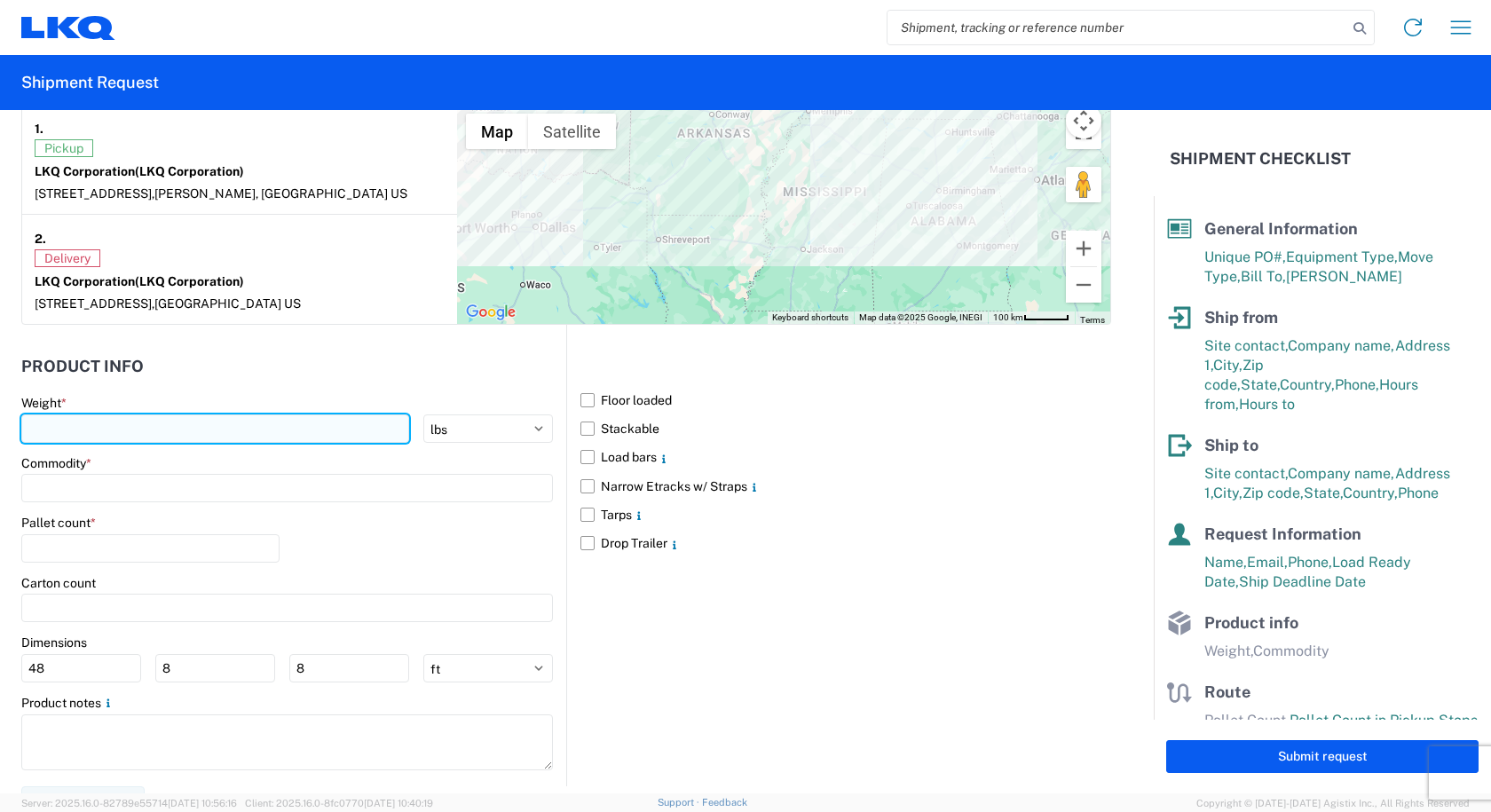
click at [44, 428] on input "number" at bounding box center [216, 428] width 388 height 29
type input "30000"
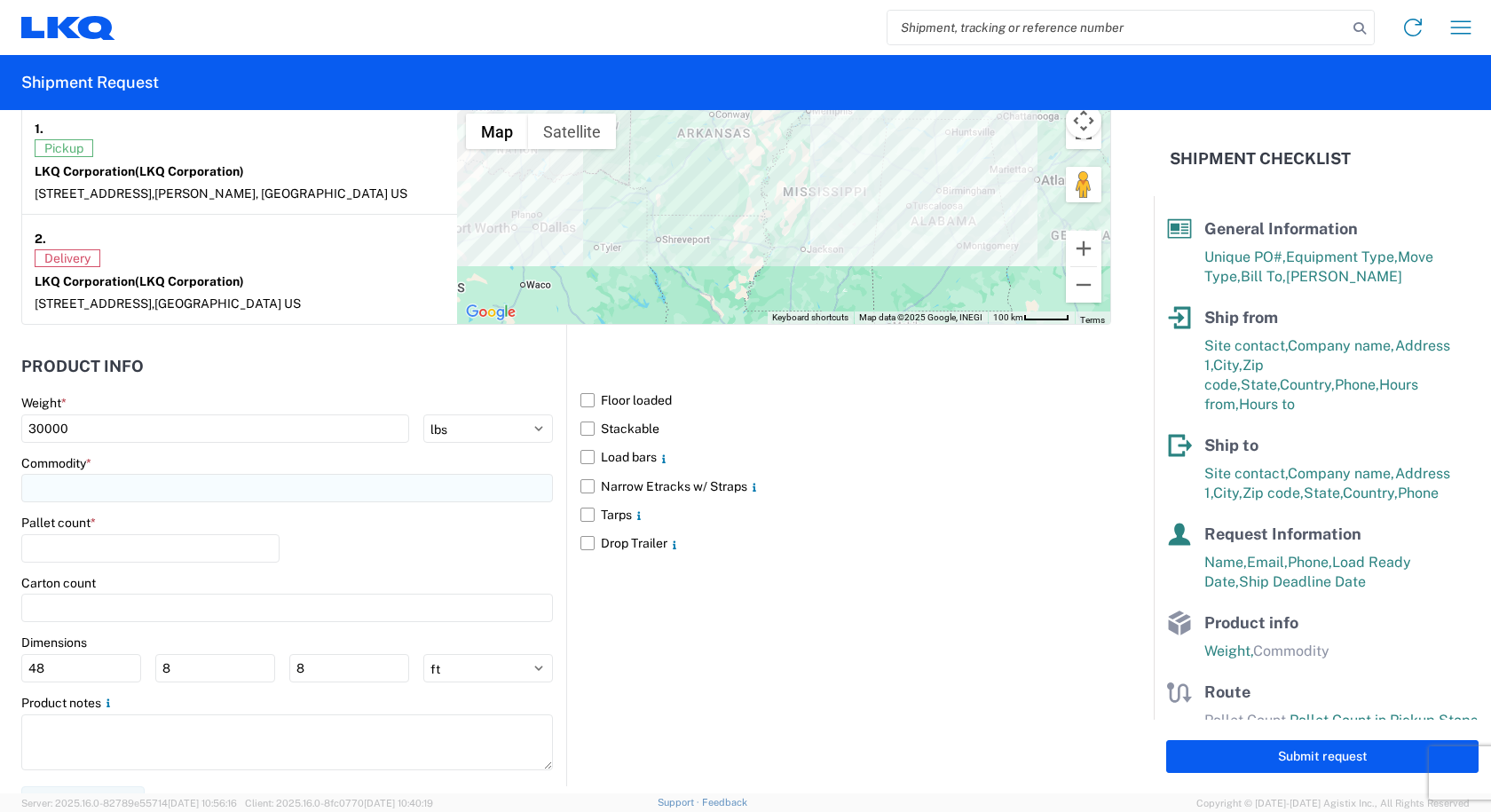
click at [45, 484] on input at bounding box center [288, 487] width 532 height 29
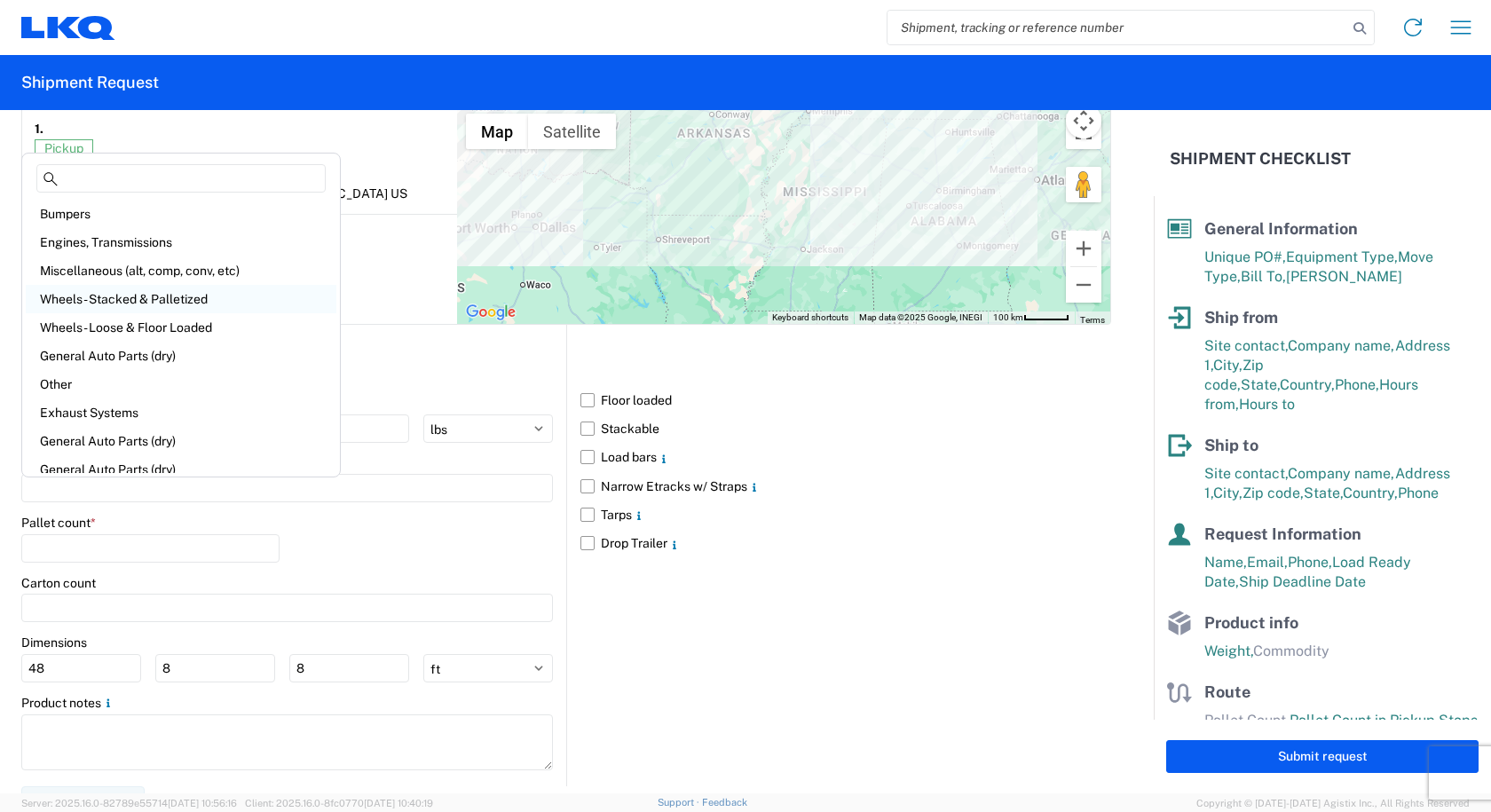
click at [49, 296] on div "Wheels - Stacked & Palletized" at bounding box center [180, 298] width 310 height 29
type input "Wheels - Stacked & Palletized"
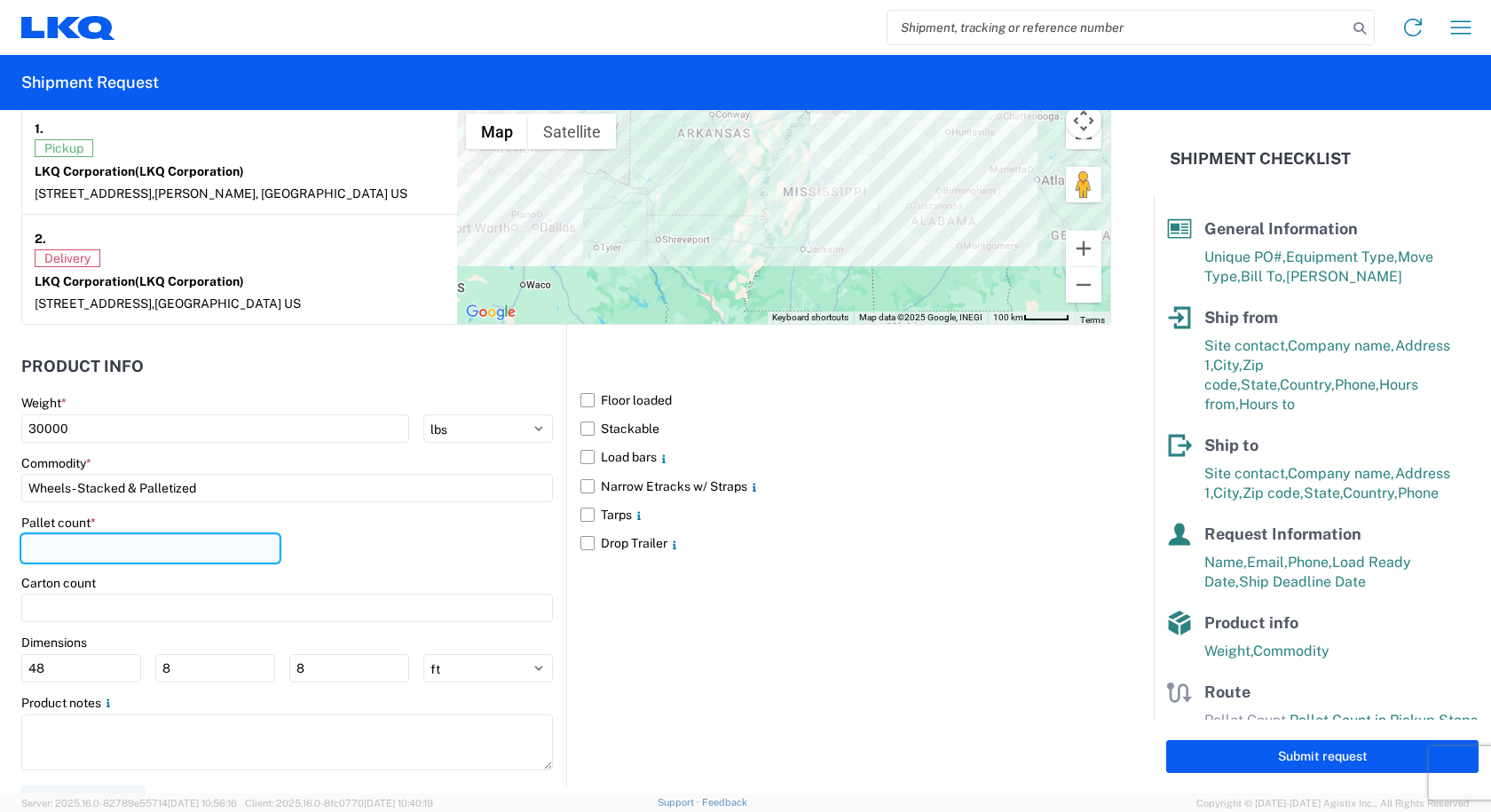
click at [46, 552] on input "number" at bounding box center [151, 547] width 258 height 29
type input "24"
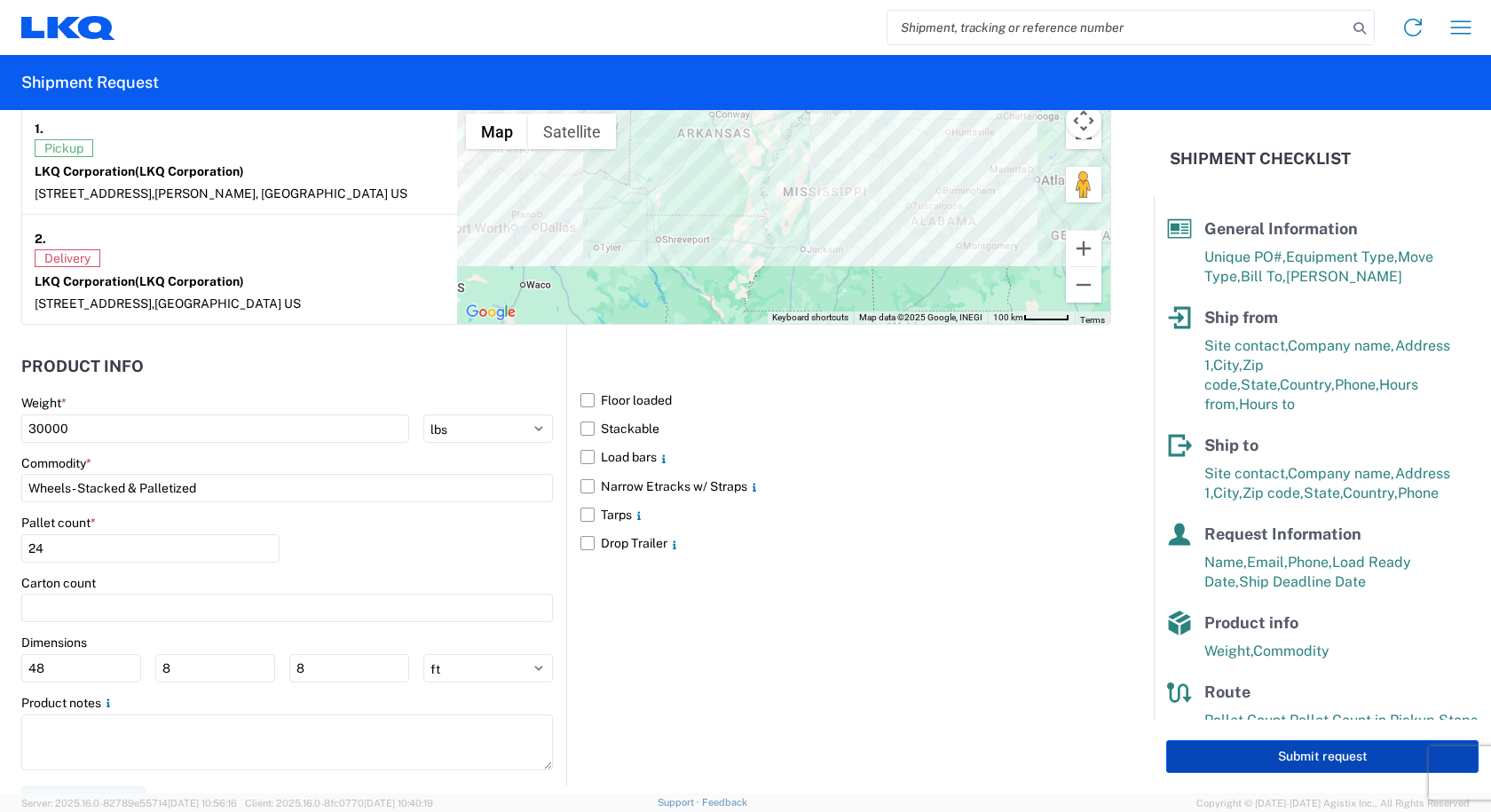
click at [1220, 740] on button "Submit request" at bounding box center [1322, 756] width 312 height 32
select select "[GEOGRAPHIC_DATA]"
select select "US"
